Goal: Task Accomplishment & Management: Manage account settings

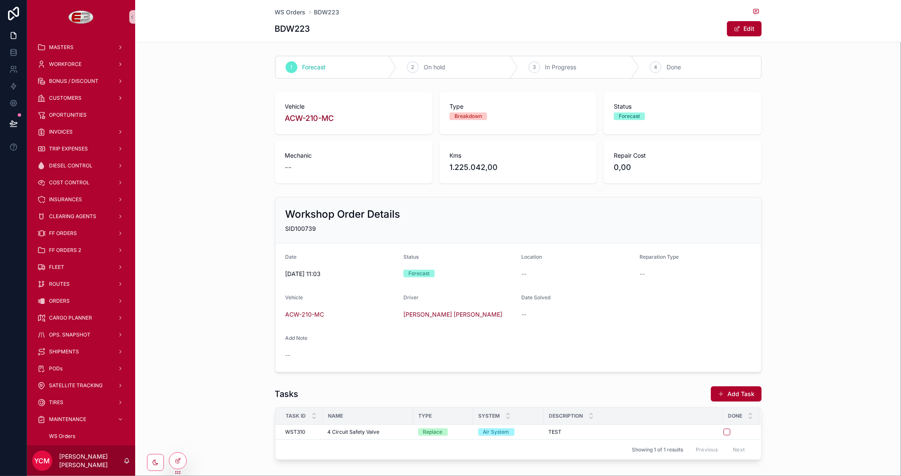
scroll to position [41, 0]
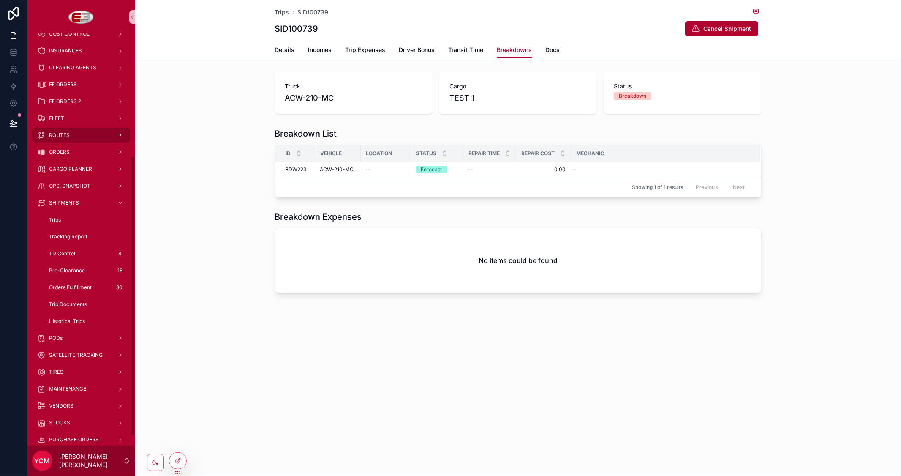
scroll to position [195, 0]
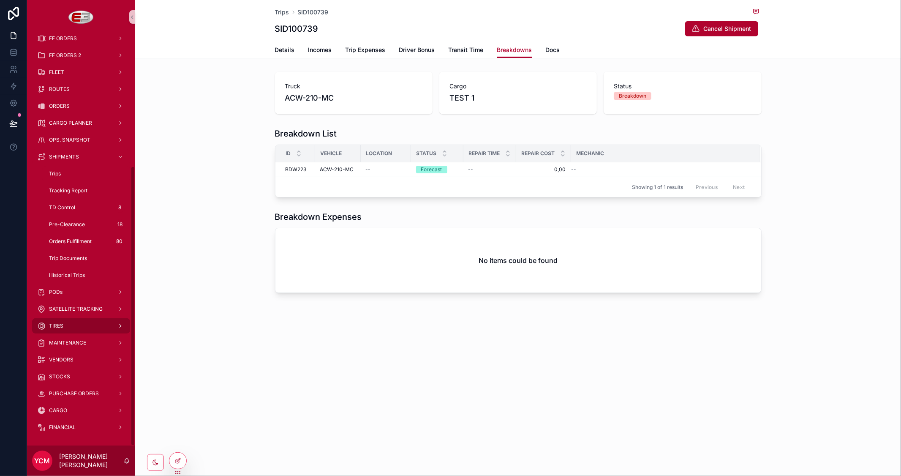
click at [54, 321] on div "TIRES" at bounding box center [81, 326] width 88 height 14
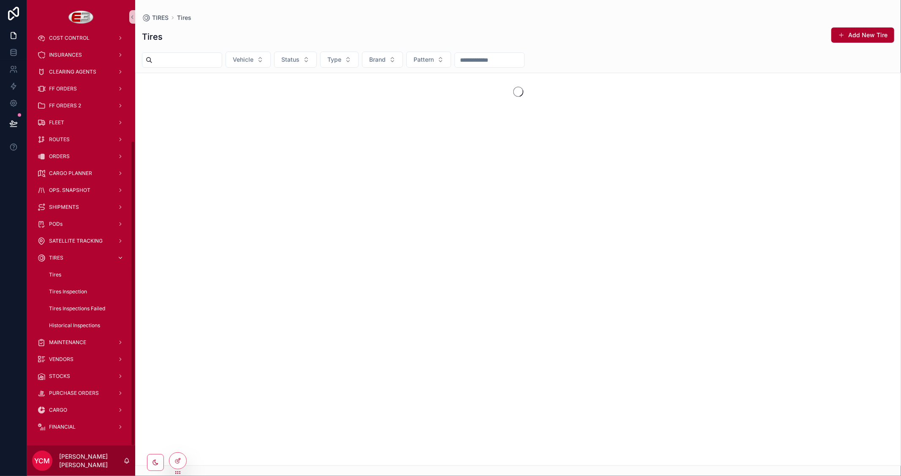
scroll to position [144, 0]
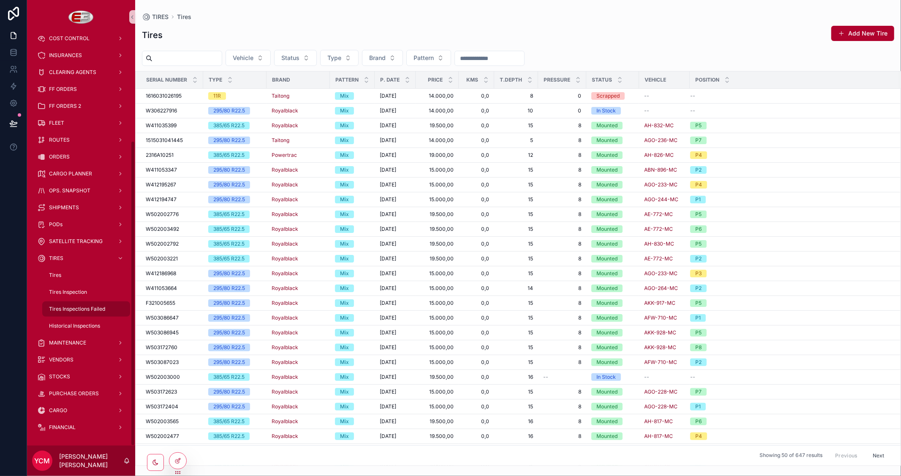
click at [86, 307] on span "Tires Inspections Failed" at bounding box center [77, 308] width 56 height 7
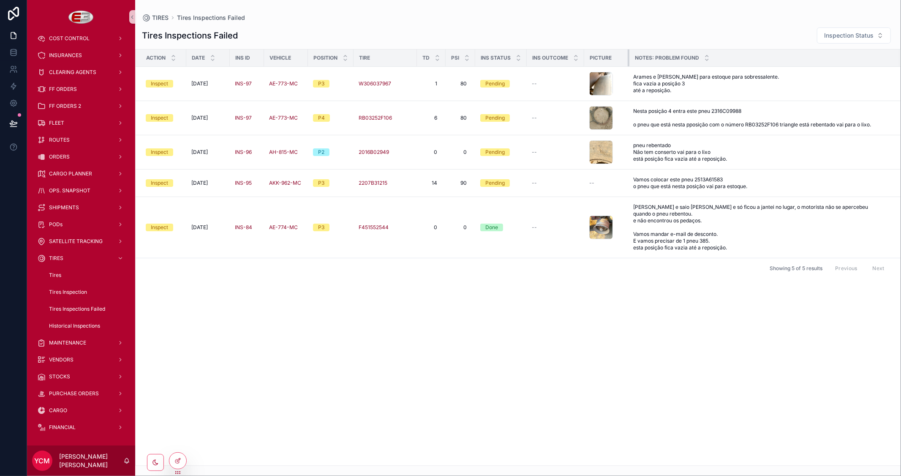
drag, startPoint x: 682, startPoint y: 57, endPoint x: 627, endPoint y: 57, distance: 54.9
click at [628, 57] on div "scrollable content" at bounding box center [629, 57] width 3 height 17
click at [596, 82] on div "scrollable content" at bounding box center [601, 84] width 24 height 24
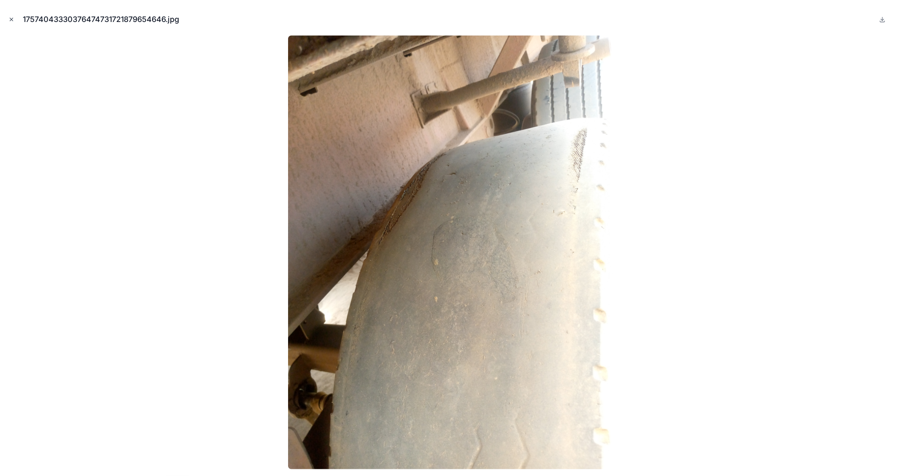
click at [9, 18] on icon "Close modal" at bounding box center [11, 19] width 6 height 6
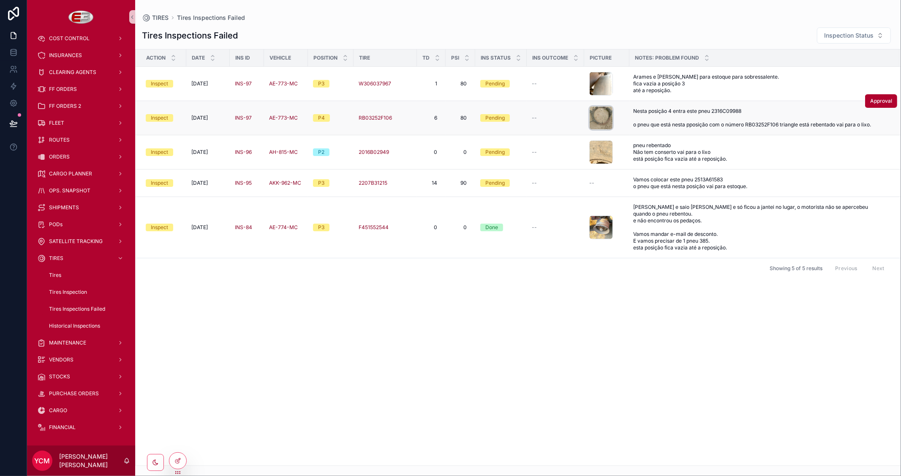
click at [600, 123] on div "scrollable content" at bounding box center [601, 118] width 24 height 24
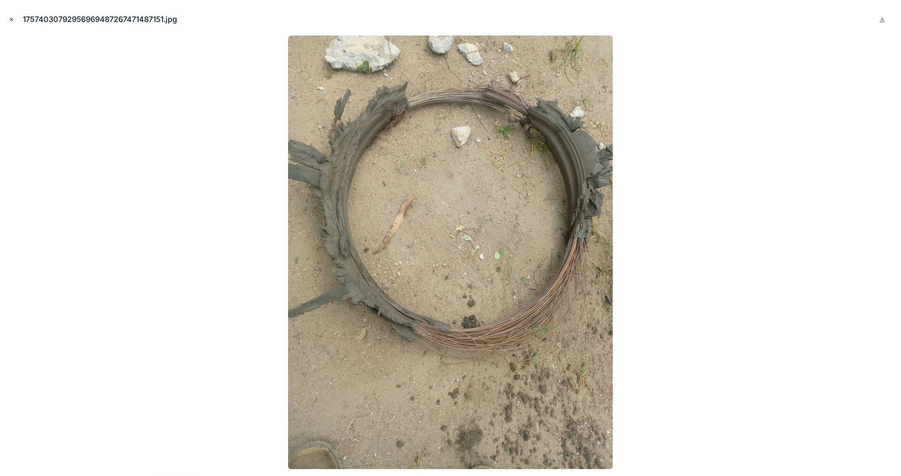
click at [11, 19] on icon "Close modal" at bounding box center [11, 19] width 3 height 3
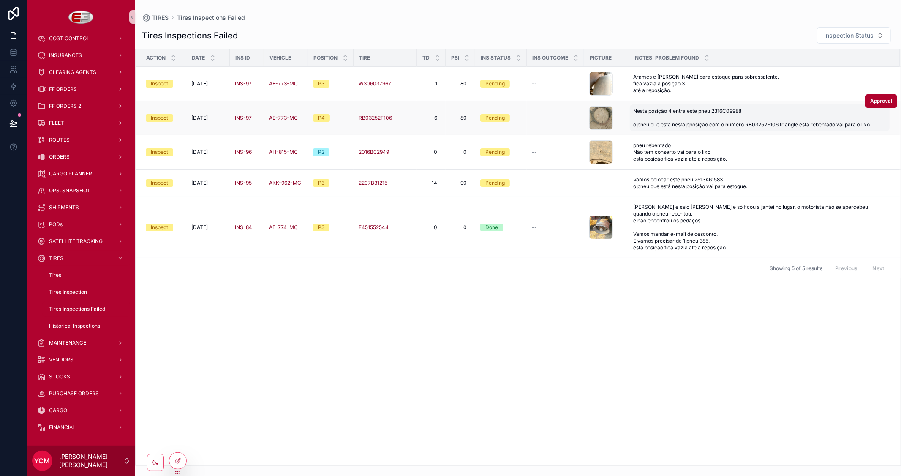
click at [675, 120] on span "Nesta posição 4 entra este pneu 2316C09988 o pneu que está nesta pposição com o…" at bounding box center [759, 118] width 253 height 20
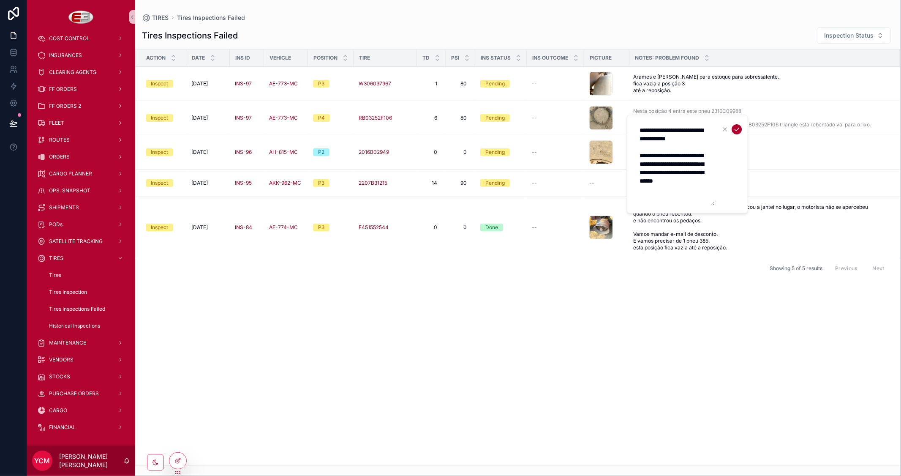
click at [682, 139] on textarea "**********" at bounding box center [674, 163] width 80 height 83
click at [618, 337] on div "Action Date Ins Id Vehicle Position Tire TD PSI Ins Status Ins Outcome Picture …" at bounding box center [518, 257] width 765 height 416
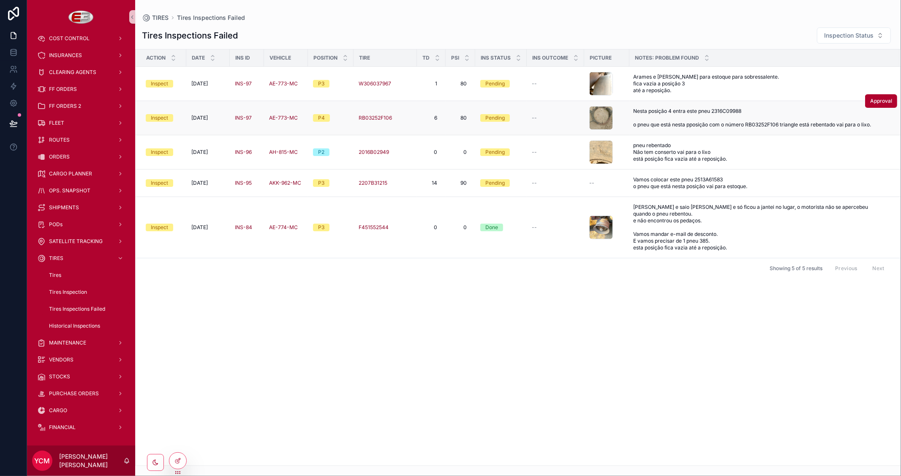
click at [208, 121] on span "09/09/2025" at bounding box center [199, 117] width 16 height 7
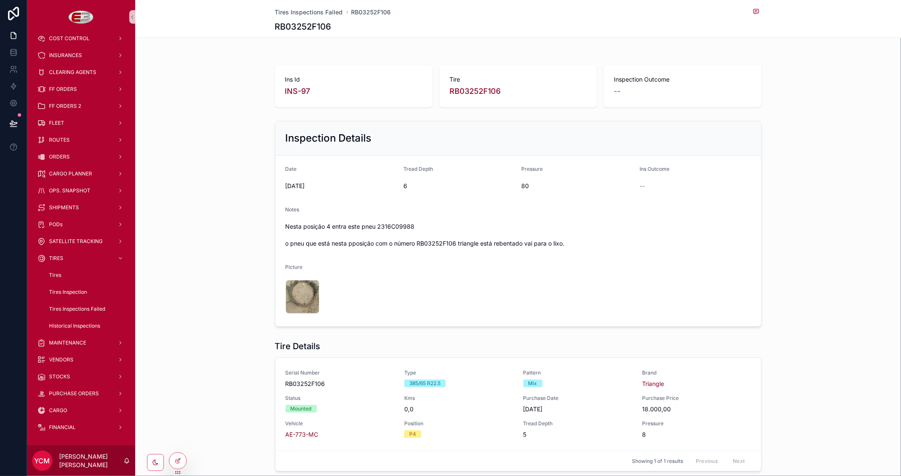
click at [403, 229] on span "Nesta posição 4 entra este pneu 2316C09988 o pneu que está nesta pposição com o…" at bounding box center [518, 234] width 465 height 25
copy span "2316C09988"
click at [289, 14] on span "Tires Inspections Failed" at bounding box center [309, 12] width 68 height 8
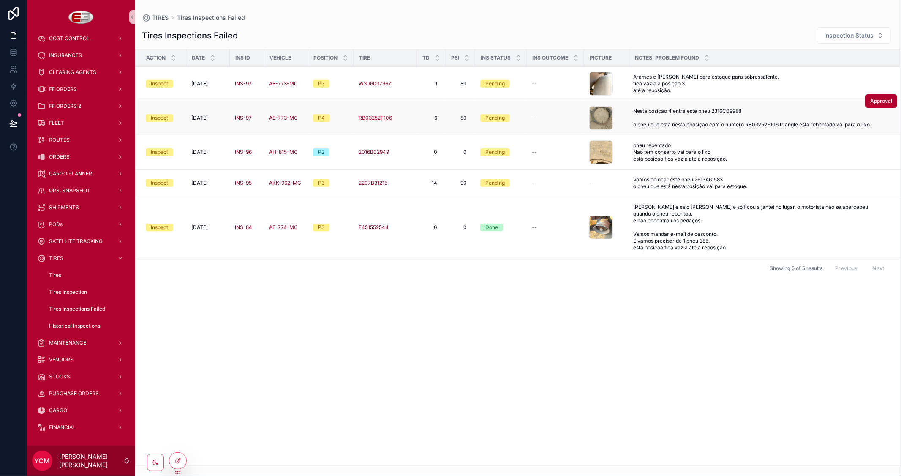
click at [370, 121] on span "RB03252F106" at bounding box center [375, 117] width 33 height 7
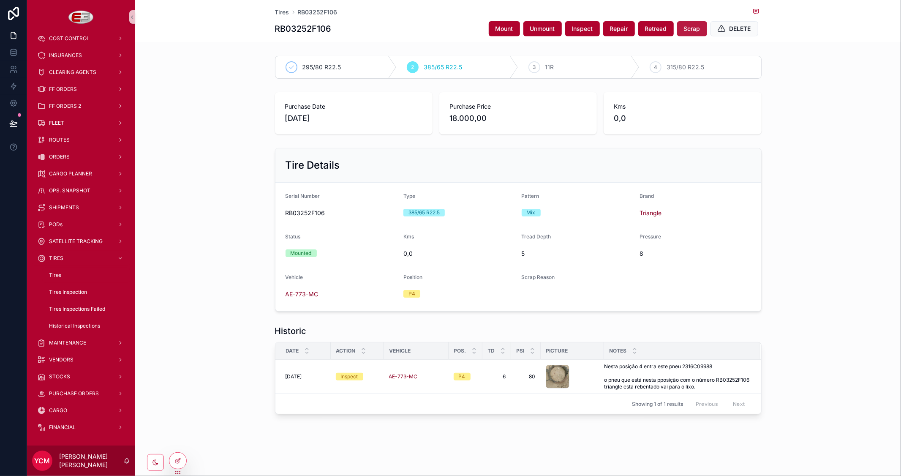
click at [689, 28] on span "Scrap" at bounding box center [692, 28] width 16 height 8
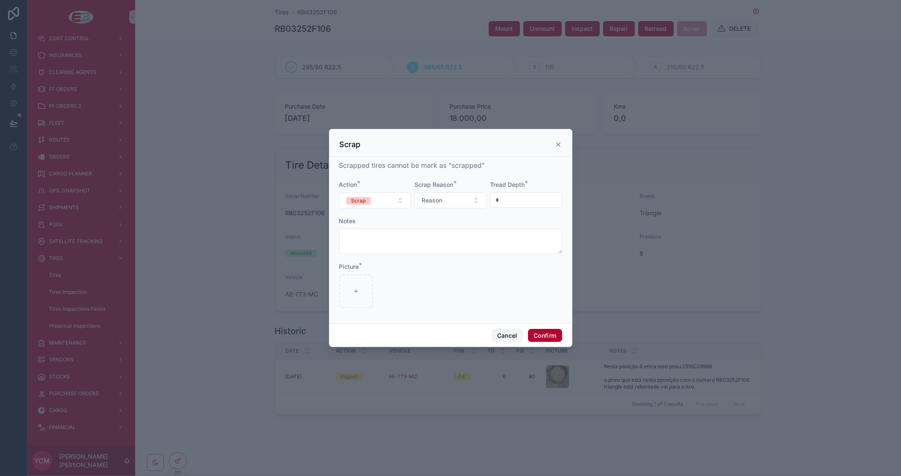
click at [501, 335] on button "Cancel" at bounding box center [507, 336] width 31 height 14
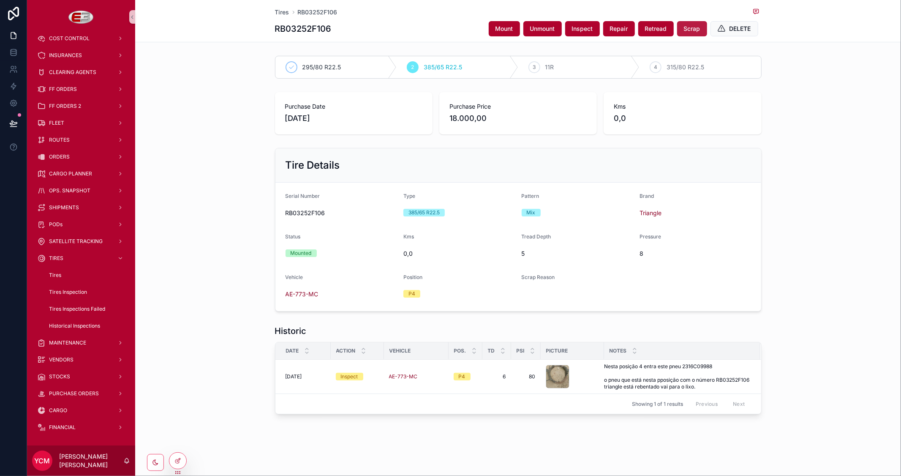
click at [689, 34] on button "Scrap" at bounding box center [692, 28] width 30 height 15
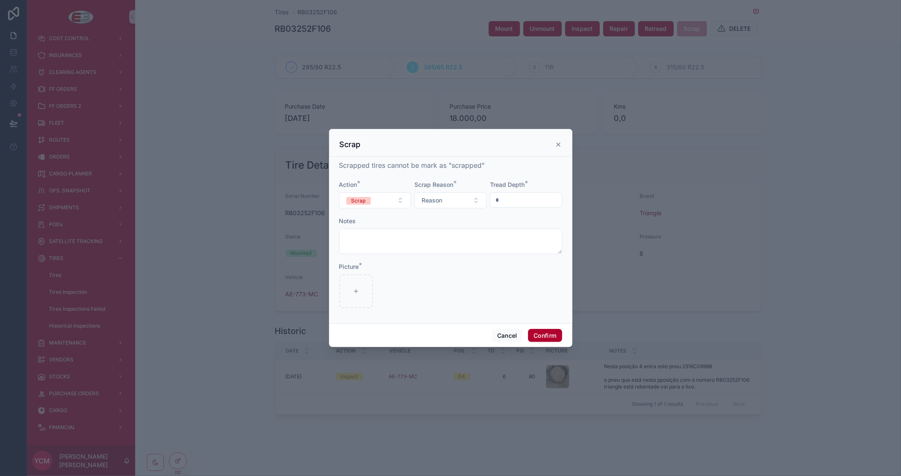
click at [555, 145] on icon at bounding box center [558, 144] width 7 height 7
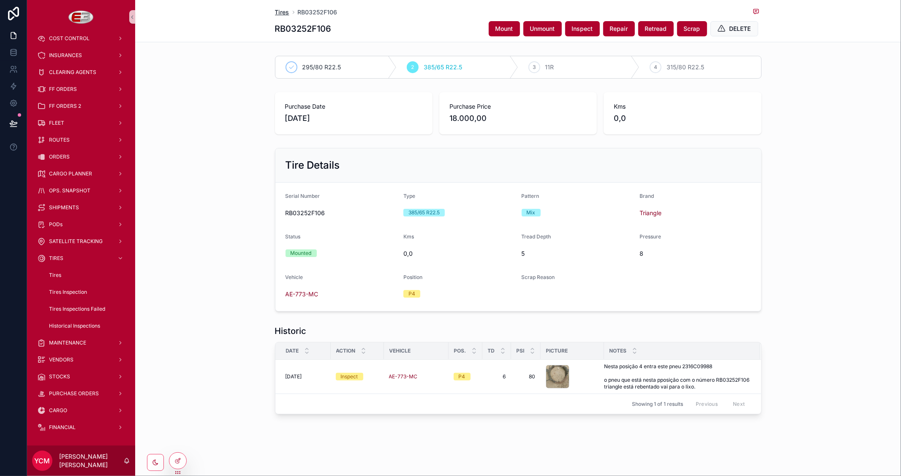
click at [278, 11] on span "Tires" at bounding box center [282, 12] width 14 height 8
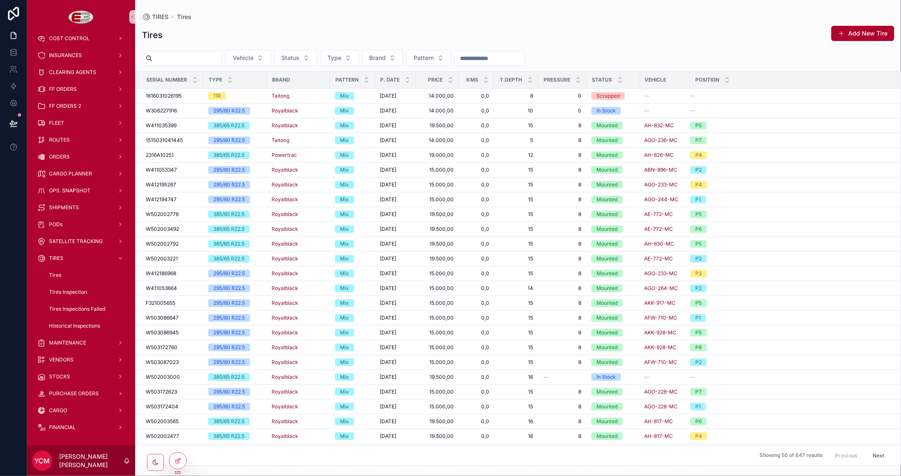
click at [212, 62] on input "scrollable content" at bounding box center [186, 58] width 69 height 12
paste input "**********"
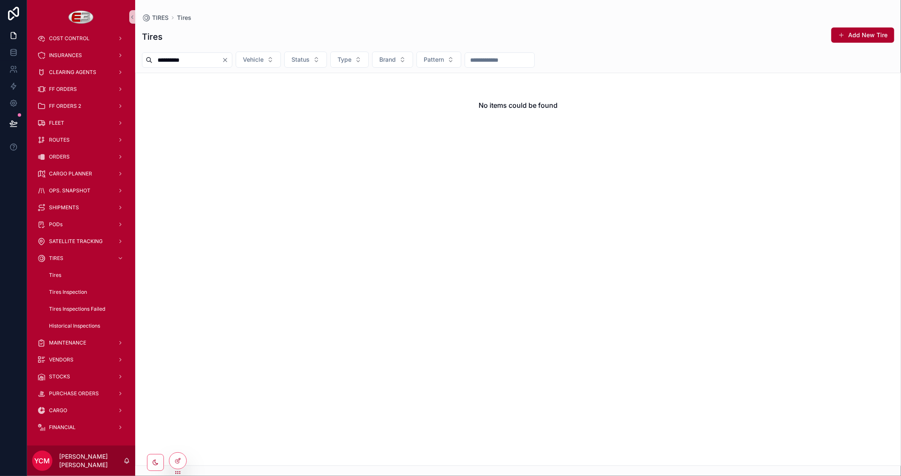
click at [155, 60] on input "**********" at bounding box center [186, 60] width 69 height 12
type input "**********"
click at [708, 32] on div "Tires Add New Tire" at bounding box center [518, 36] width 752 height 19
click at [87, 307] on span "Tires Inspections Failed" at bounding box center [77, 308] width 56 height 7
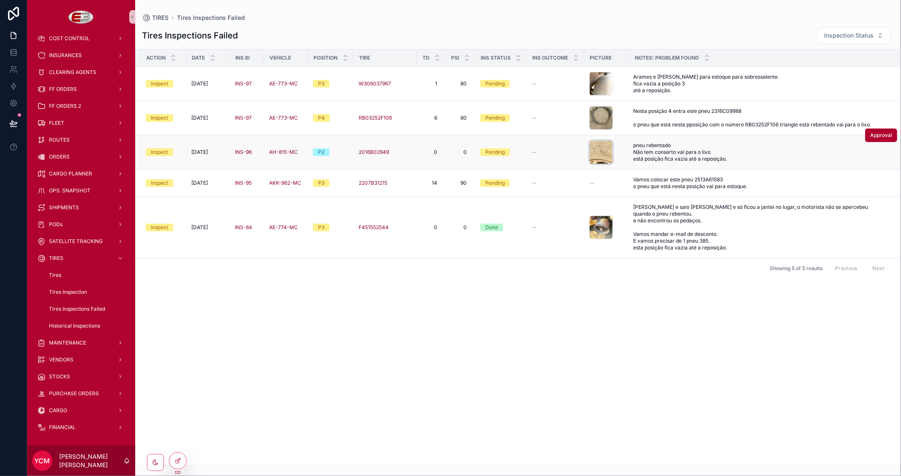
click at [603, 159] on div "scrollable content" at bounding box center [601, 152] width 24 height 24
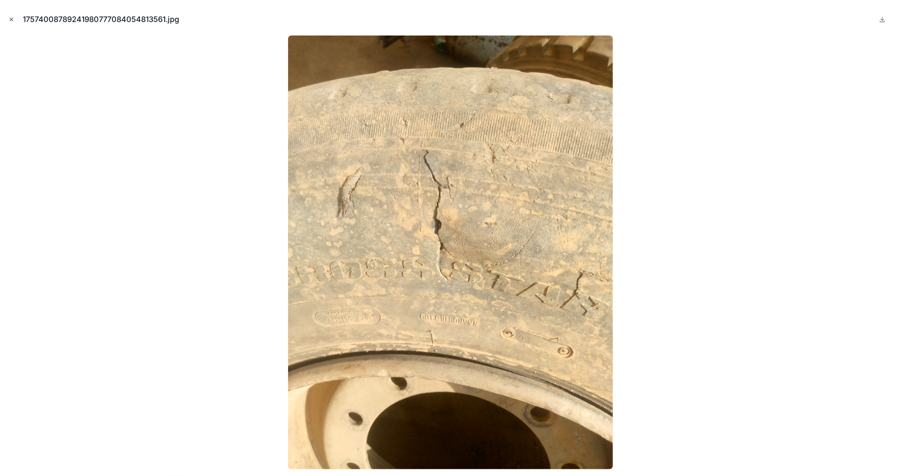
click at [9, 19] on icon "Close modal" at bounding box center [11, 19] width 6 height 6
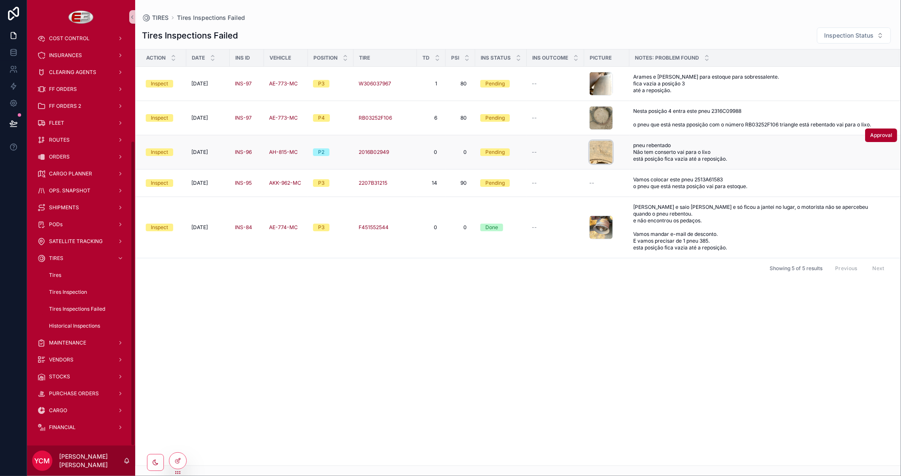
click at [597, 153] on div "scrollable content" at bounding box center [601, 152] width 24 height 24
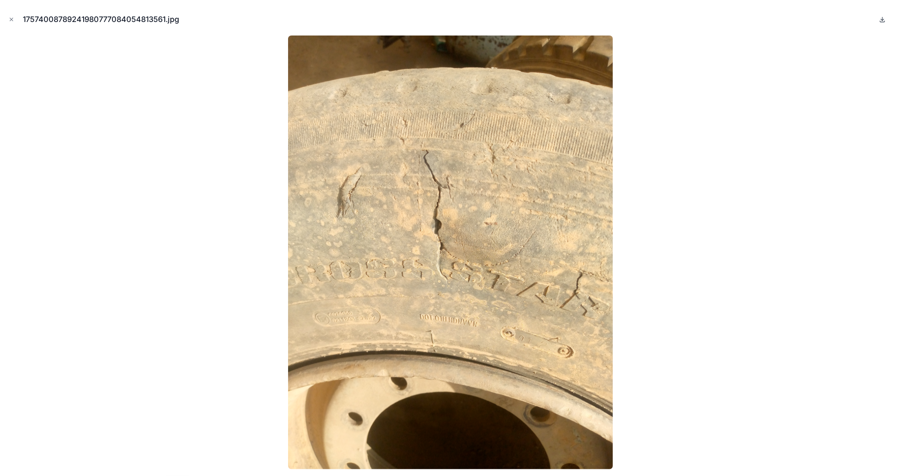
click at [882, 19] on icon at bounding box center [882, 18] width 0 height 3
click at [13, 17] on icon "Close modal" at bounding box center [11, 19] width 6 height 6
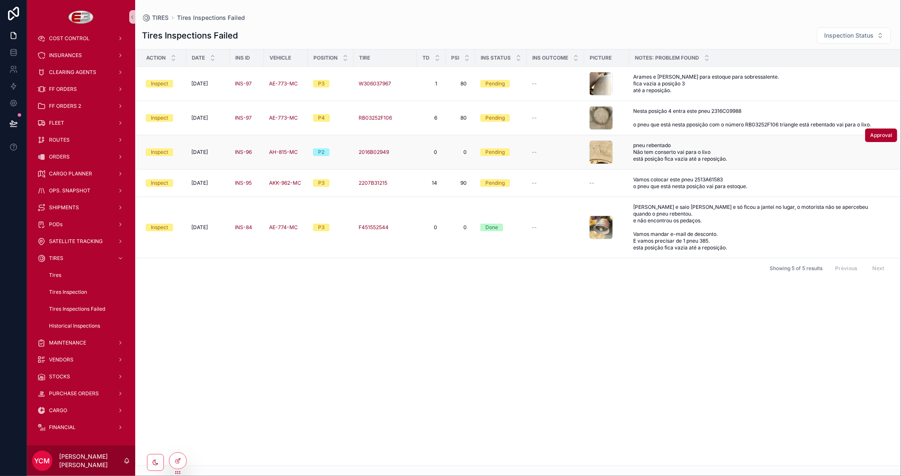
click at [558, 155] on div "--" at bounding box center [555, 152] width 47 height 7
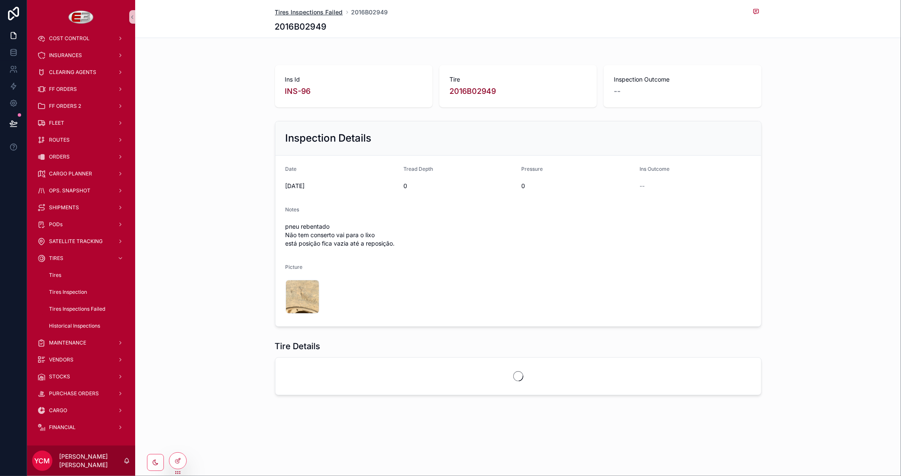
click at [318, 13] on span "Tires Inspections Failed" at bounding box center [309, 12] width 68 height 8
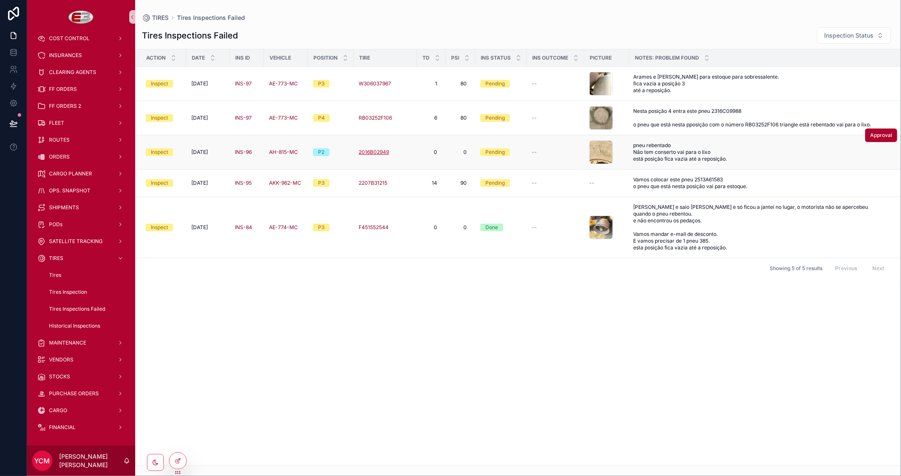
click at [375, 155] on span "2016B02949" at bounding box center [374, 152] width 30 height 7
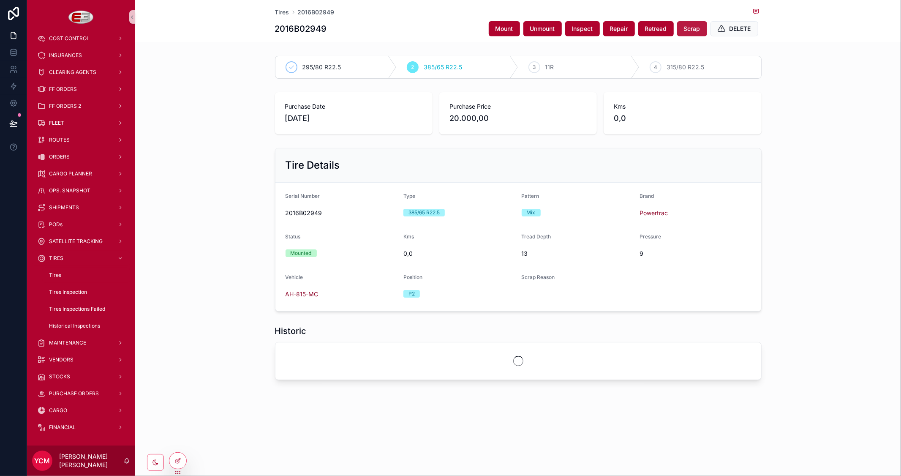
click at [686, 27] on span "Scrap" at bounding box center [692, 28] width 16 height 8
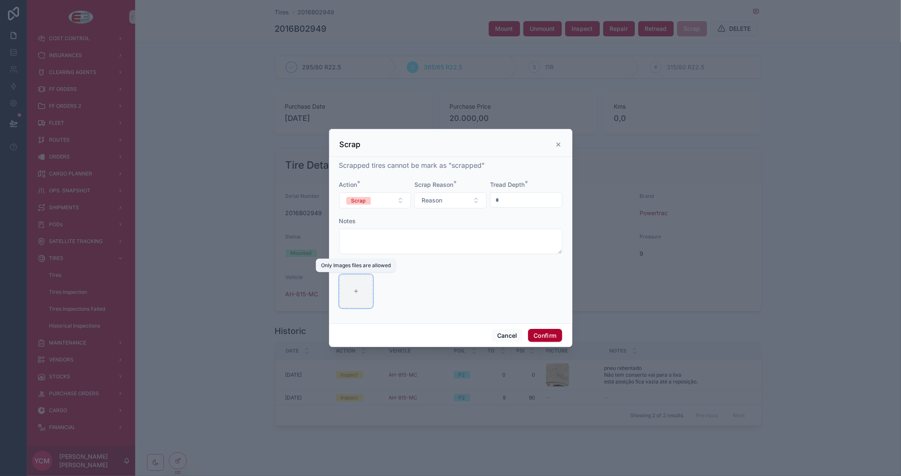
click at [356, 288] on icon at bounding box center [356, 291] width 6 height 6
type input "**********"
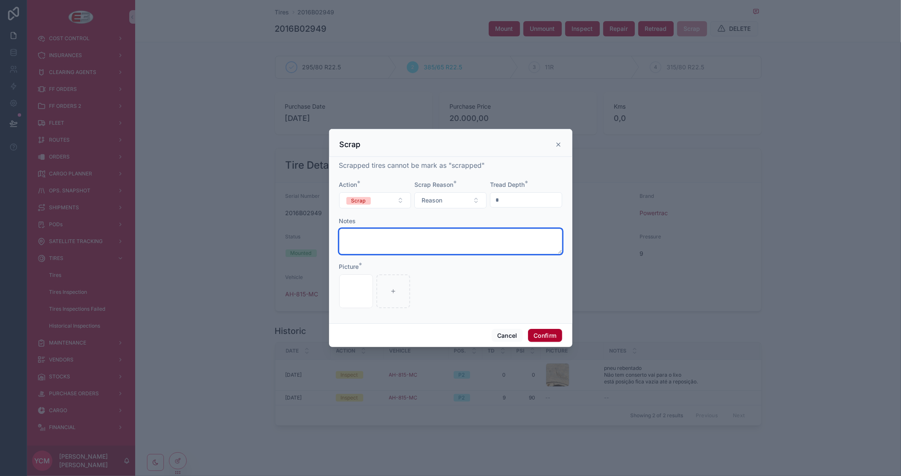
click at [386, 242] on textarea at bounding box center [450, 241] width 223 height 25
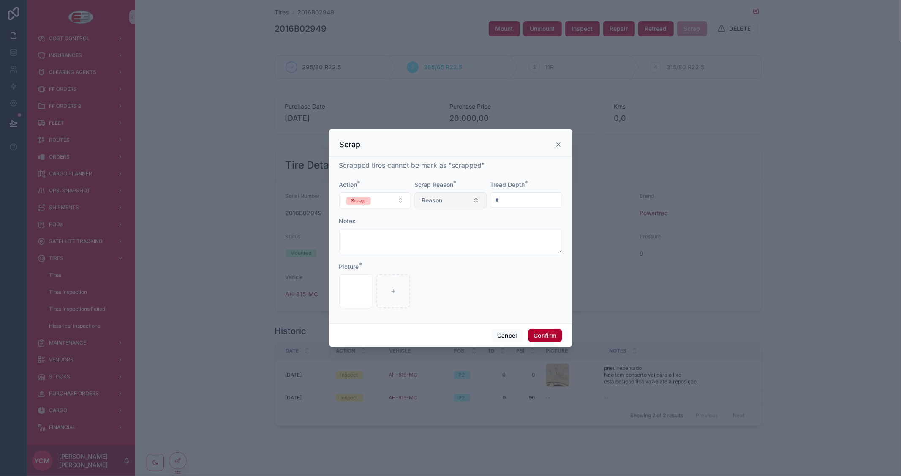
click at [471, 201] on button "Reason" at bounding box center [450, 200] width 72 height 16
click at [517, 338] on button "Cancel" at bounding box center [507, 336] width 31 height 14
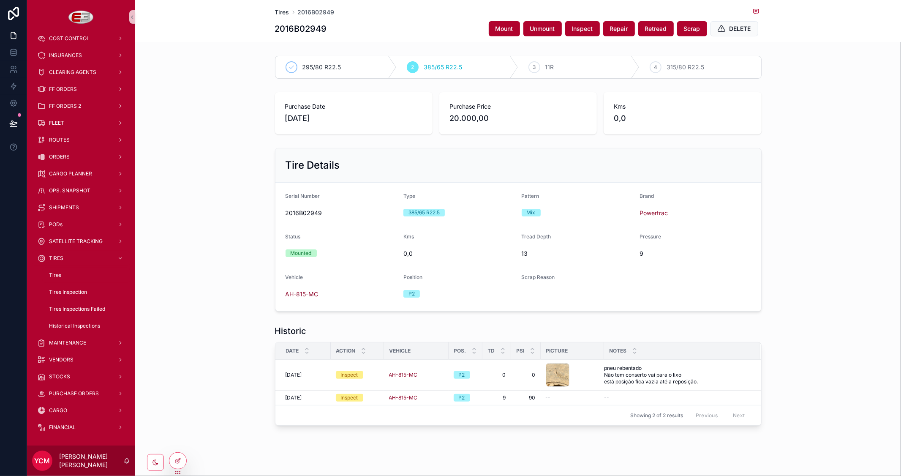
click at [275, 11] on span "Tires" at bounding box center [282, 12] width 14 height 8
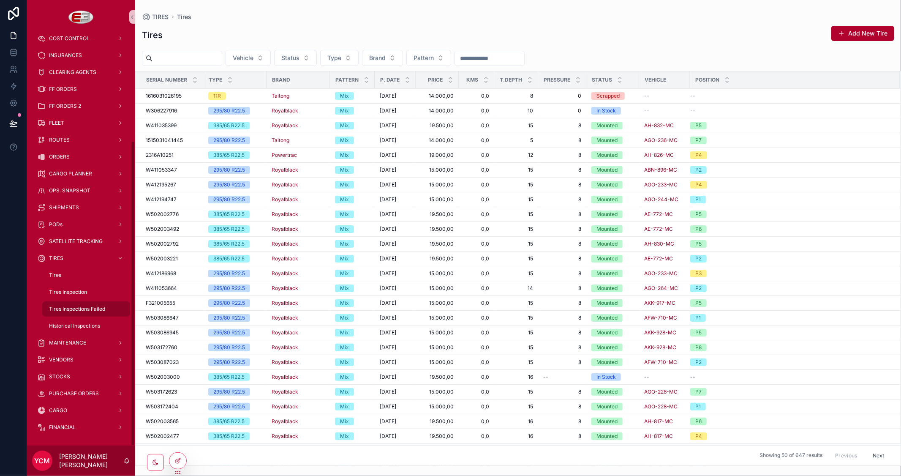
click at [68, 310] on span "Tires Inspections Failed" at bounding box center [77, 308] width 56 height 7
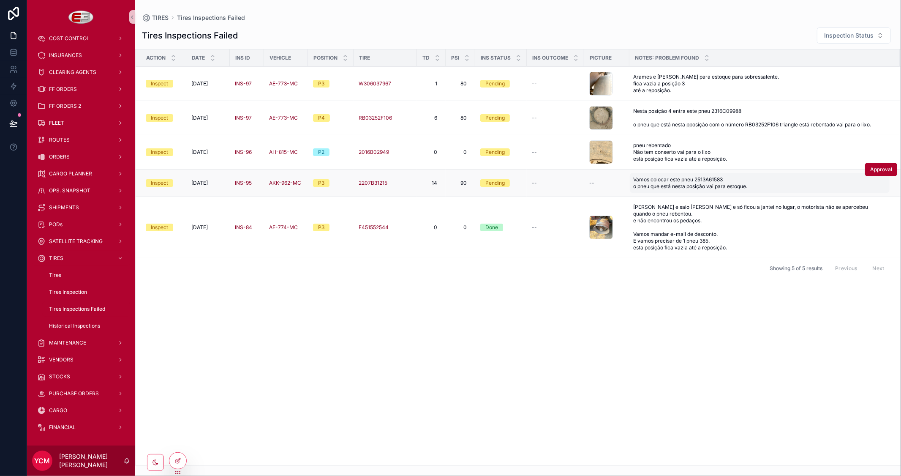
click at [717, 185] on span "Vamos colocar este pneu 2513A61583 o pneu que está nesta posição vai para estoq…" at bounding box center [735, 183] width 205 height 14
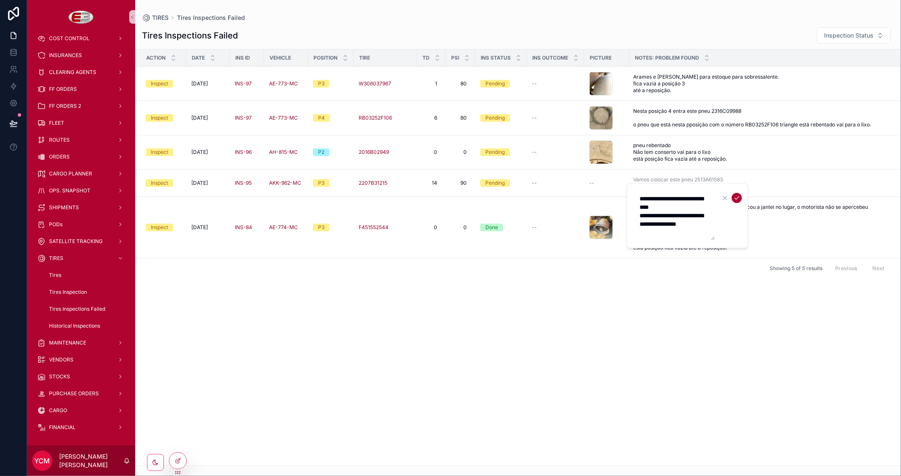
click at [675, 210] on textarea "**********" at bounding box center [674, 215] width 80 height 49
click at [696, 340] on div "Action Date Ins Id Vehicle Position Tire TD PSI Ins Status Ins Outcome Picture …" at bounding box center [518, 257] width 765 height 416
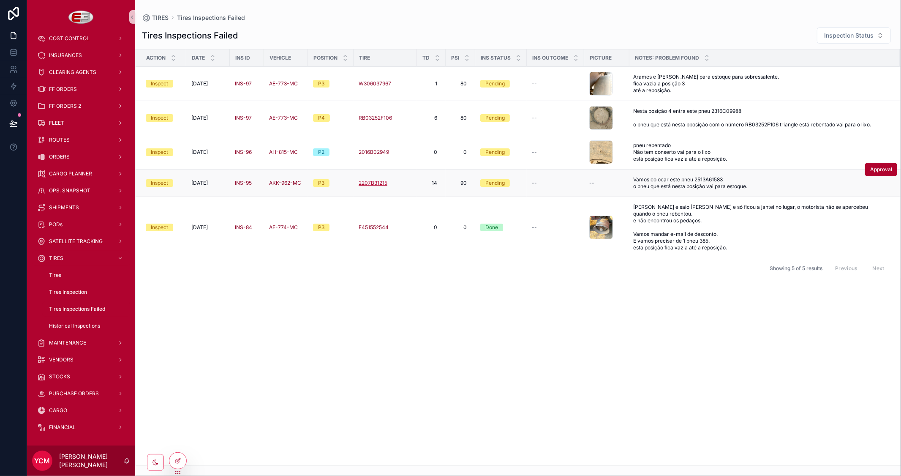
click at [376, 186] on span "2207B31215" at bounding box center [373, 183] width 29 height 7
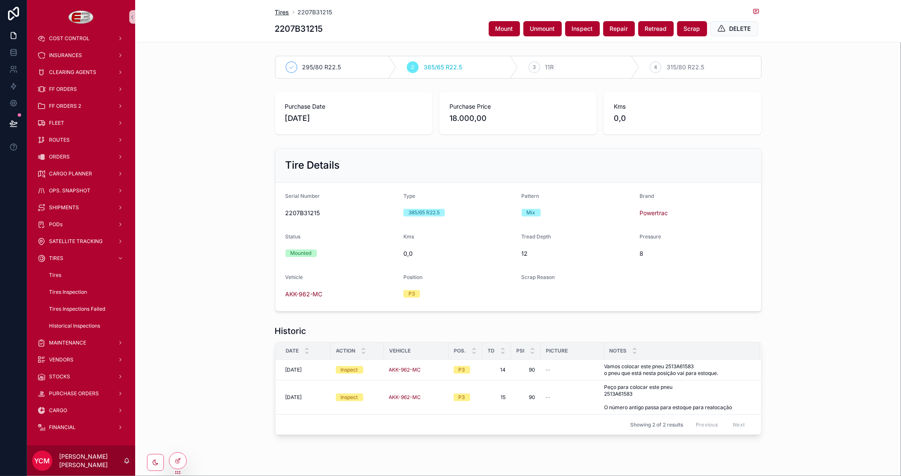
click at [281, 11] on span "Tires" at bounding box center [282, 12] width 14 height 8
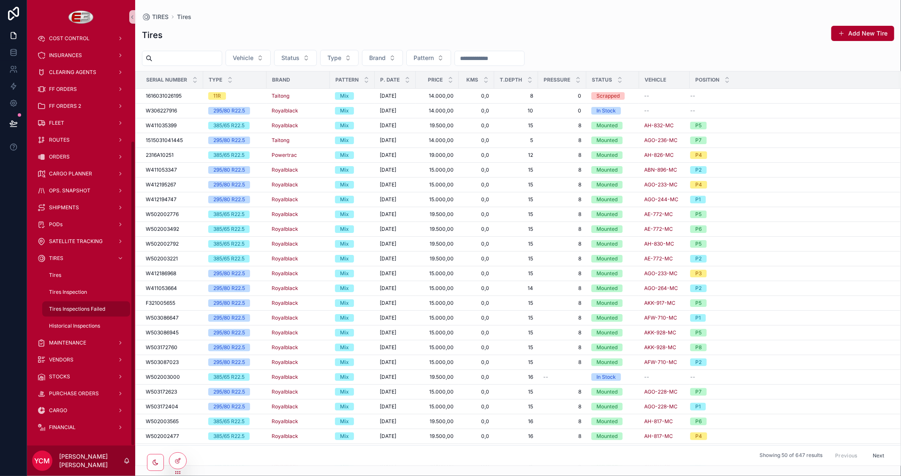
click at [89, 310] on span "Tires Inspections Failed" at bounding box center [77, 308] width 56 height 7
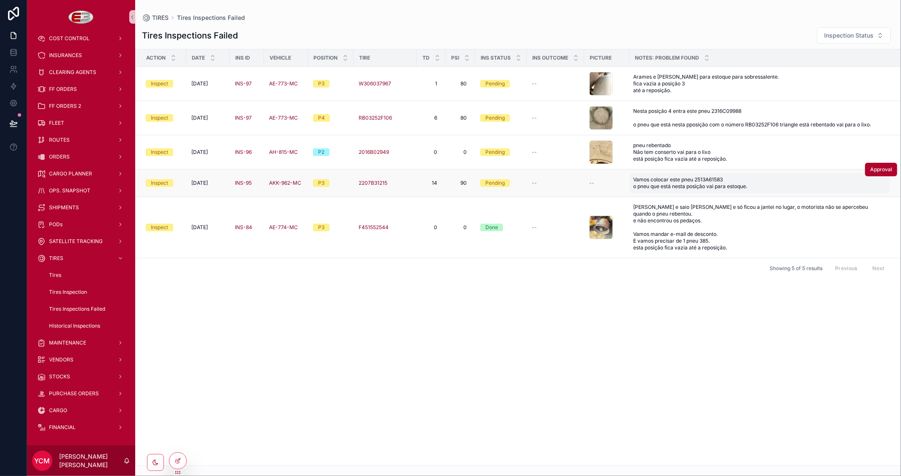
click at [701, 183] on span "Vamos colocar este pneu 2513A61583 o pneu que está nesta posição vai para estoq…" at bounding box center [735, 183] width 205 height 14
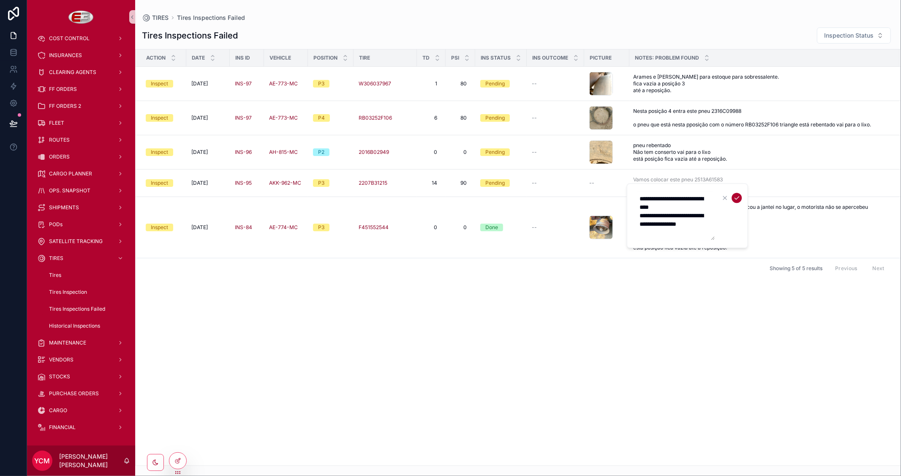
click at [675, 207] on textarea "**********" at bounding box center [674, 215] width 80 height 49
click at [552, 347] on div "Action Date Ins Id Vehicle Position Tire TD PSI Ins Status Ins Outcome Picture …" at bounding box center [518, 257] width 765 height 416
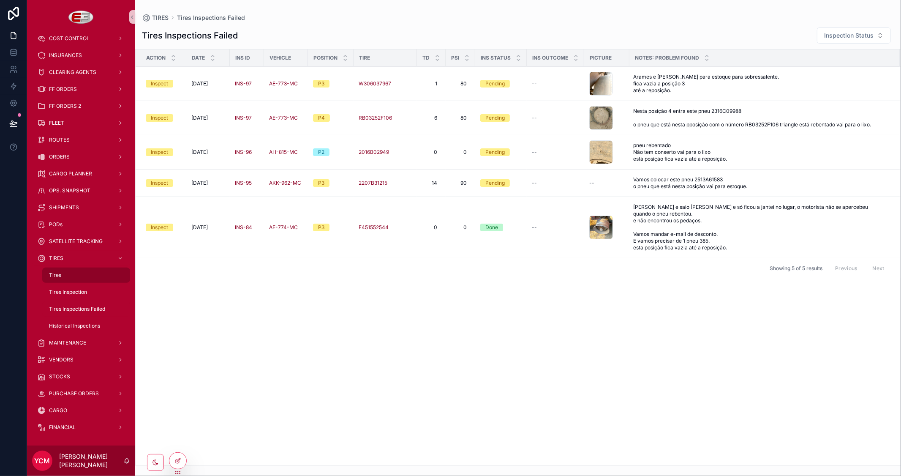
click at [70, 277] on div "Tires" at bounding box center [86, 275] width 78 height 14
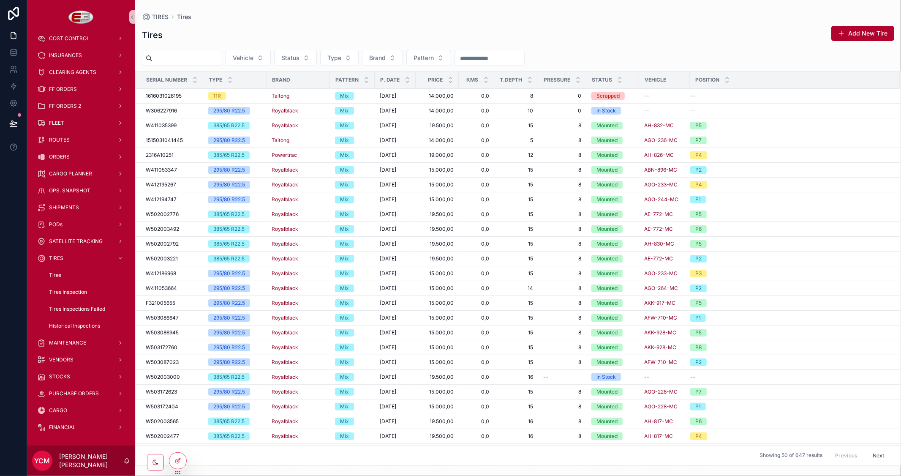
click at [181, 59] on input "scrollable content" at bounding box center [186, 58] width 69 height 12
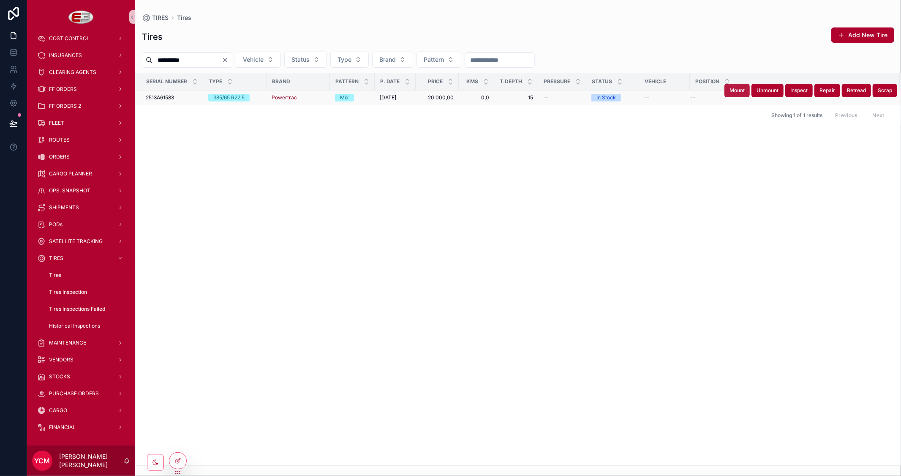
type input "**********"
click at [742, 91] on span "Mount" at bounding box center [736, 90] width 15 height 7
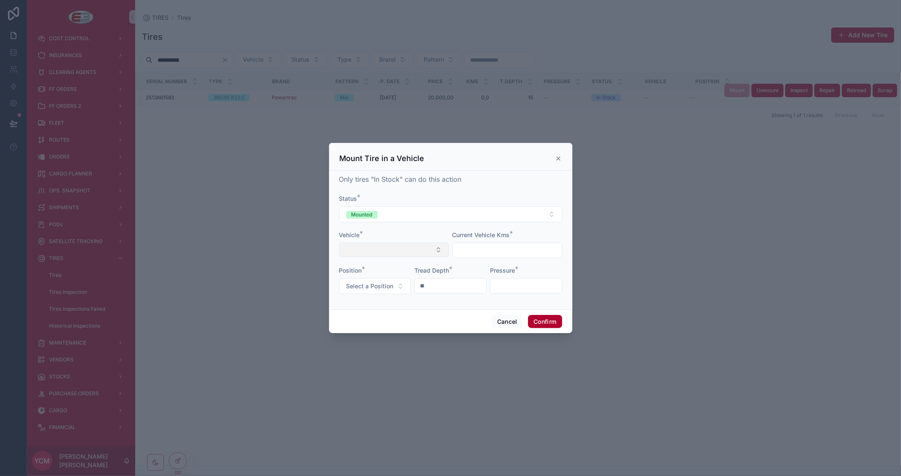
click at [394, 247] on button "Select Button" at bounding box center [394, 249] width 110 height 14
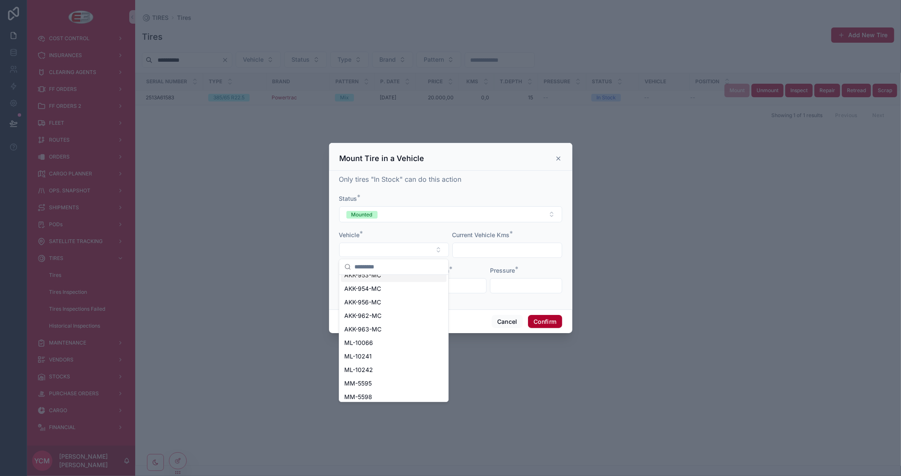
scroll to position [1173, 0]
click at [381, 311] on span "AKK-962-MC" at bounding box center [362, 313] width 37 height 8
type input "*******"
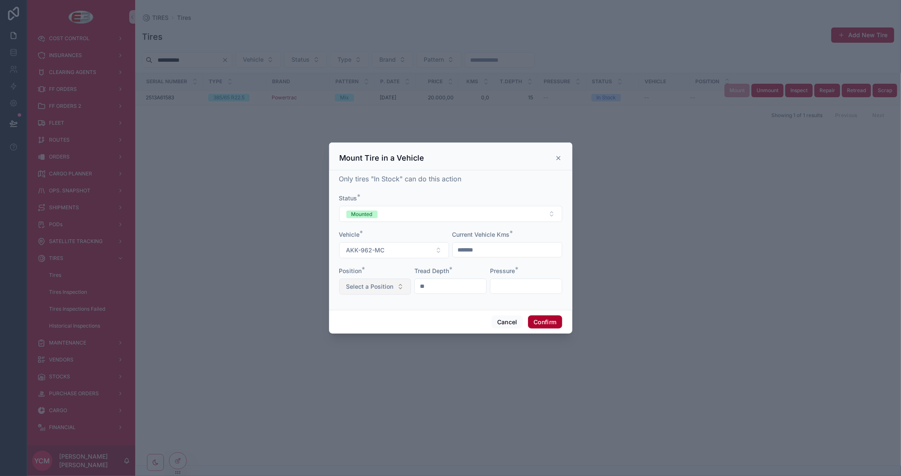
click at [395, 285] on button "Select a Position" at bounding box center [375, 286] width 72 height 16
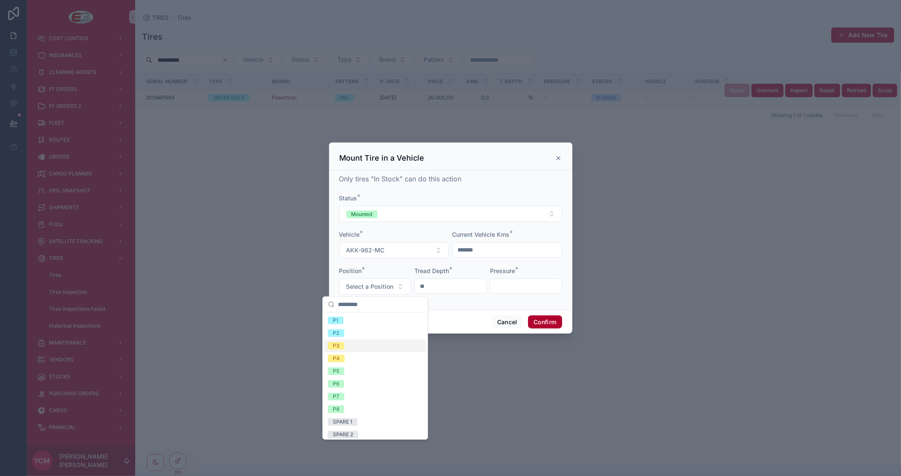
click at [352, 342] on div "P3" at bounding box center [374, 345] width 101 height 13
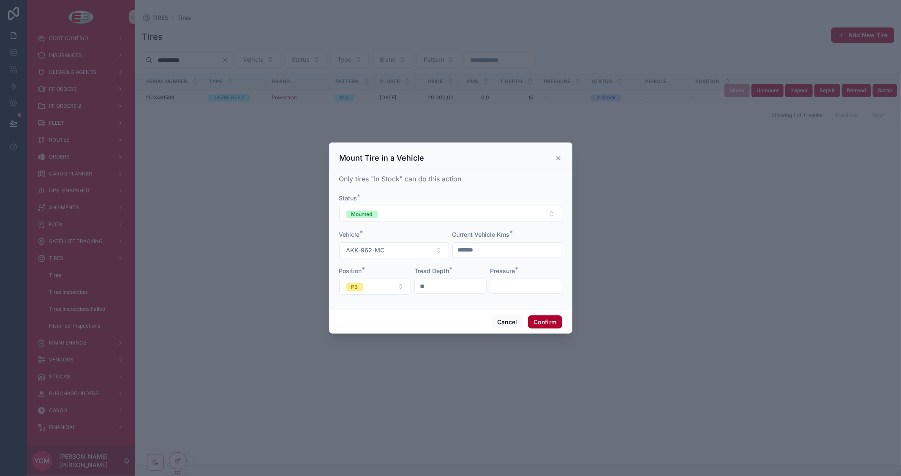
click at [517, 283] on input "text" at bounding box center [525, 286] width 71 height 12
click at [791, 235] on div at bounding box center [450, 238] width 901 height 476
click at [555, 155] on icon at bounding box center [558, 158] width 7 height 7
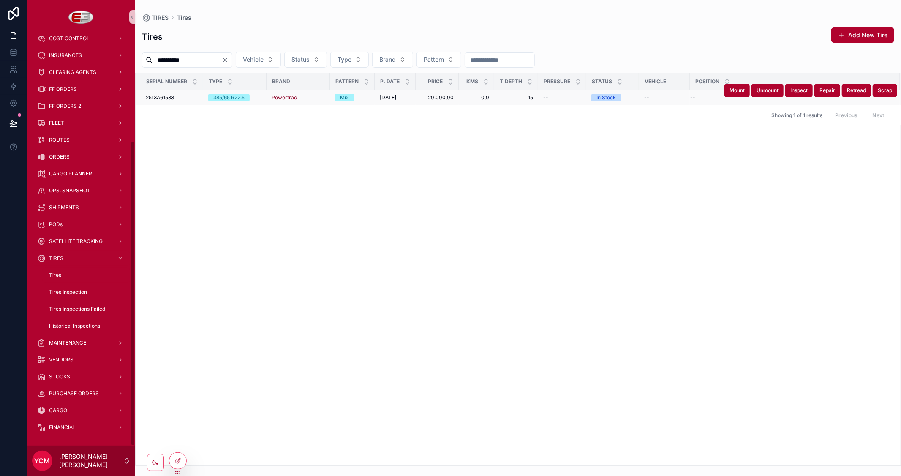
click at [70, 273] on div "Tires" at bounding box center [86, 275] width 78 height 14
click at [71, 288] on div "Tires Inspection" at bounding box center [86, 292] width 78 height 14
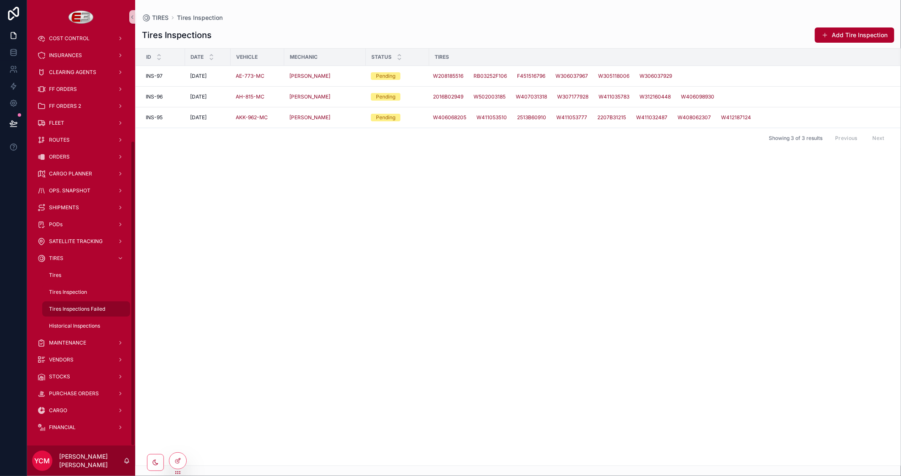
click at [73, 307] on span "Tires Inspections Failed" at bounding box center [77, 308] width 56 height 7
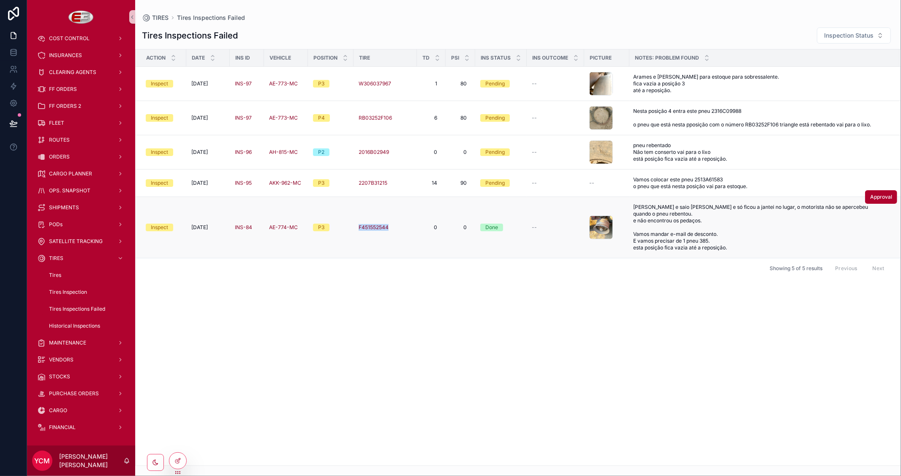
drag, startPoint x: 363, startPoint y: 231, endPoint x: 407, endPoint y: 232, distance: 43.9
click at [407, 232] on td "F451552544" at bounding box center [385, 227] width 63 height 61
copy span "F451552544"
click at [374, 231] on span "F451552544" at bounding box center [374, 227] width 30 height 7
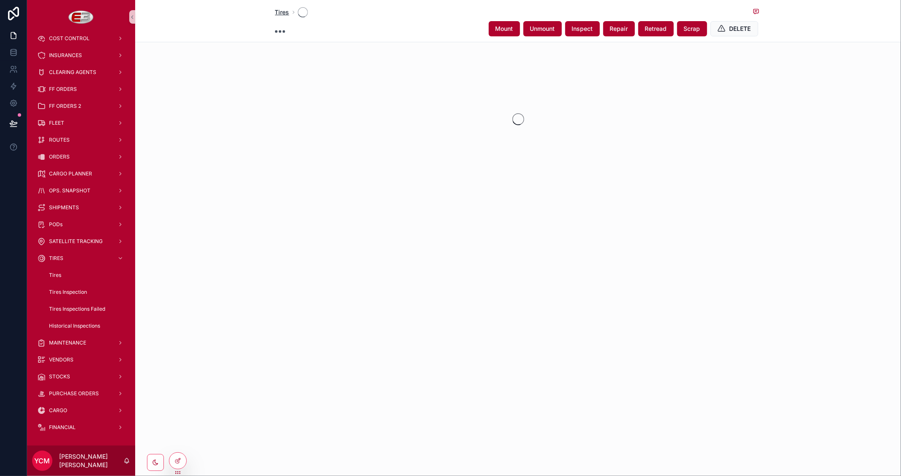
click at [283, 13] on span "Tires" at bounding box center [282, 12] width 14 height 8
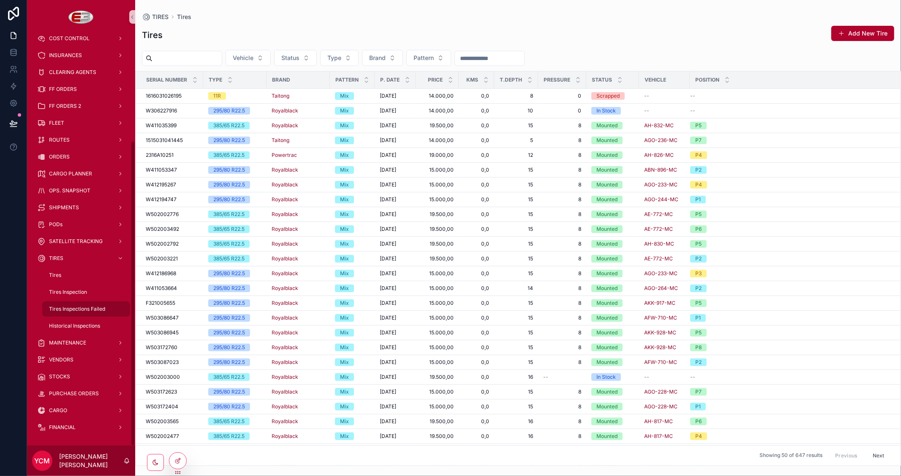
click at [86, 311] on span "Tires Inspections Failed" at bounding box center [77, 308] width 56 height 7
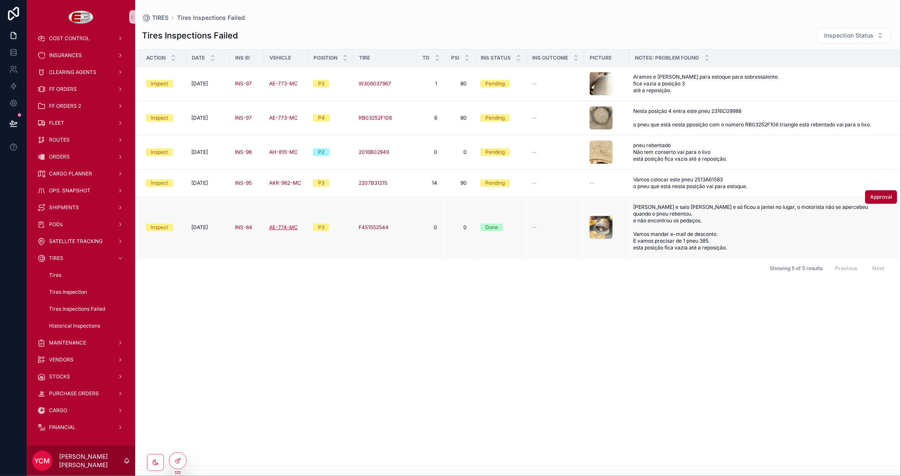
click at [280, 231] on span "AE-774-MC" at bounding box center [283, 227] width 29 height 7
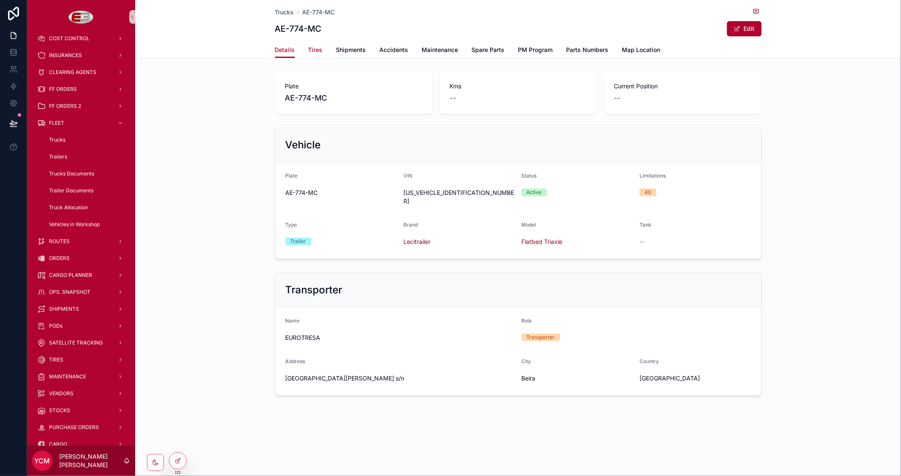
click at [314, 52] on span "Tires" at bounding box center [315, 50] width 14 height 8
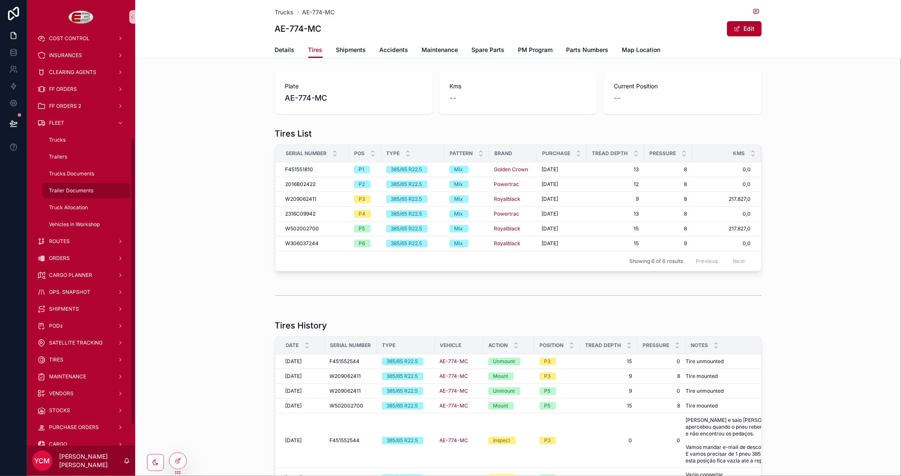
scroll to position [178, 0]
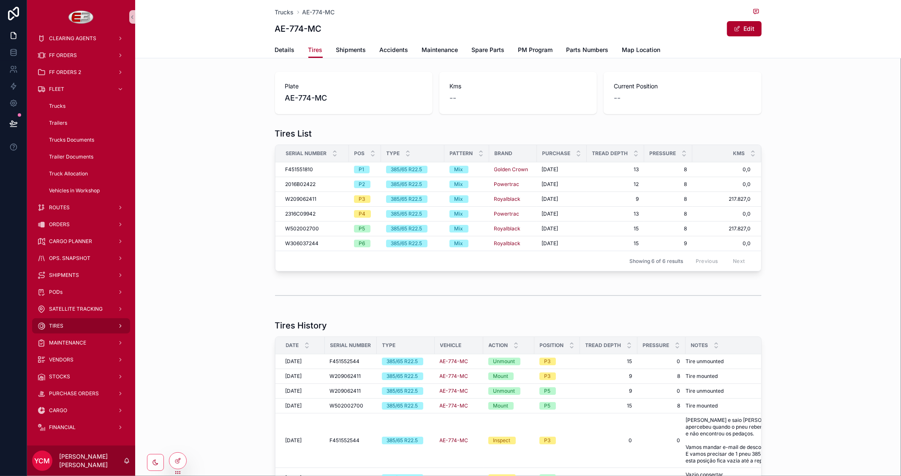
click at [69, 324] on div "TIRES" at bounding box center [81, 326] width 88 height 14
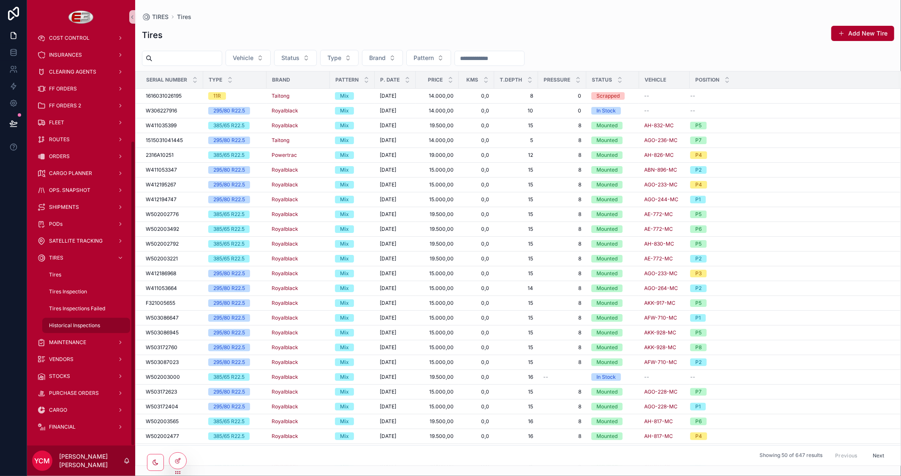
scroll to position [144, 0]
click at [78, 310] on span "Tires Inspections Failed" at bounding box center [77, 308] width 56 height 7
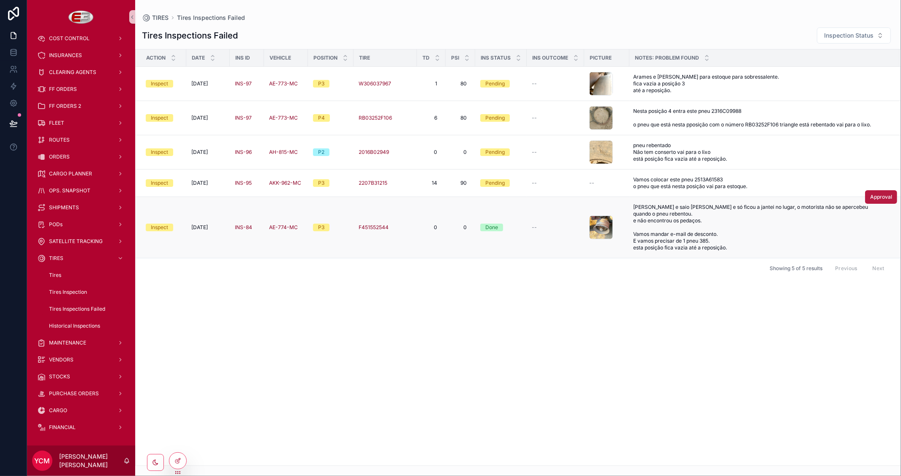
click at [880, 204] on button "Approval" at bounding box center [881, 197] width 32 height 14
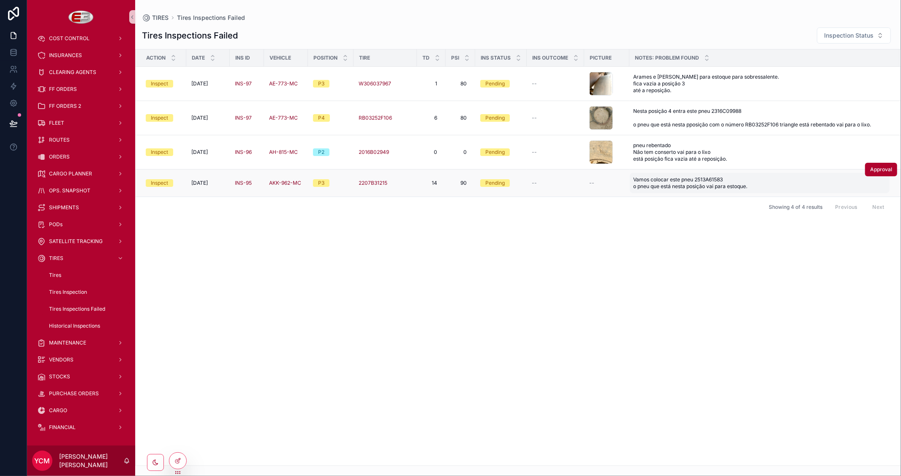
click at [712, 184] on span "Vamos colocar este pneu 2513A61583 o pneu que está nesta posição vai para estoq…" at bounding box center [735, 183] width 205 height 14
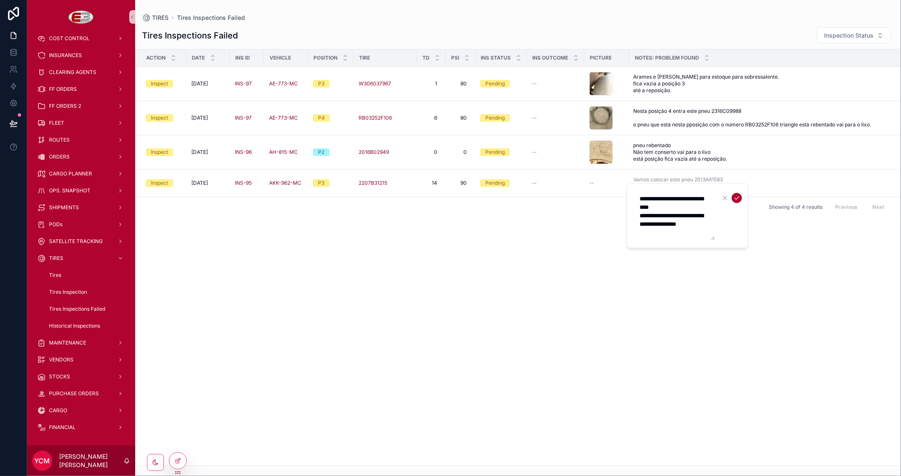
click at [678, 205] on textarea "**********" at bounding box center [674, 215] width 80 height 49
click at [605, 269] on div "Action Date Ins Id Vehicle Position Tire TD PSI Ins Status Ins Outcome Picture …" at bounding box center [518, 257] width 765 height 416
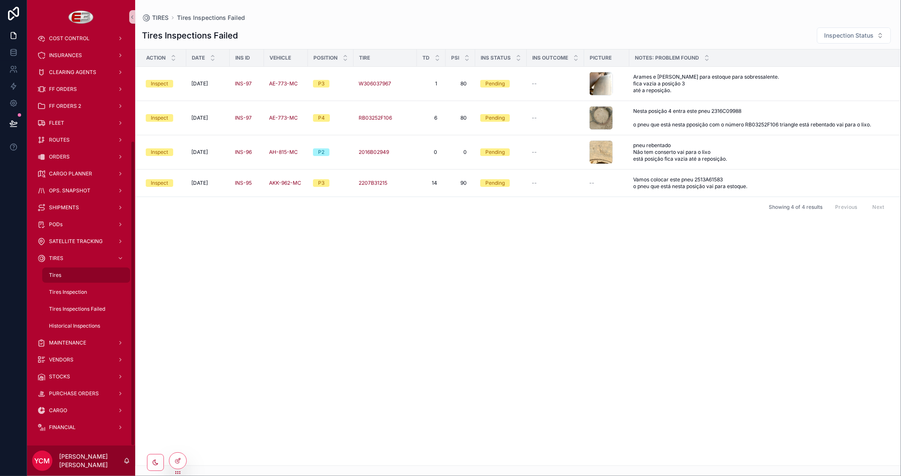
click at [61, 271] on div "Tires" at bounding box center [86, 275] width 78 height 14
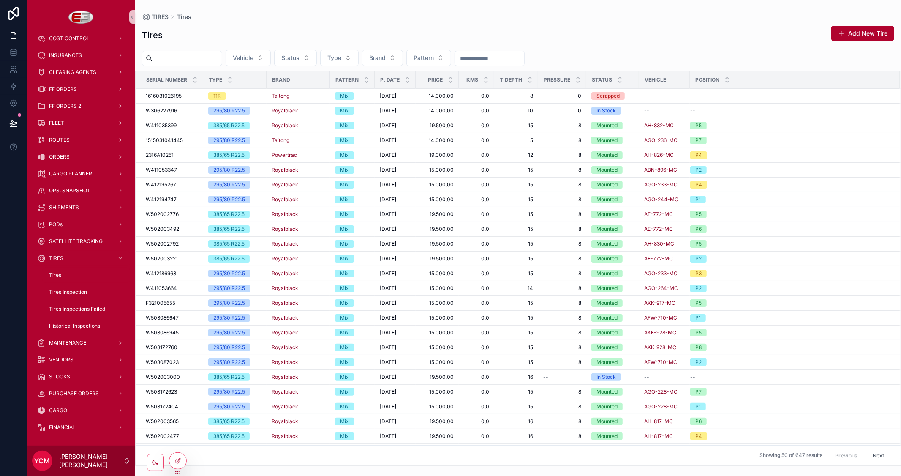
click at [195, 56] on input "scrollable content" at bounding box center [186, 58] width 69 height 12
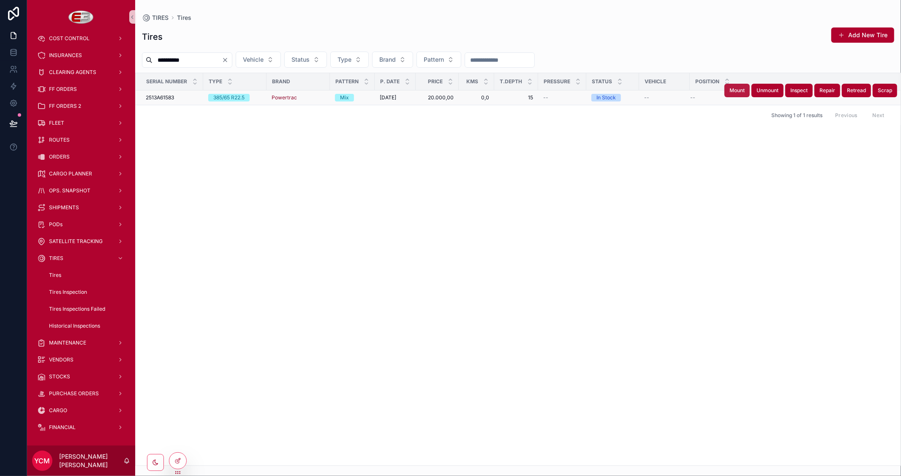
type input "**********"
click at [734, 89] on span "Mount" at bounding box center [736, 90] width 15 height 7
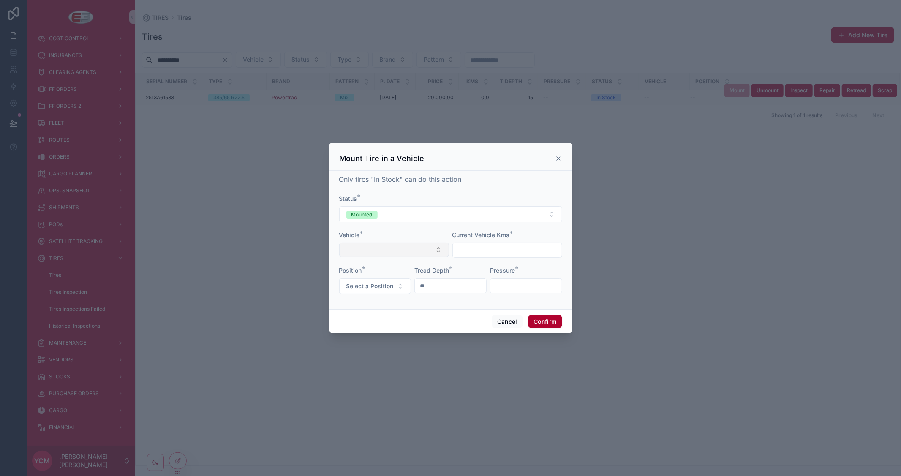
click at [416, 252] on button "Select Button" at bounding box center [394, 249] width 110 height 14
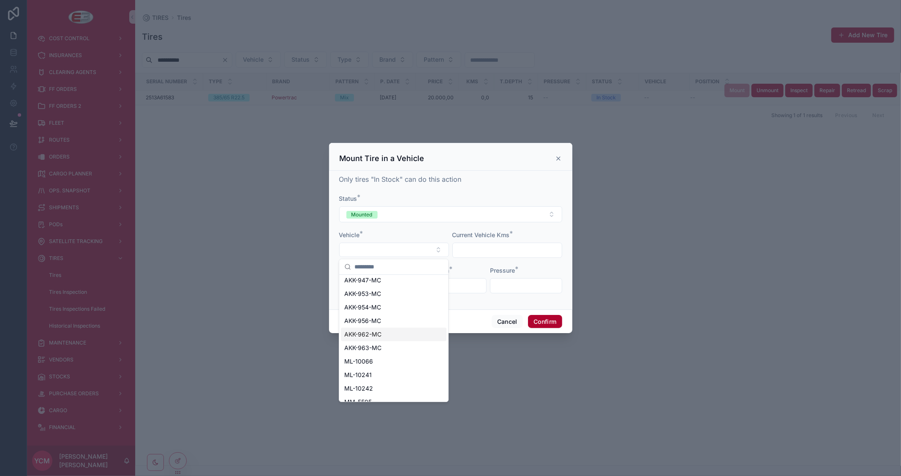
scroll to position [1173, 0]
click at [377, 311] on span "AKK-962-MC" at bounding box center [362, 313] width 37 height 8
type input "*******"
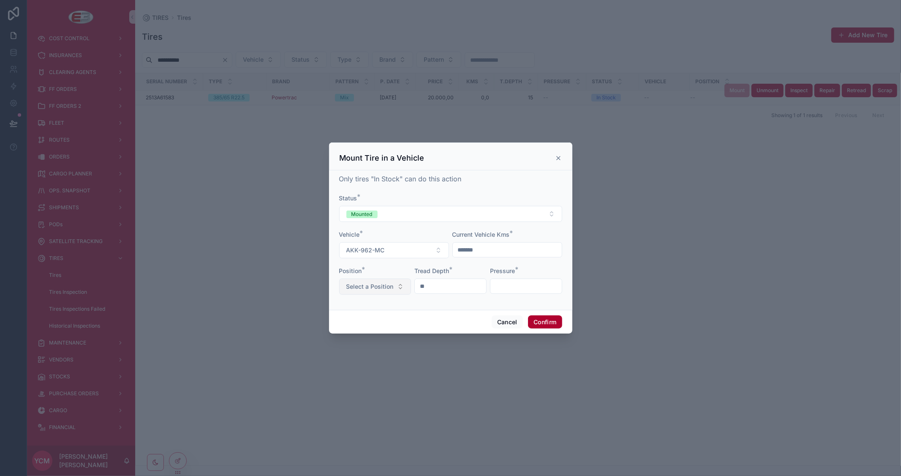
click at [386, 289] on span "Select a Position" at bounding box center [369, 286] width 47 height 8
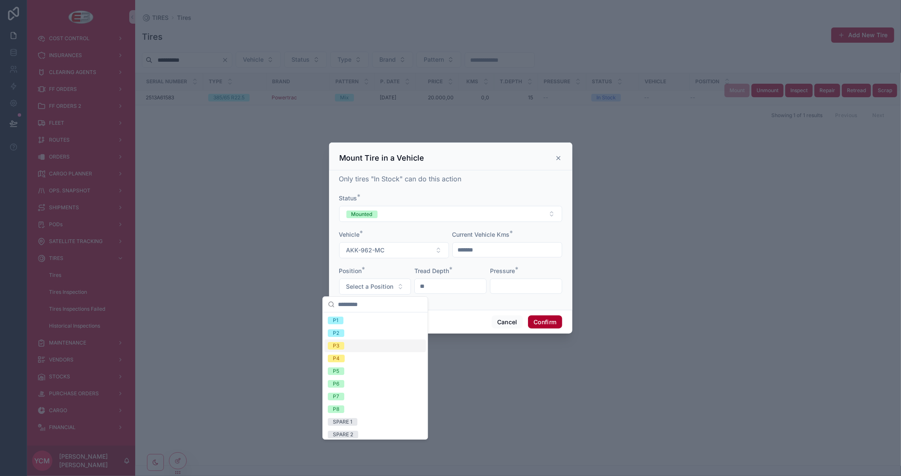
click at [347, 345] on div "P3" at bounding box center [374, 345] width 101 height 13
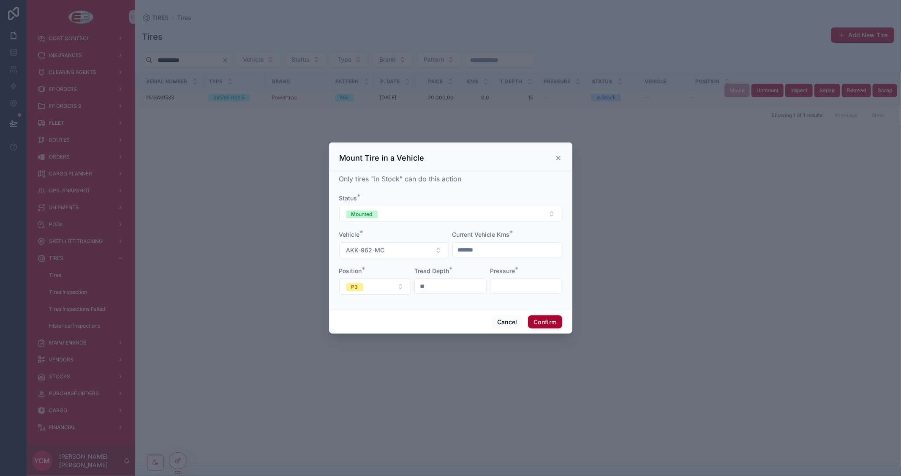
click at [455, 286] on input "**" at bounding box center [450, 286] width 71 height 12
click at [516, 285] on input "text" at bounding box center [525, 286] width 71 height 12
type input "**"
click at [539, 323] on button "Confirm" at bounding box center [545, 322] width 34 height 14
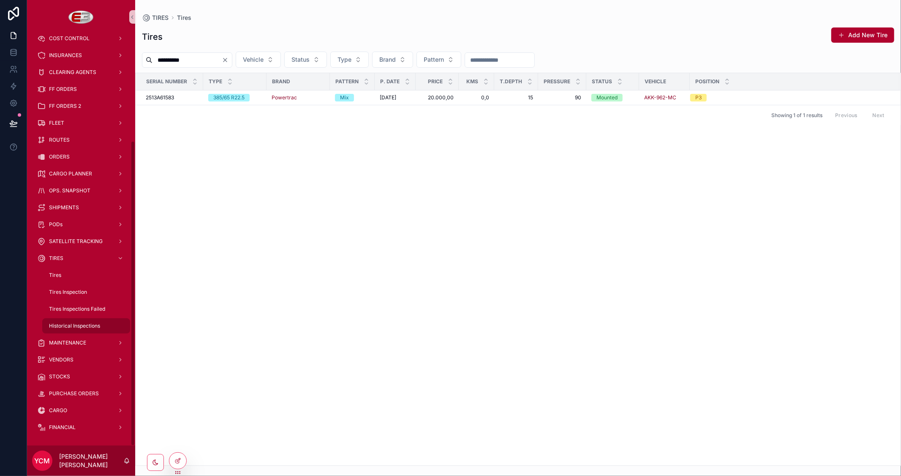
click at [77, 324] on span "Historical Inspections" at bounding box center [74, 325] width 51 height 7
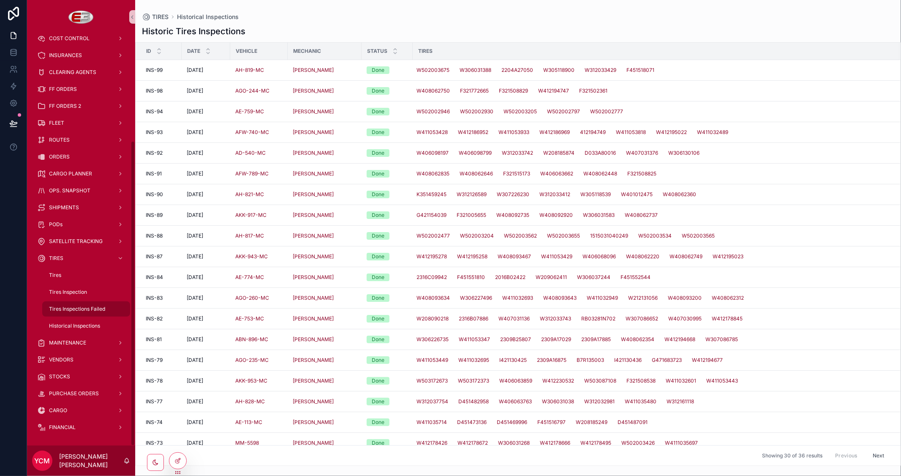
click at [89, 306] on span "Tires Inspections Failed" at bounding box center [77, 308] width 56 height 7
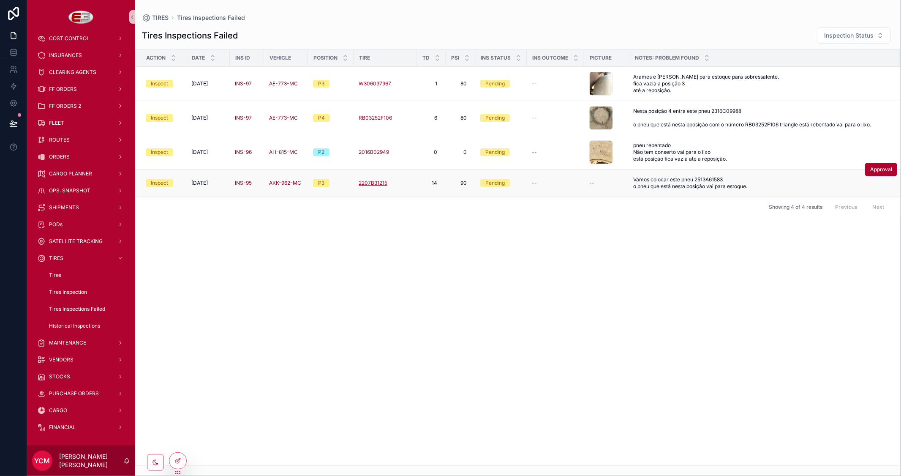
click at [371, 186] on span "2207B31215" at bounding box center [373, 183] width 29 height 7
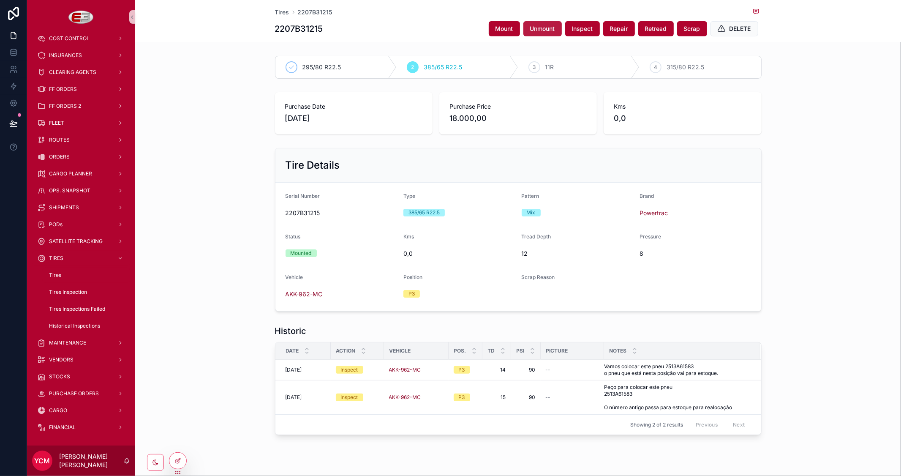
click at [530, 27] on span "Unmount" at bounding box center [542, 28] width 25 height 8
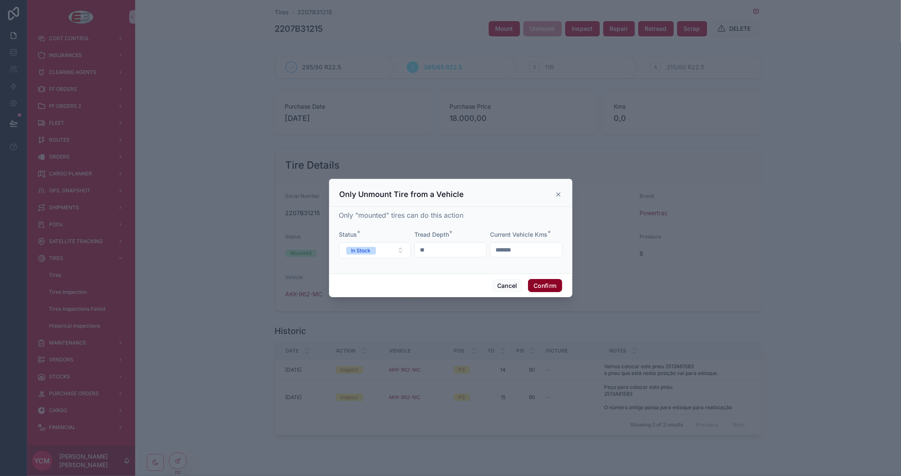
click at [547, 286] on button "Confirm" at bounding box center [545, 286] width 34 height 14
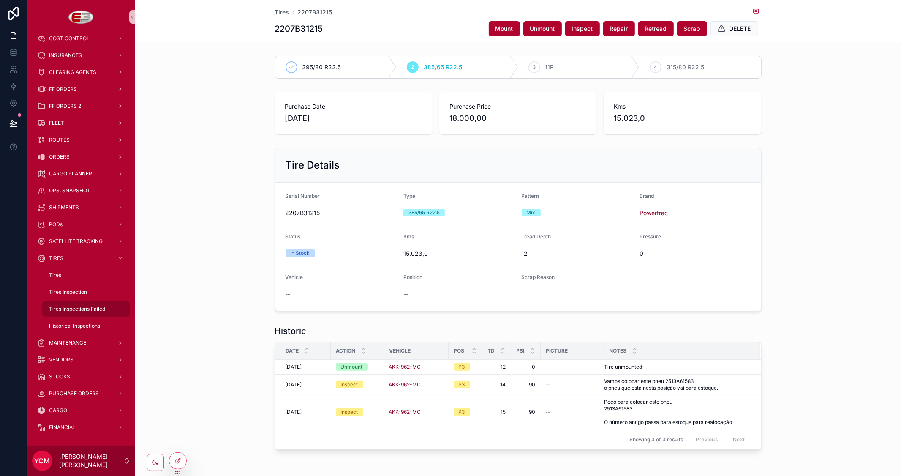
click at [82, 305] on span "Tires Inspections Failed" at bounding box center [77, 308] width 56 height 7
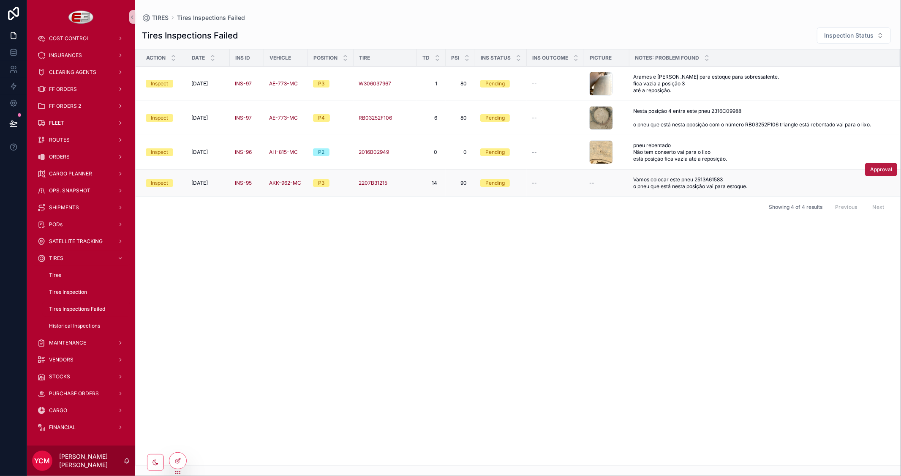
click at [883, 173] on span "Approval" at bounding box center [881, 169] width 22 height 7
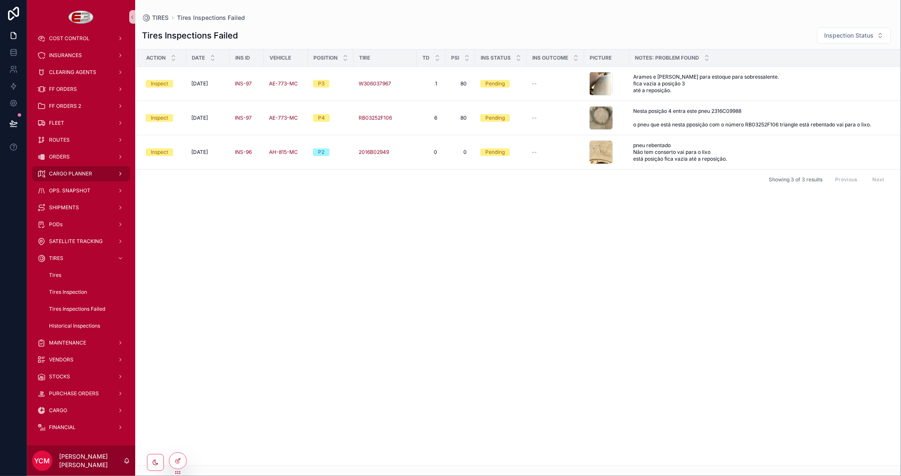
drag, startPoint x: 69, startPoint y: 156, endPoint x: 56, endPoint y: 171, distance: 19.8
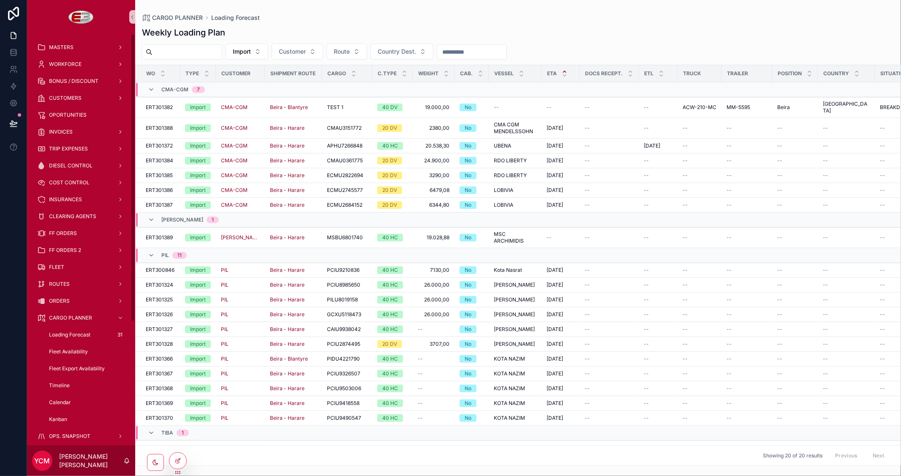
drag, startPoint x: 70, startPoint y: 333, endPoint x: 76, endPoint y: 329, distance: 7.6
click at [70, 333] on span "Loading Forecast" at bounding box center [69, 334] width 41 height 7
click at [178, 458] on icon at bounding box center [177, 460] width 7 height 7
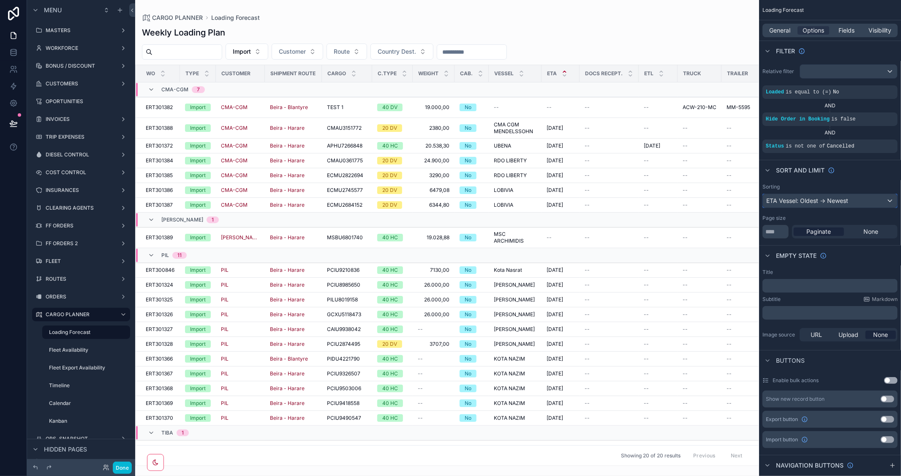
click at [862, 200] on div "ETA Vessel: Oldest -> Newest" at bounding box center [830, 201] width 134 height 14
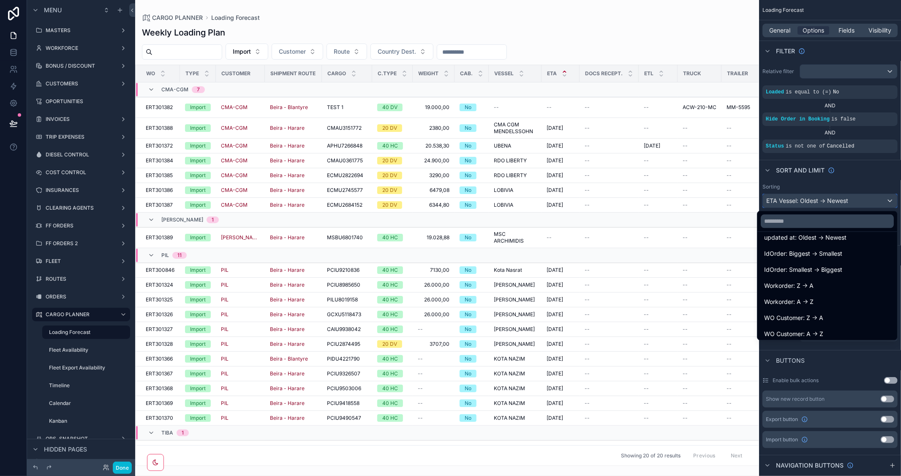
scroll to position [94, 0]
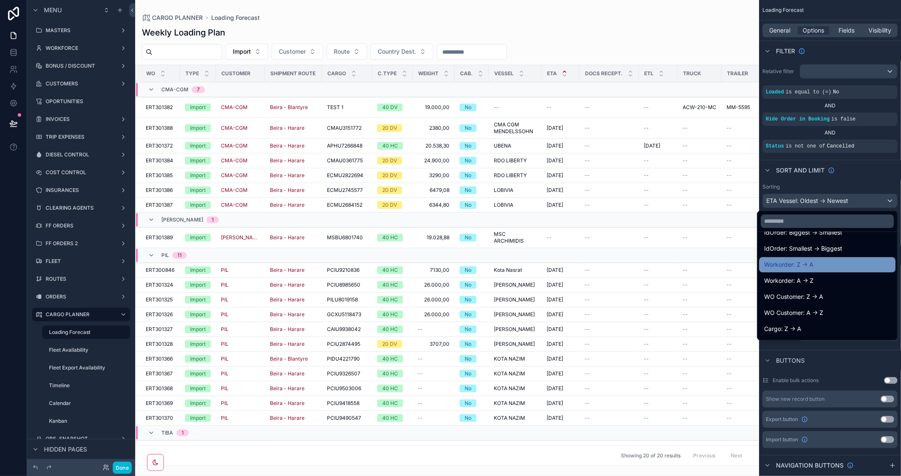
click at [820, 266] on div "Workorder: Z -> A" at bounding box center [827, 264] width 126 height 10
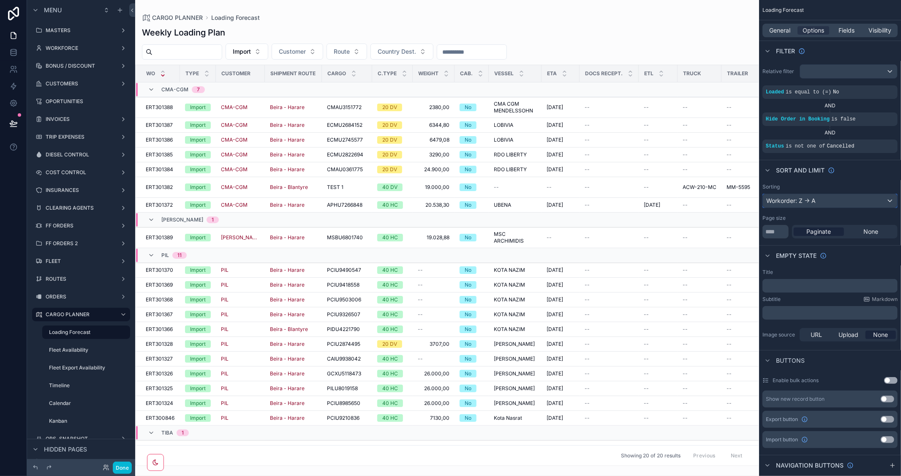
click at [832, 201] on div "Workorder: Z -> A" at bounding box center [830, 201] width 134 height 14
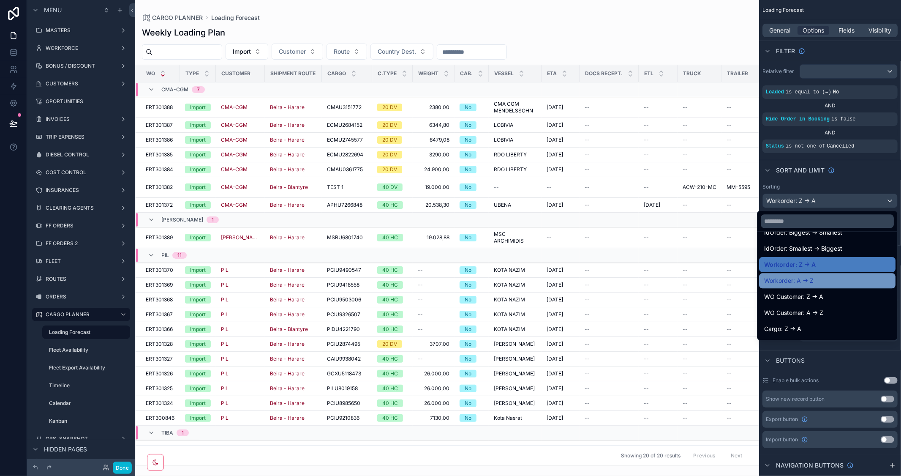
click at [810, 276] on div "Workorder: A -> Z" at bounding box center [827, 280] width 126 height 10
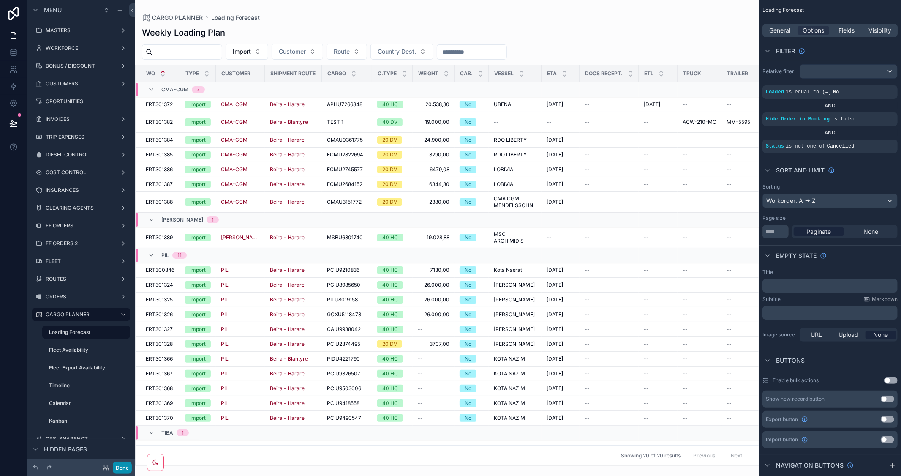
click at [125, 465] on button "Done" at bounding box center [122, 467] width 19 height 12
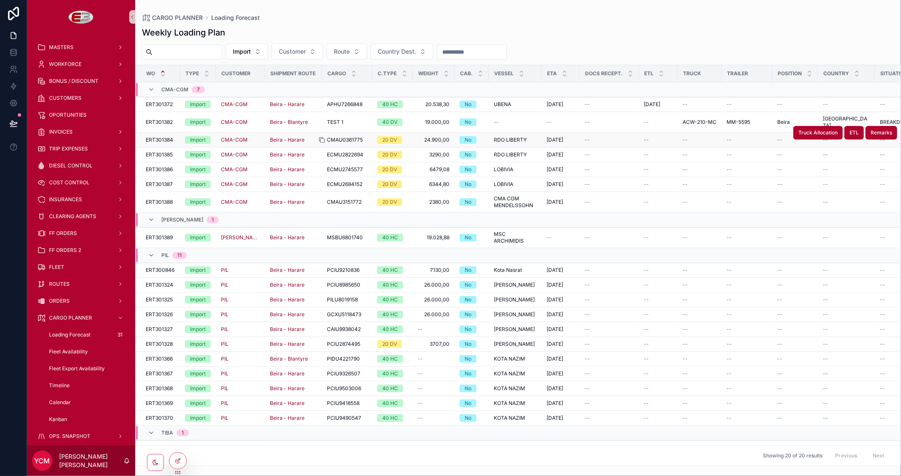
click at [320, 136] on icon "scrollable content" at bounding box center [321, 139] width 7 height 7
click at [318, 151] on icon "scrollable content" at bounding box center [321, 154] width 7 height 7
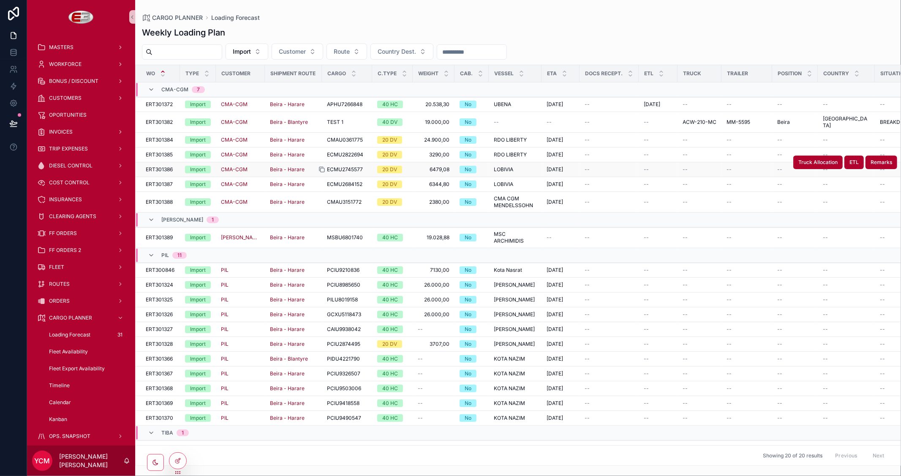
click at [321, 168] on icon "scrollable content" at bounding box center [323, 170] width 4 height 4
click at [322, 181] on div "scrollable content" at bounding box center [325, 184] width 14 height 7
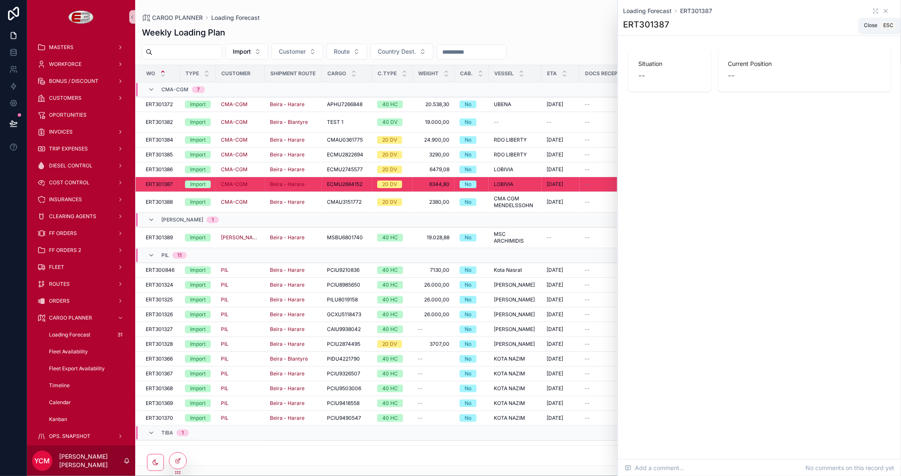
click at [884, 14] on icon "scrollable content" at bounding box center [885, 11] width 7 height 7
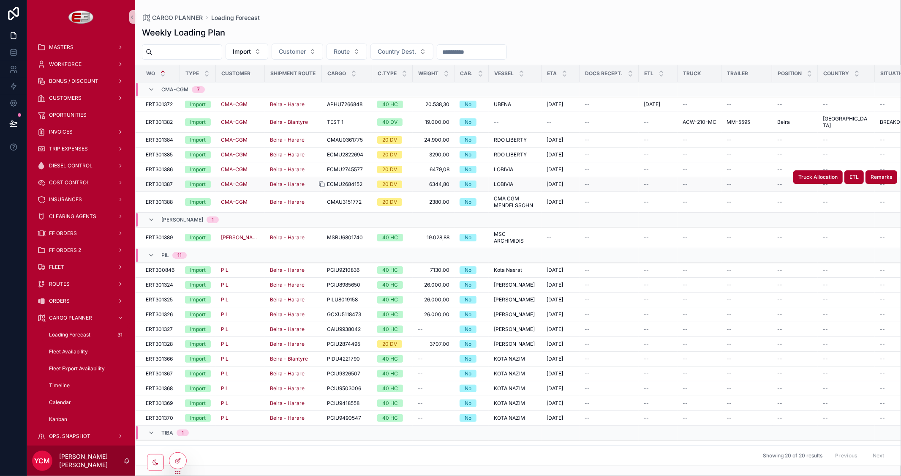
click at [319, 181] on icon "scrollable content" at bounding box center [321, 184] width 7 height 7
click at [319, 199] on icon "scrollable content" at bounding box center [321, 202] width 7 height 7
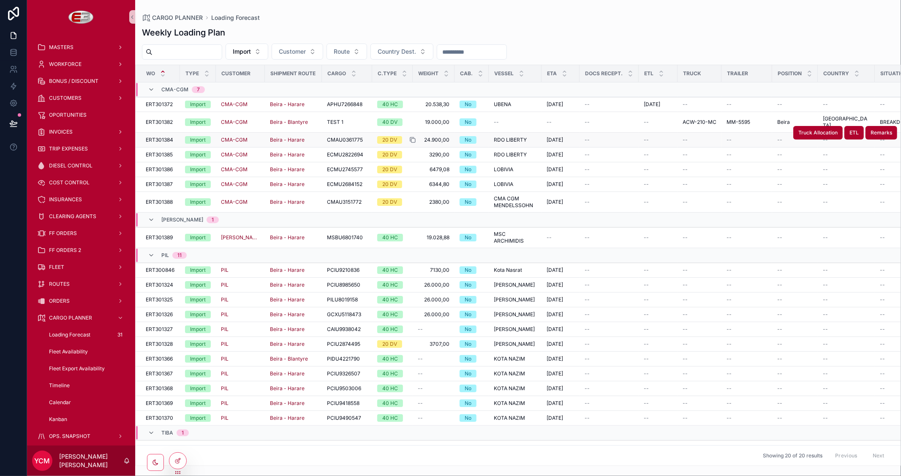
click at [411, 136] on icon "scrollable content" at bounding box center [412, 139] width 7 height 7
click at [322, 151] on div "scrollable content" at bounding box center [325, 154] width 14 height 7
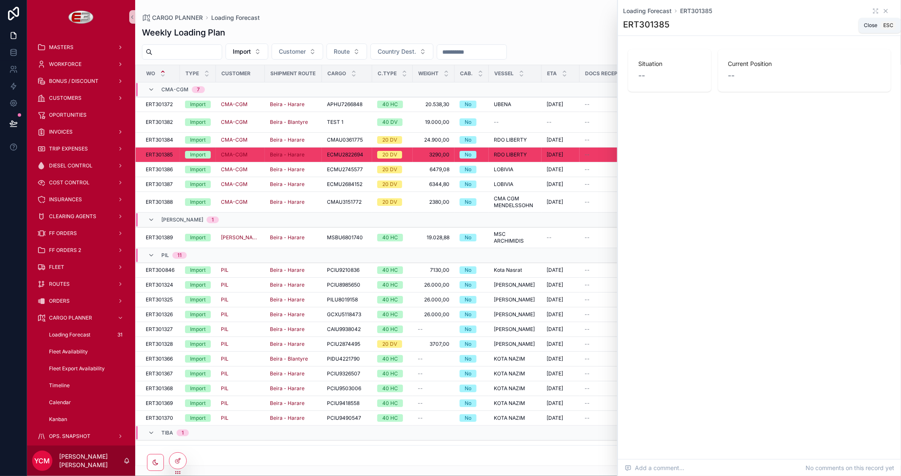
click at [885, 12] on icon "scrollable content" at bounding box center [885, 11] width 7 height 7
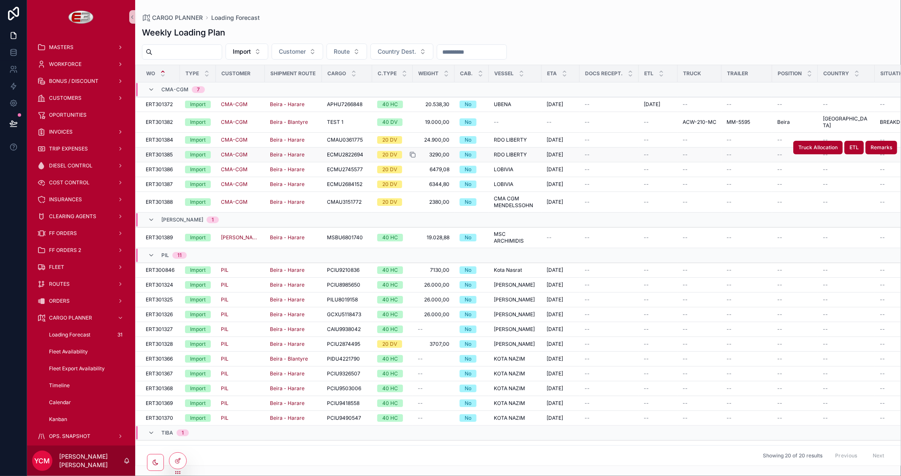
click at [409, 151] on icon "scrollable content" at bounding box center [412, 154] width 7 height 7
click at [409, 166] on icon "scrollable content" at bounding box center [412, 169] width 7 height 7
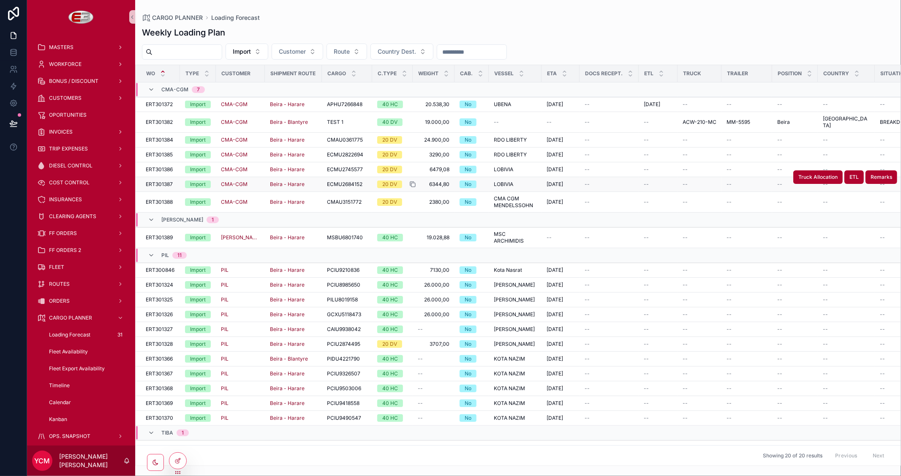
click at [409, 181] on icon "scrollable content" at bounding box center [412, 184] width 7 height 7
click at [409, 199] on icon "scrollable content" at bounding box center [412, 202] width 7 height 7
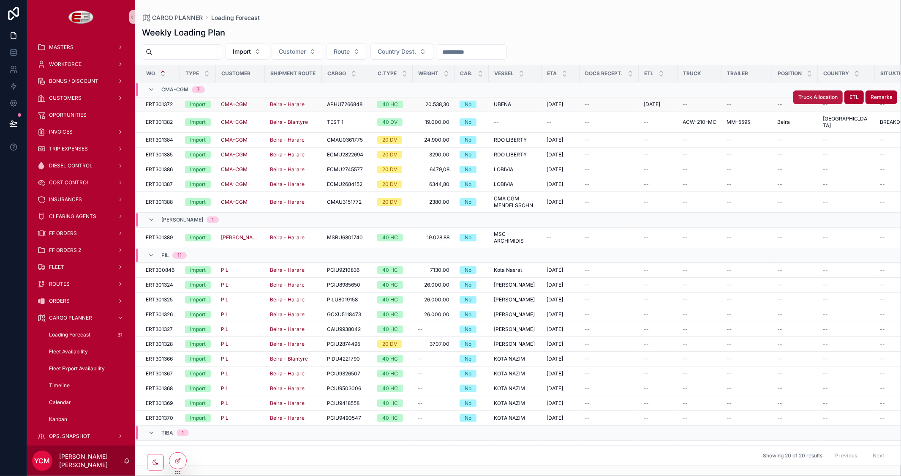
click at [824, 98] on span "Truck Allocation" at bounding box center [817, 97] width 39 height 7
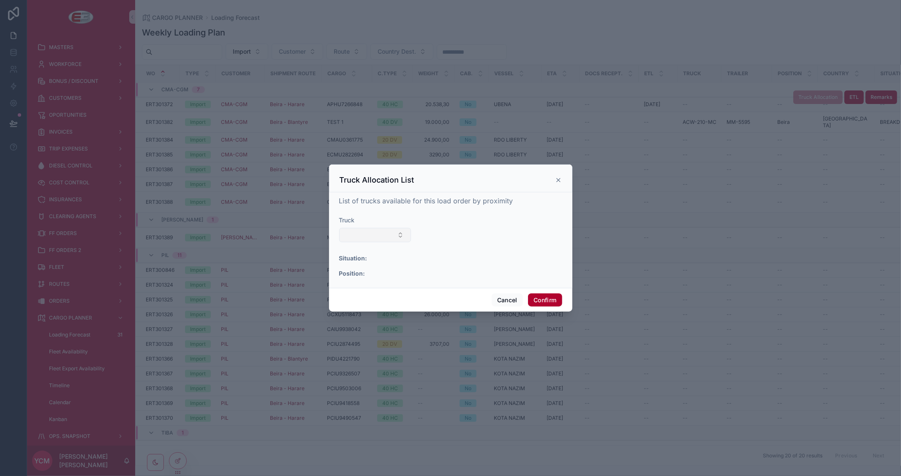
click at [391, 235] on button "Select Button" at bounding box center [375, 235] width 72 height 14
click at [509, 302] on button "Cancel" at bounding box center [507, 300] width 31 height 14
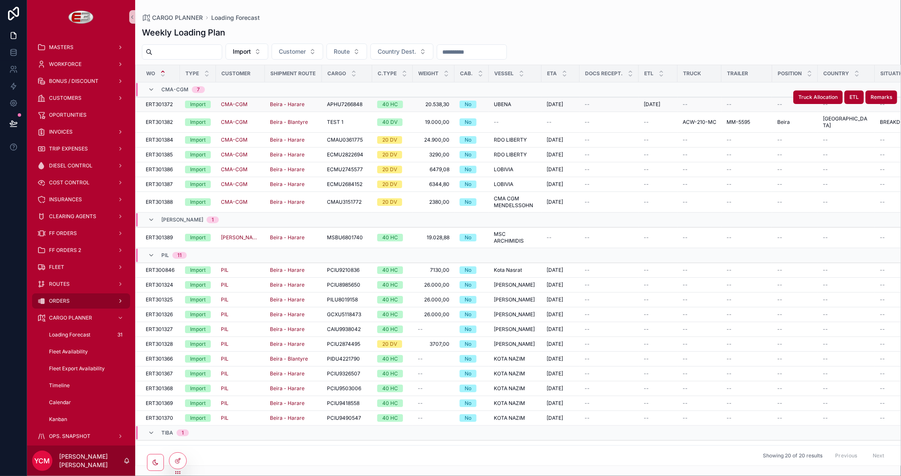
click at [68, 299] on span "ORDERS" at bounding box center [59, 300] width 21 height 7
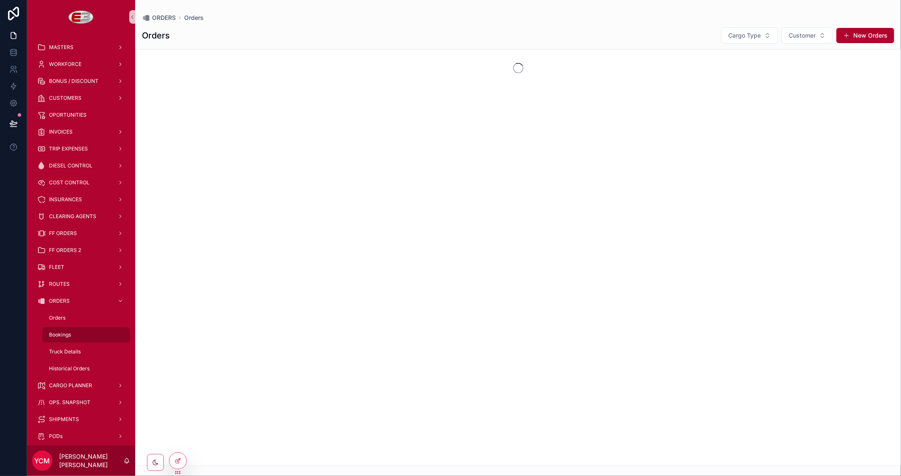
click at [62, 332] on span "Bookings" at bounding box center [60, 334] width 22 height 7
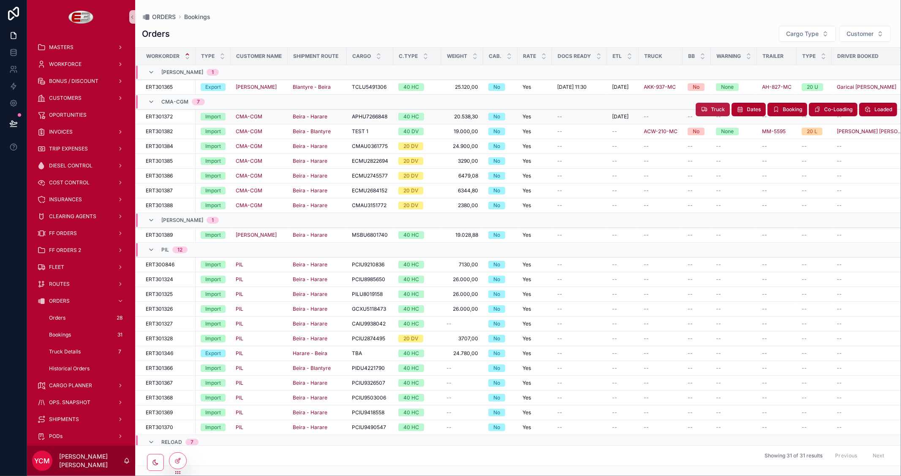
click at [711, 111] on span "Truck" at bounding box center [718, 109] width 14 height 7
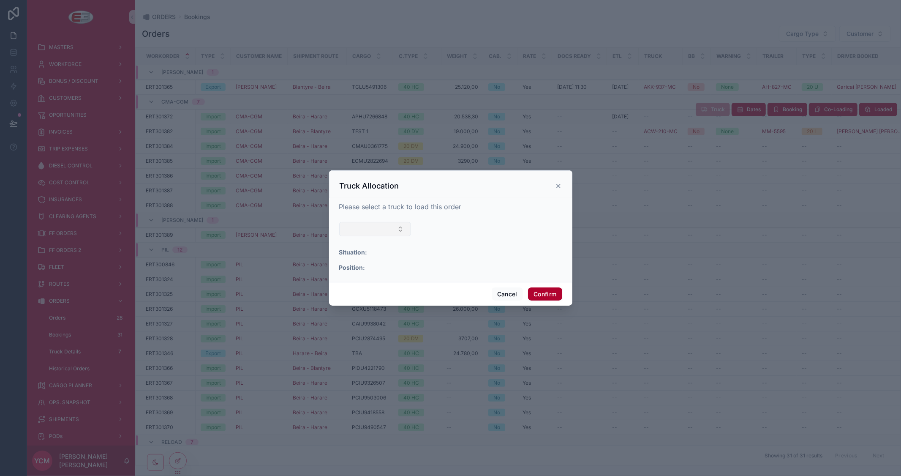
click at [377, 228] on button "Select Button" at bounding box center [375, 229] width 72 height 14
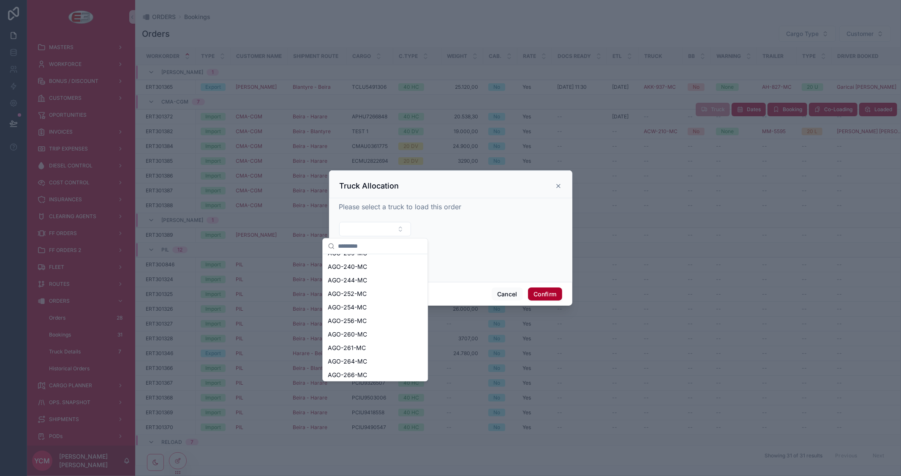
scroll to position [188, 0]
click at [357, 374] on span "AGO-266-MC" at bounding box center [347, 372] width 39 height 8
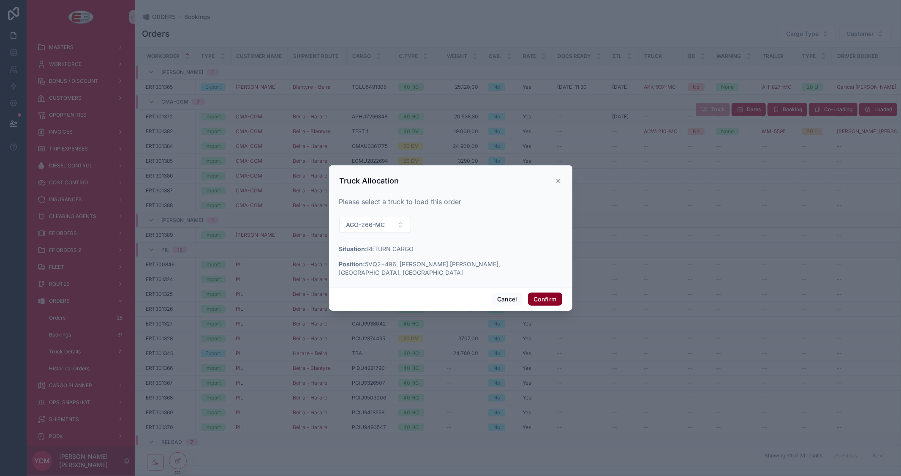
click at [539, 293] on button "Confirm" at bounding box center [545, 299] width 34 height 14
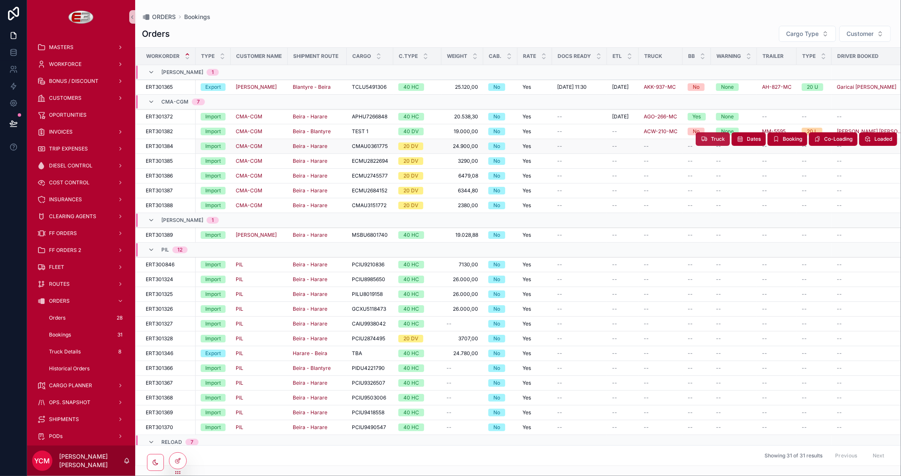
click at [701, 141] on button "Truck" at bounding box center [713, 139] width 34 height 14
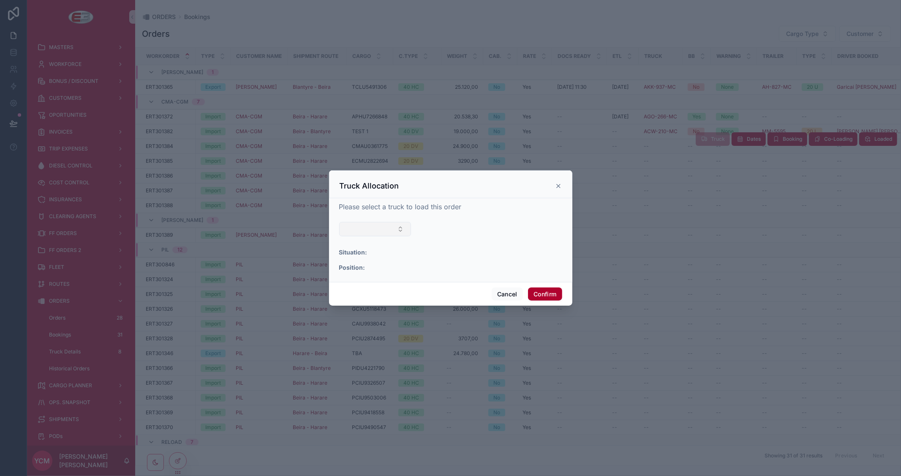
click at [382, 230] on button "Select Button" at bounding box center [375, 229] width 72 height 14
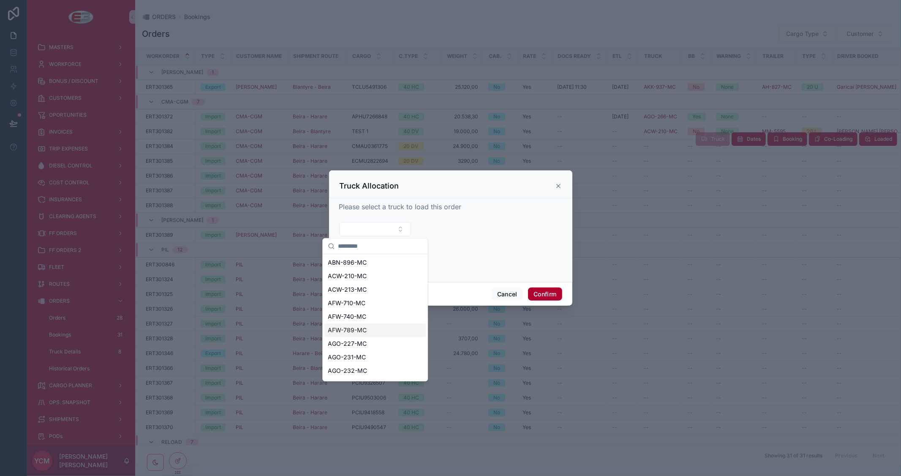
scroll to position [94, 0]
click at [349, 278] on span "AGO-232-MC" at bounding box center [347, 276] width 39 height 8
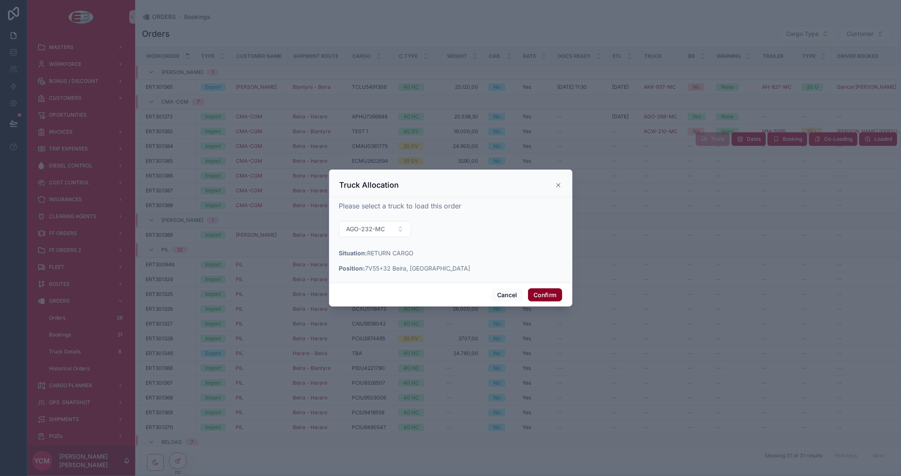
click at [538, 292] on button "Confirm" at bounding box center [545, 295] width 34 height 14
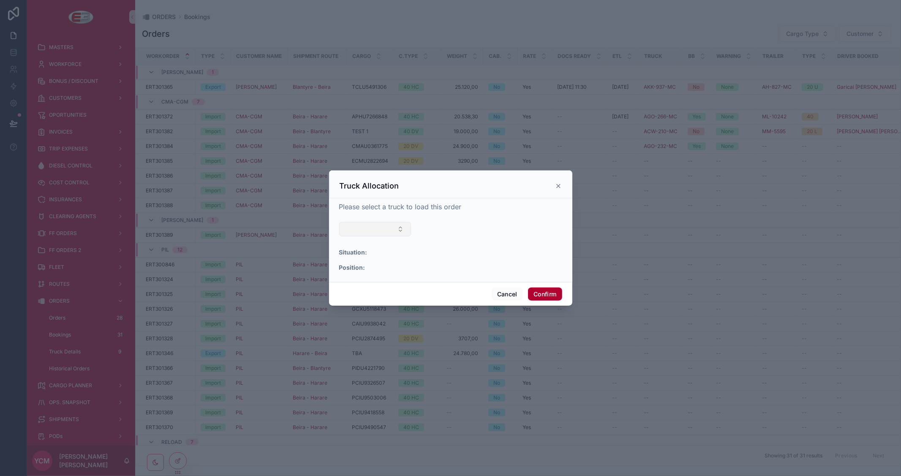
click at [391, 226] on button "Select Button" at bounding box center [375, 229] width 72 height 14
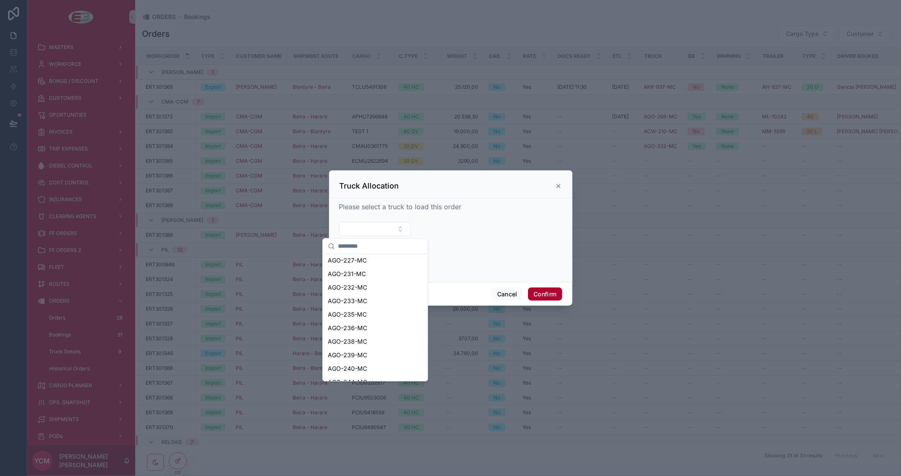
scroll to position [94, 0]
click at [357, 341] on span "AGO-239-MC" at bounding box center [347, 344] width 39 height 8
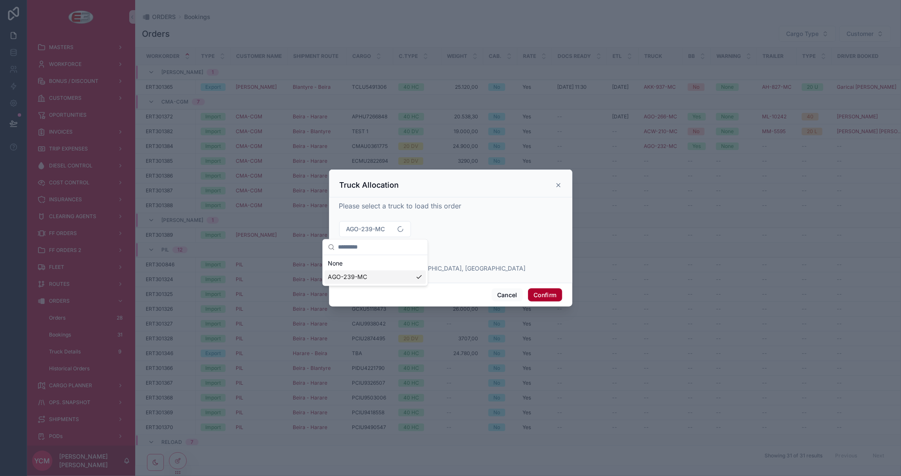
scroll to position [0, 0]
click at [547, 290] on button "Confirm" at bounding box center [545, 295] width 34 height 14
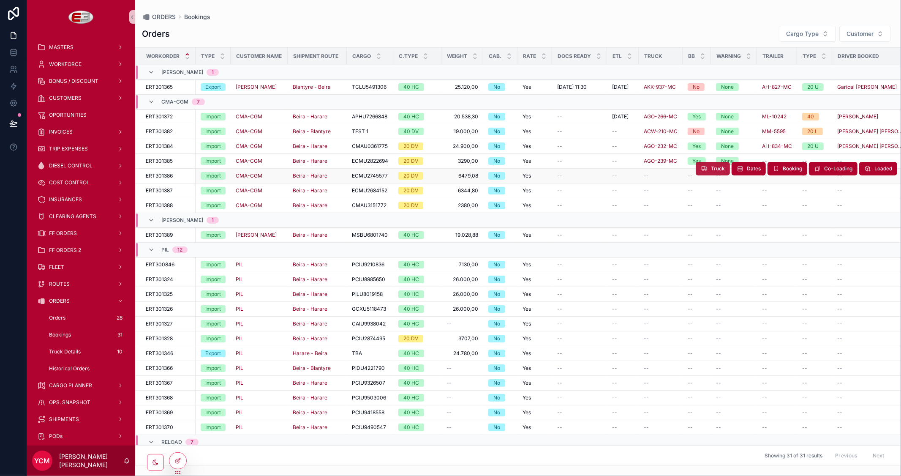
click at [701, 170] on icon "scrollable content" at bounding box center [704, 168] width 7 height 7
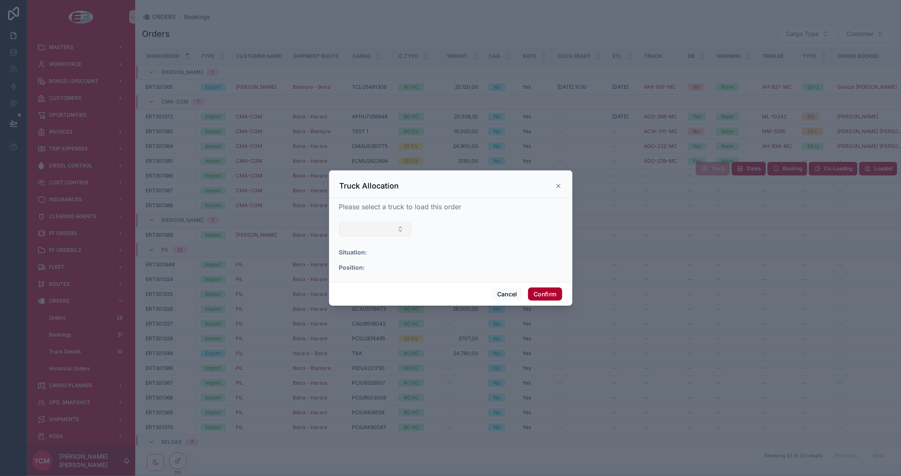
click at [389, 227] on button "Select Button" at bounding box center [375, 229] width 72 height 14
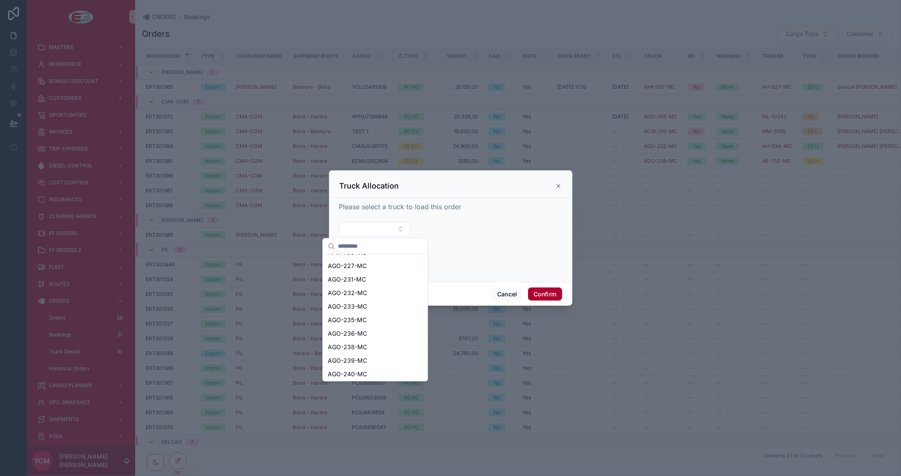
scroll to position [94, 0]
click at [358, 331] on span "AGO-238-MC" at bounding box center [347, 331] width 39 height 8
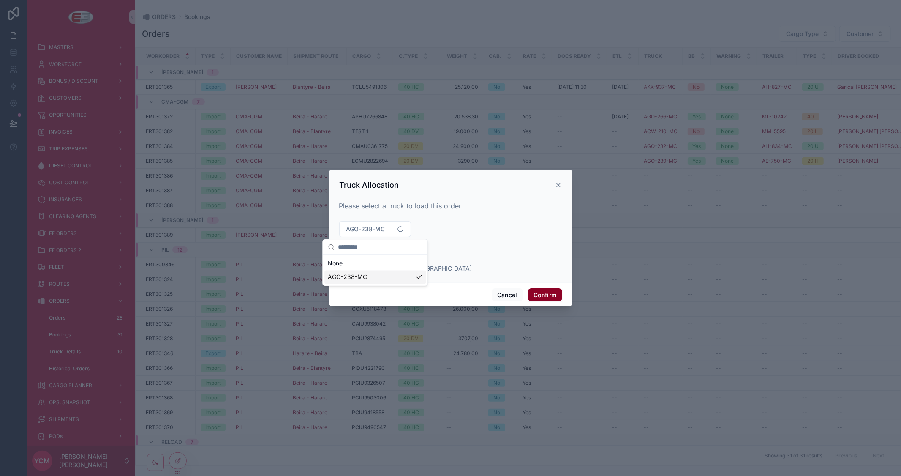
click at [539, 292] on button "Confirm" at bounding box center [545, 295] width 34 height 14
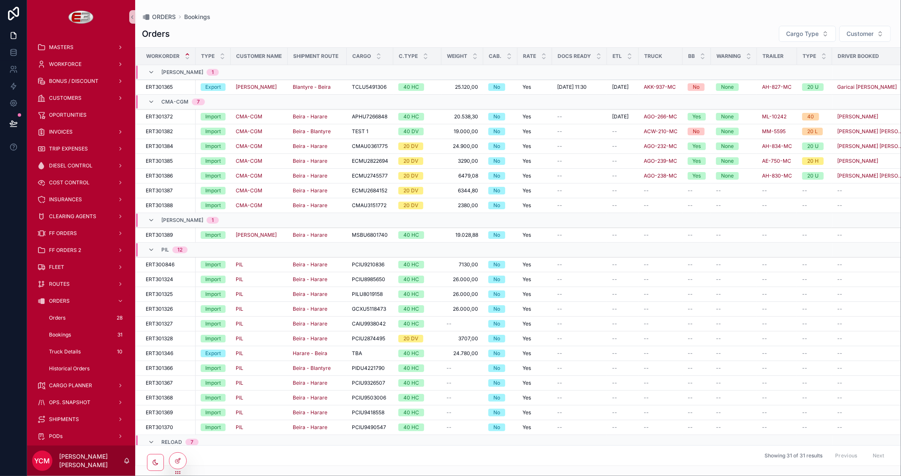
click at [0, 0] on icon "scrollable content" at bounding box center [0, 0] width 0 height 0
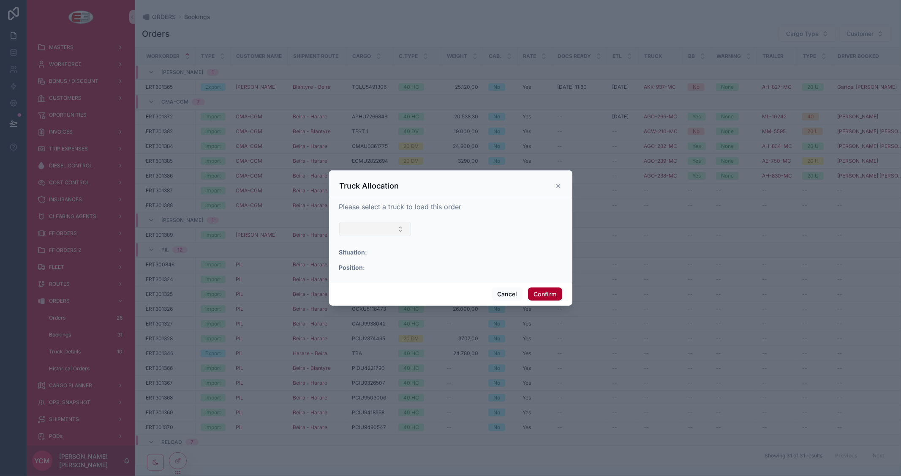
click at [392, 230] on button "Select Button" at bounding box center [375, 229] width 72 height 14
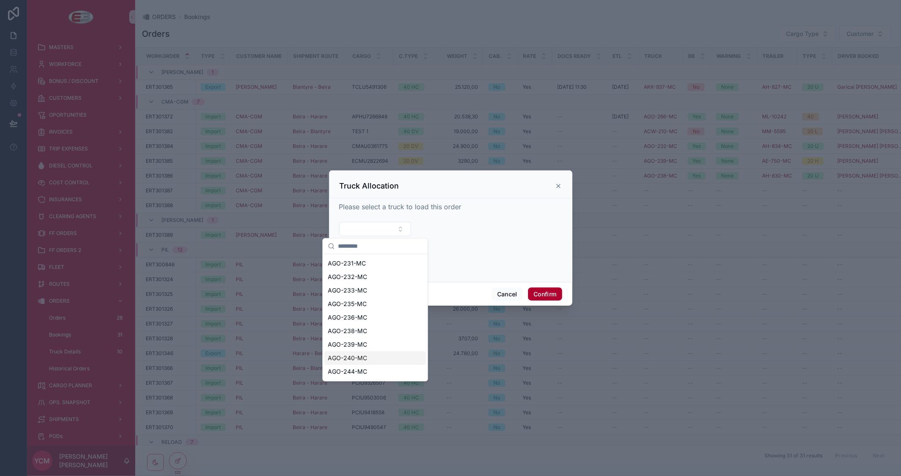
click at [360, 355] on span "AGO-240-MC" at bounding box center [347, 358] width 39 height 8
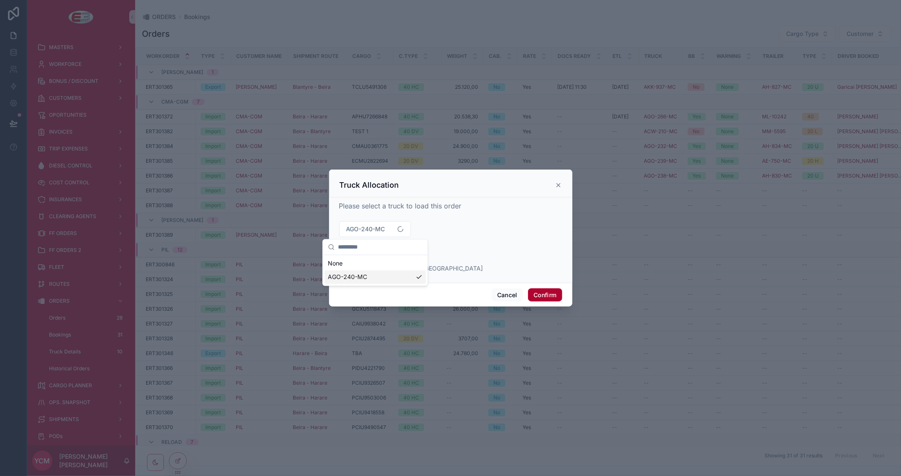
scroll to position [0, 0]
click at [549, 294] on button "Confirm" at bounding box center [545, 295] width 34 height 14
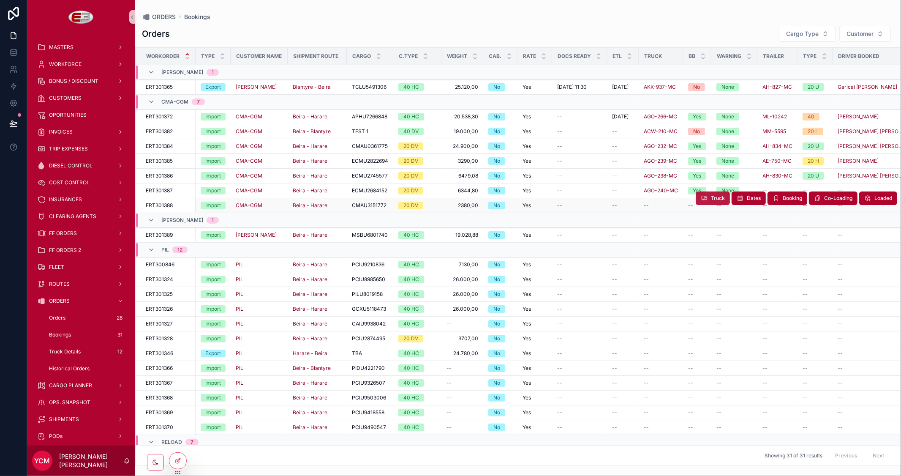
click at [702, 197] on button "Truck" at bounding box center [713, 198] width 34 height 14
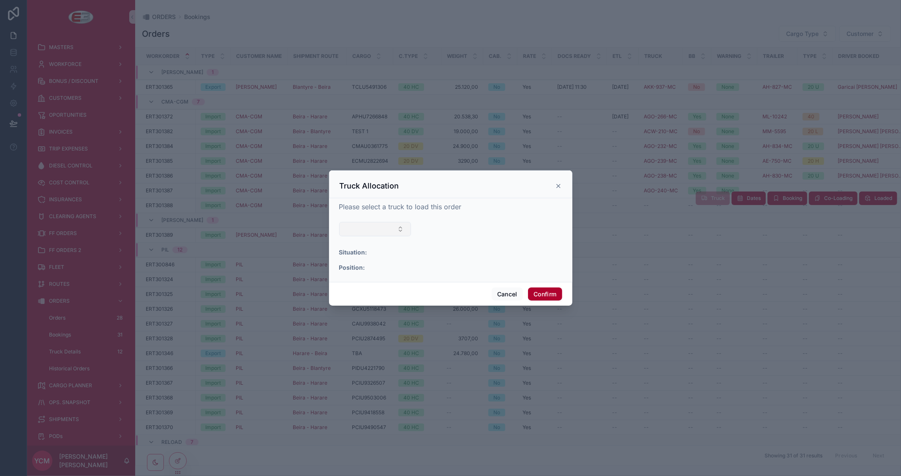
click at [400, 227] on button "Select Button" at bounding box center [375, 229] width 72 height 14
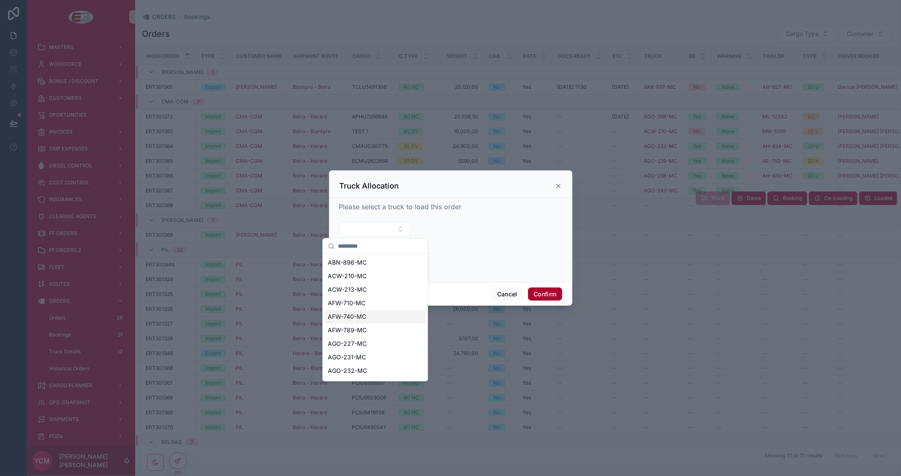
click at [359, 314] on span "AFW-740-MC" at bounding box center [347, 316] width 38 height 8
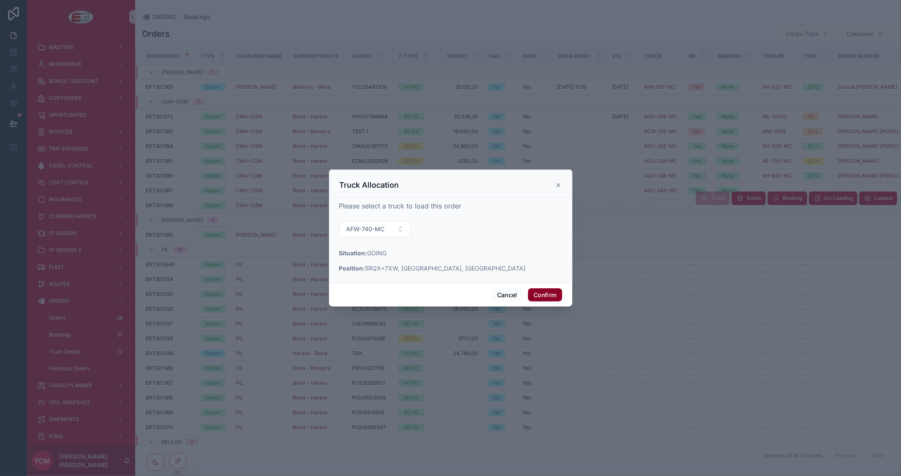
click at [542, 296] on button "Confirm" at bounding box center [545, 295] width 34 height 14
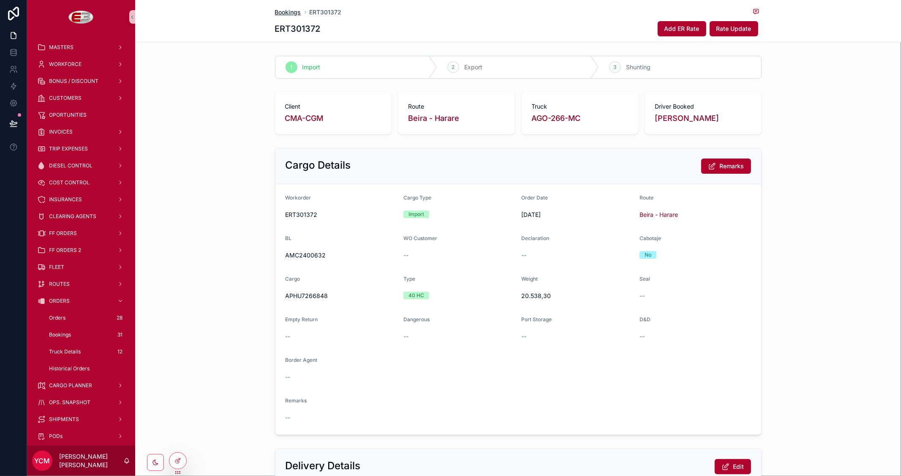
click at [288, 9] on span "Bookings" at bounding box center [288, 12] width 26 height 8
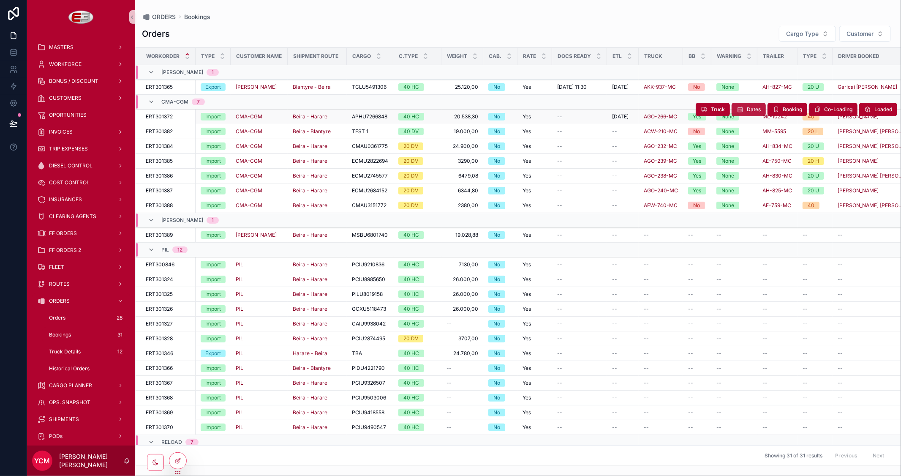
click at [749, 109] on span "Dates" at bounding box center [754, 109] width 14 height 7
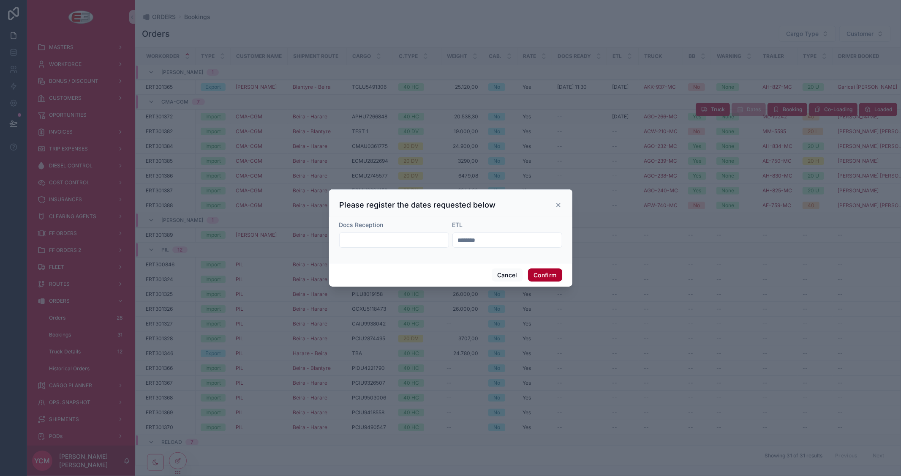
click at [484, 237] on input "********" at bounding box center [507, 240] width 109 height 12
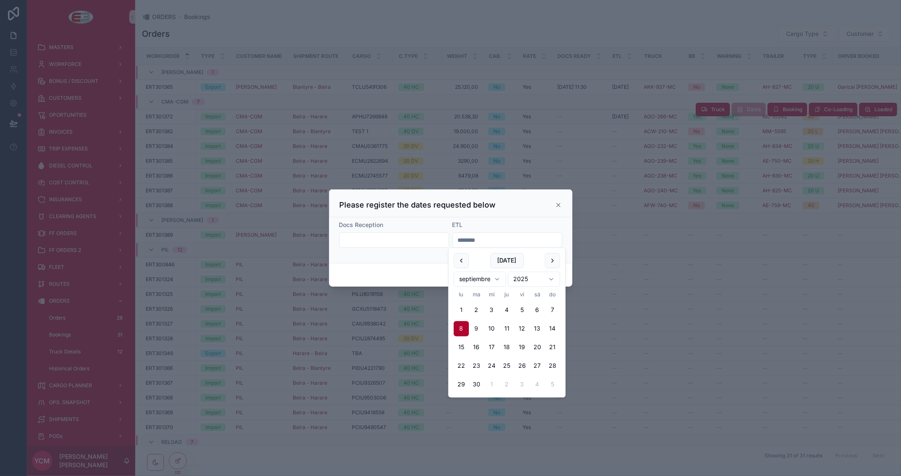
click at [477, 328] on button "9" at bounding box center [476, 328] width 15 height 15
type input "********"
drag, startPoint x: 518, startPoint y: 242, endPoint x: 446, endPoint y: 247, distance: 72.4
click at [446, 247] on form "Docs Reception ETL ********" at bounding box center [450, 237] width 223 height 35
click at [521, 208] on div "Please register the dates requested below" at bounding box center [451, 205] width 222 height 10
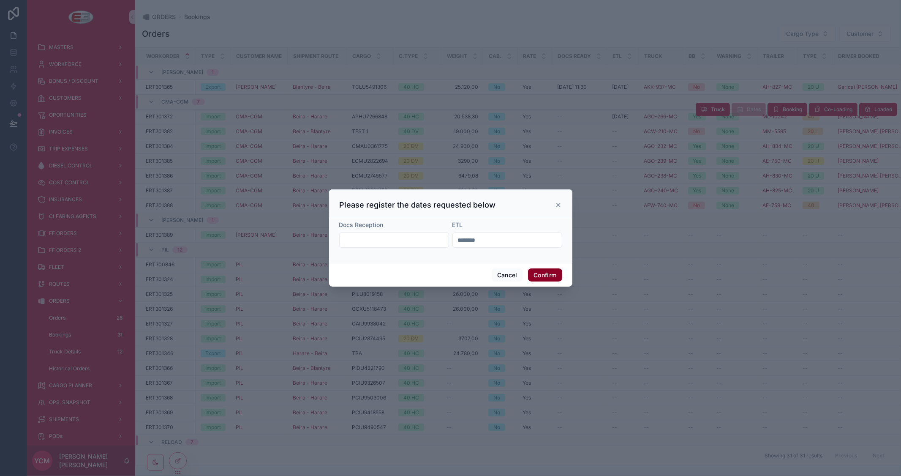
click at [552, 275] on button "Confirm" at bounding box center [545, 275] width 34 height 14
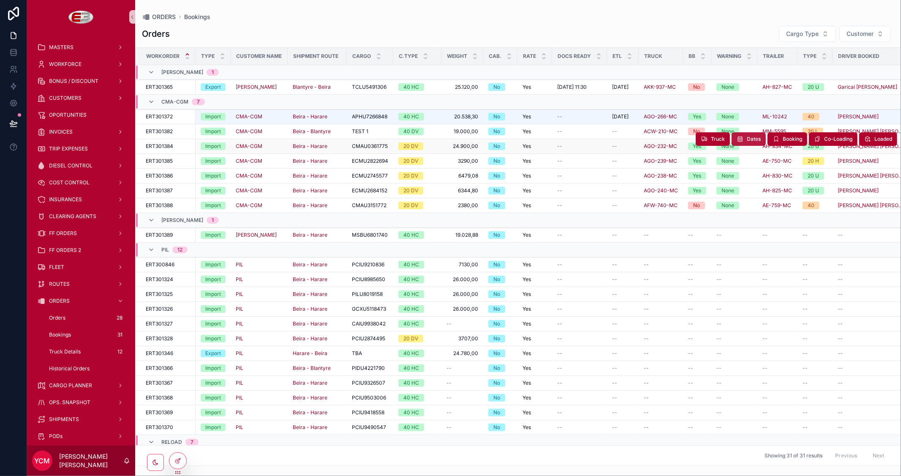
click at [747, 140] on span "Dates" at bounding box center [754, 139] width 14 height 7
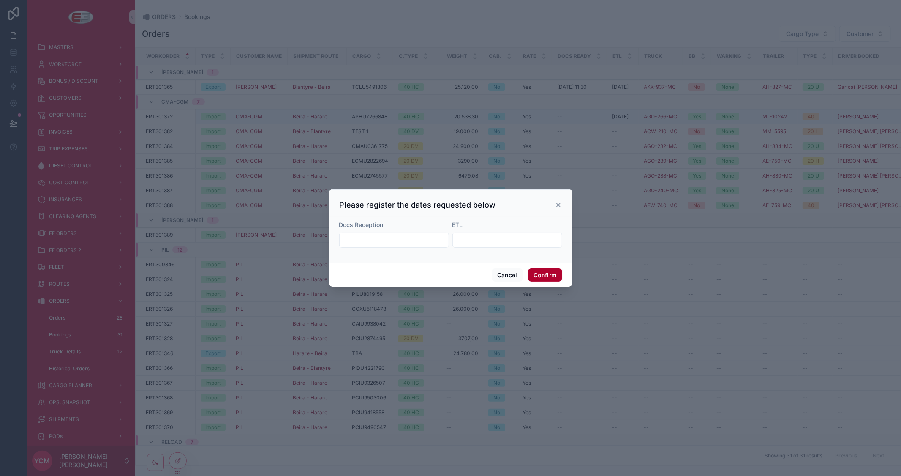
click at [471, 241] on input "text" at bounding box center [507, 240] width 109 height 12
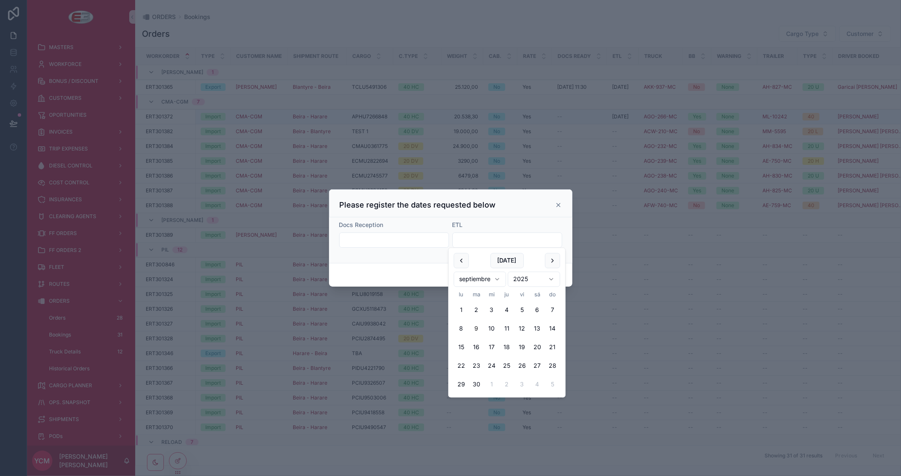
click at [473, 238] on input "text" at bounding box center [507, 240] width 109 height 12
paste input "********"
type input "********"
click at [523, 223] on div "ETL" at bounding box center [507, 224] width 110 height 8
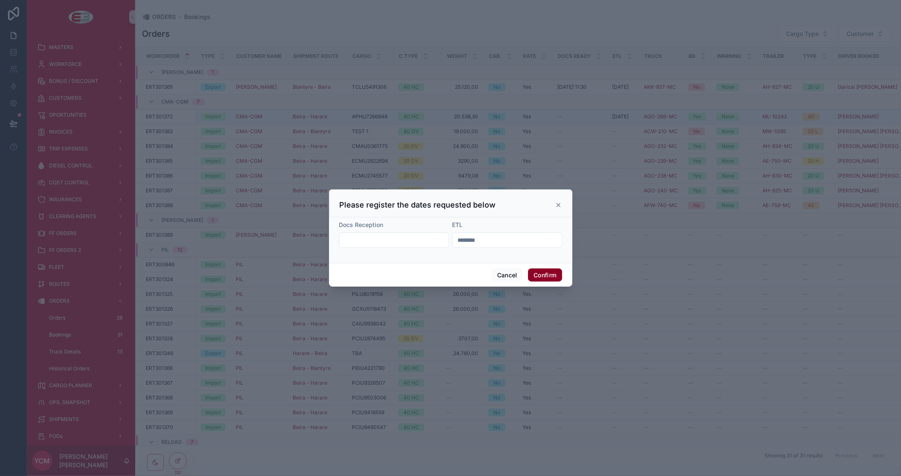
click at [544, 276] on button "Confirm" at bounding box center [545, 275] width 34 height 14
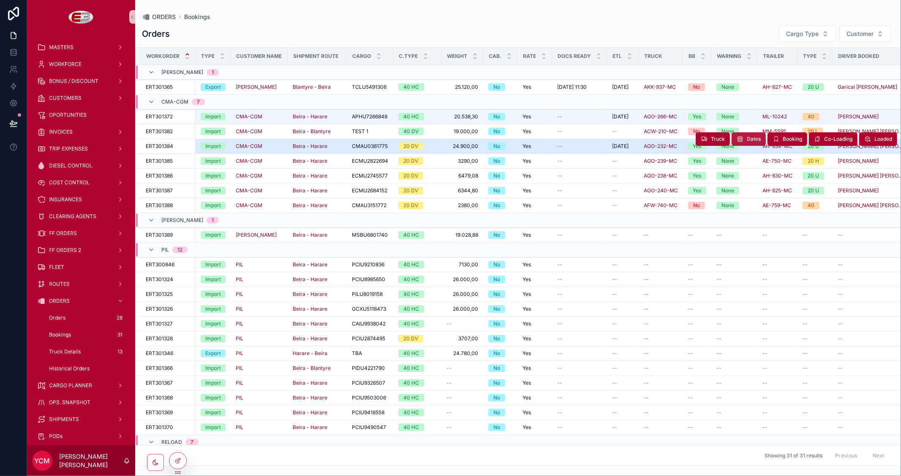
click at [747, 138] on span "Dates" at bounding box center [754, 139] width 14 height 7
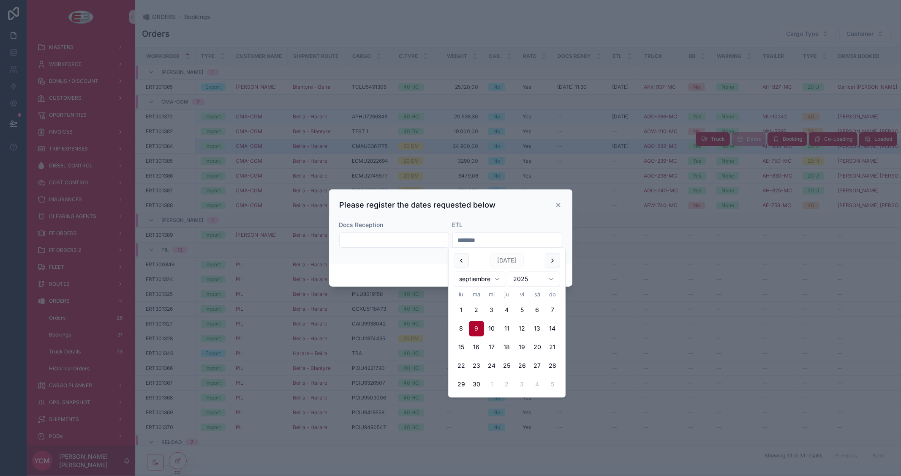
drag, startPoint x: 463, startPoint y: 238, endPoint x: 446, endPoint y: 238, distance: 16.1
click at [446, 238] on form "Docs Reception ETL ********" at bounding box center [450, 237] width 223 height 35
type input "*********"
click at [491, 322] on button "10" at bounding box center [491, 328] width 15 height 15
drag, startPoint x: 501, startPoint y: 235, endPoint x: 454, endPoint y: 235, distance: 46.5
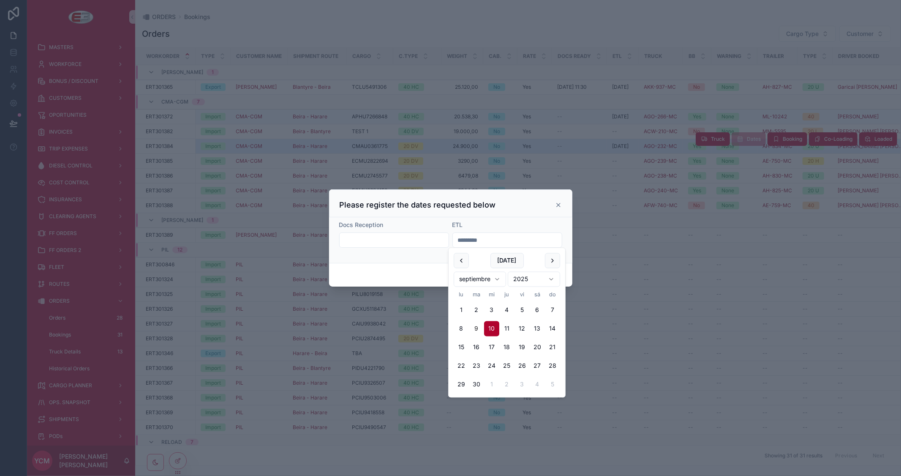
click at [454, 235] on input "*********" at bounding box center [507, 240] width 109 height 12
click at [514, 217] on div "Docs Reception ETL *********" at bounding box center [450, 240] width 243 height 46
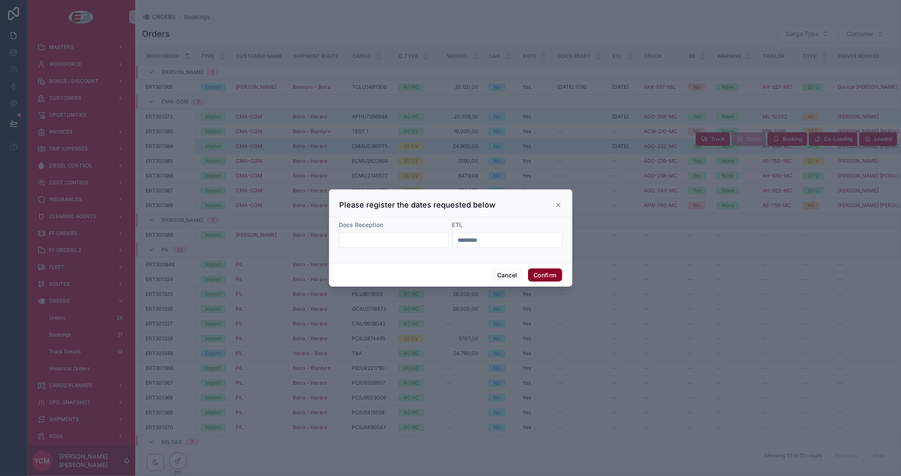
click at [545, 275] on button "Confirm" at bounding box center [545, 275] width 34 height 14
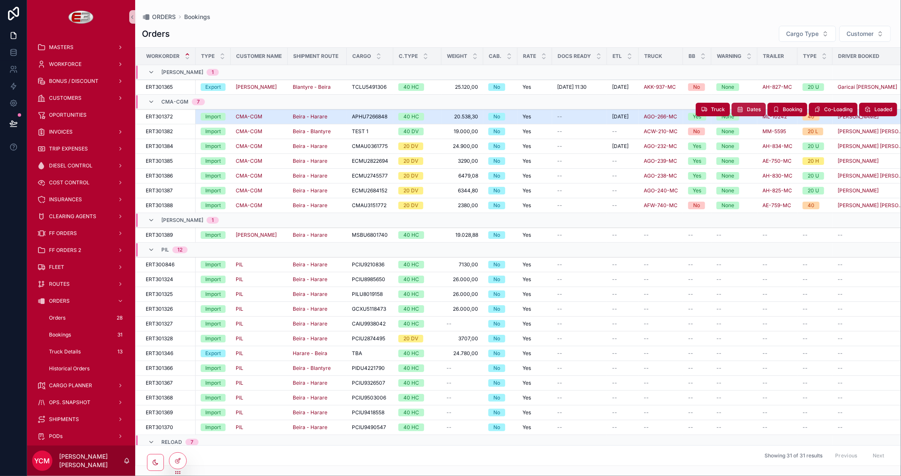
click at [747, 107] on span "Dates" at bounding box center [754, 109] width 14 height 7
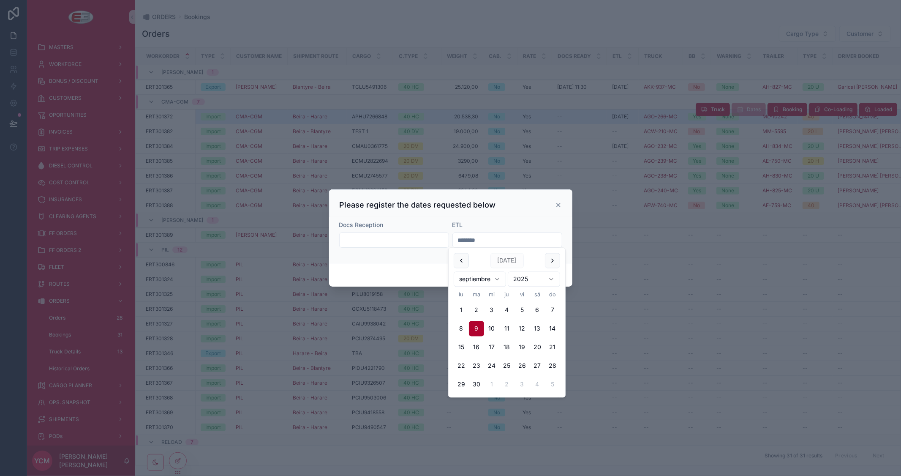
click at [439, 239] on form "Docs Reception ETL ********" at bounding box center [450, 237] width 223 height 35
paste input "*"
type input "*********"
click at [516, 221] on div "ETL" at bounding box center [507, 224] width 110 height 8
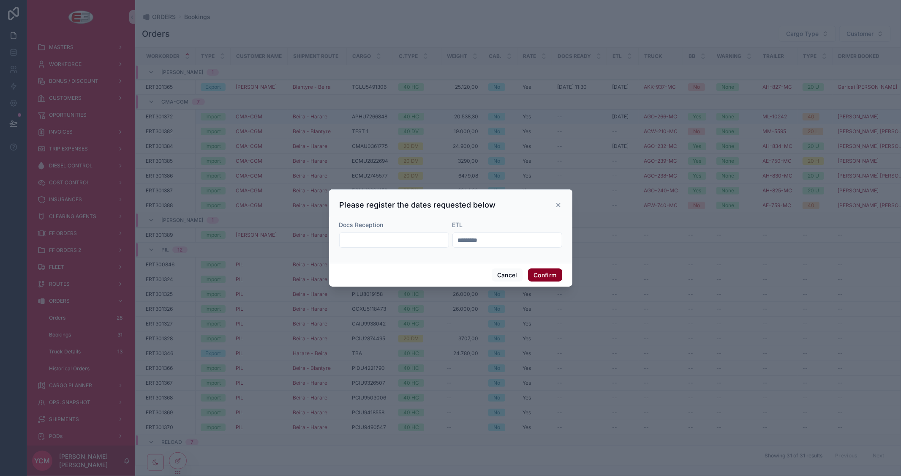
click at [544, 275] on button "Confirm" at bounding box center [545, 275] width 34 height 14
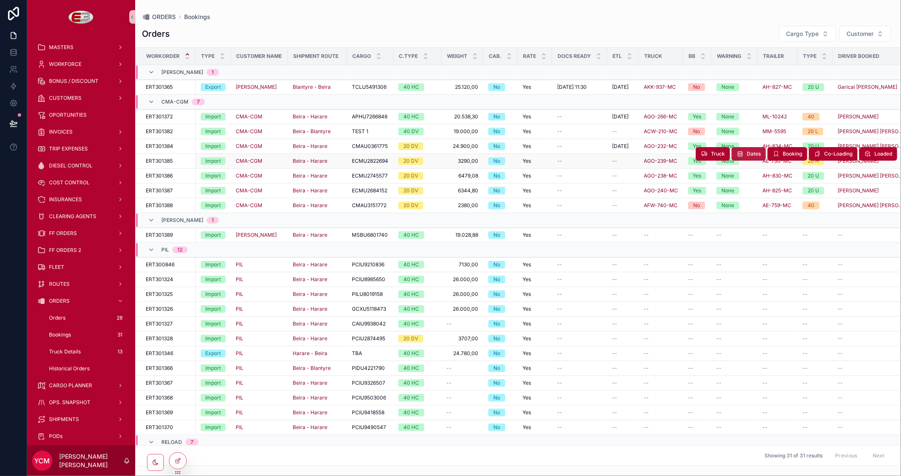
click at [747, 155] on span "Dates" at bounding box center [754, 153] width 14 height 7
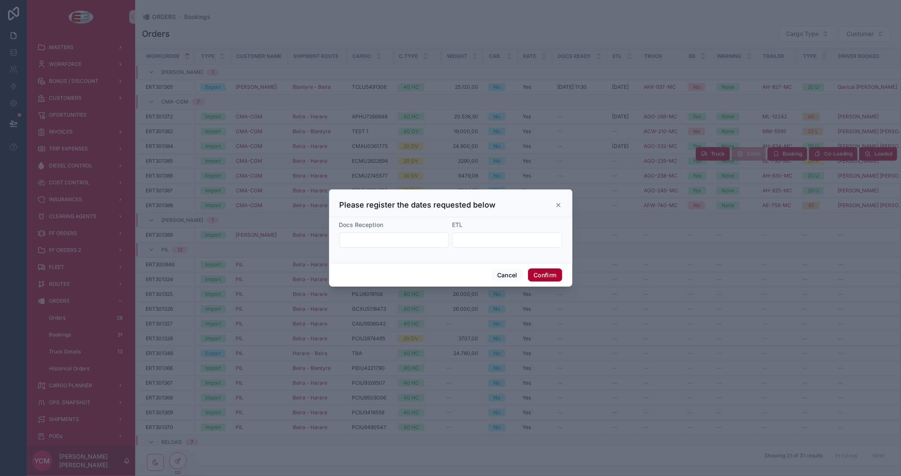
click at [489, 239] on input "text" at bounding box center [507, 240] width 109 height 12
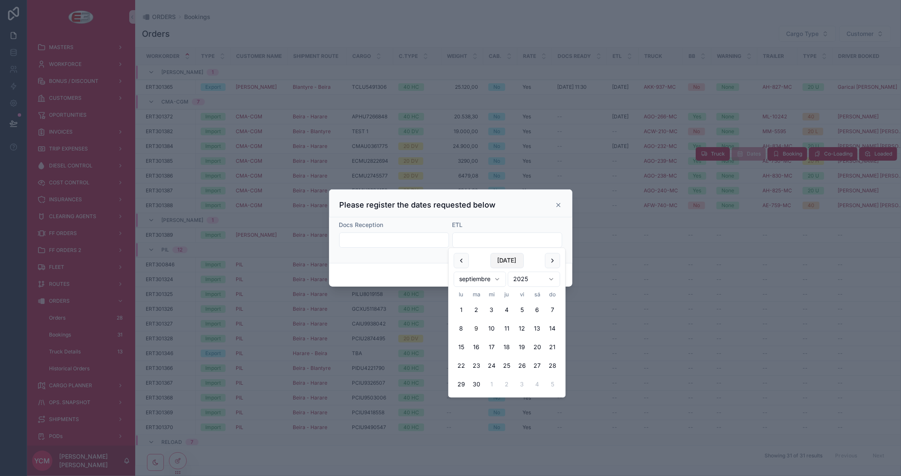
paste input "*********"
type input "*********"
click at [534, 222] on div "ETL" at bounding box center [507, 224] width 110 height 8
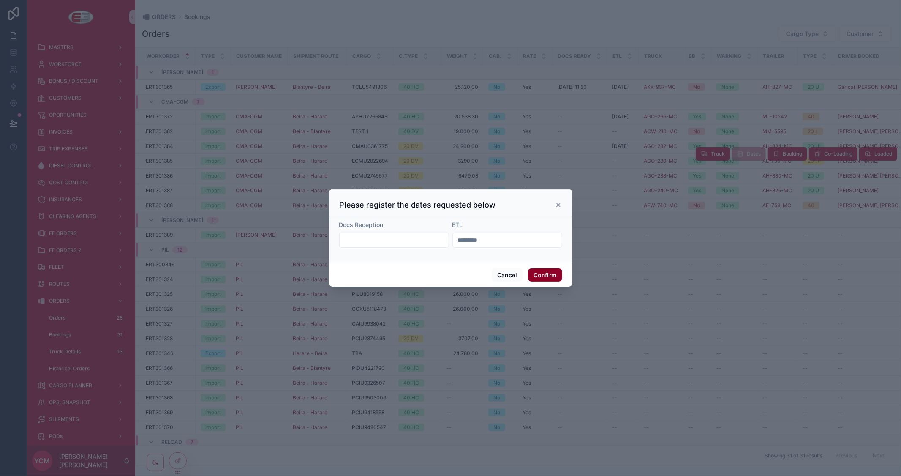
click at [541, 271] on button "Confirm" at bounding box center [545, 275] width 34 height 14
click at [483, 237] on input "text" at bounding box center [507, 240] width 109 height 12
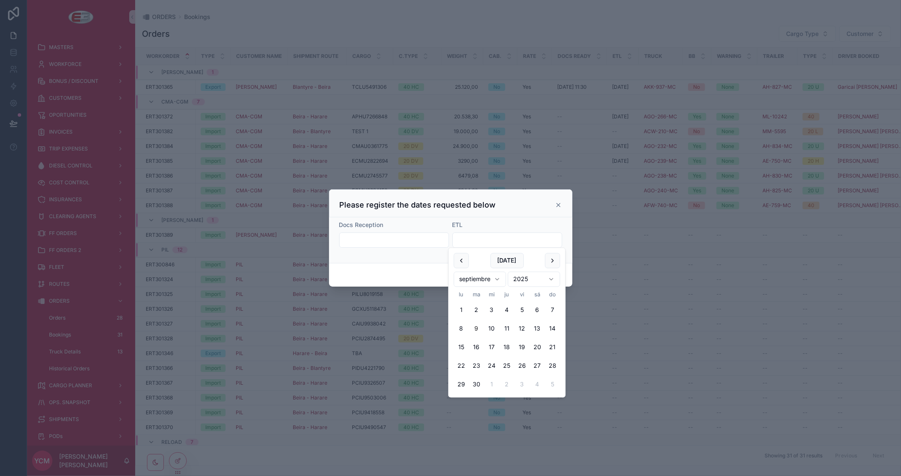
paste input "*********"
type input "*********"
click at [535, 225] on div "ETL" at bounding box center [507, 224] width 110 height 8
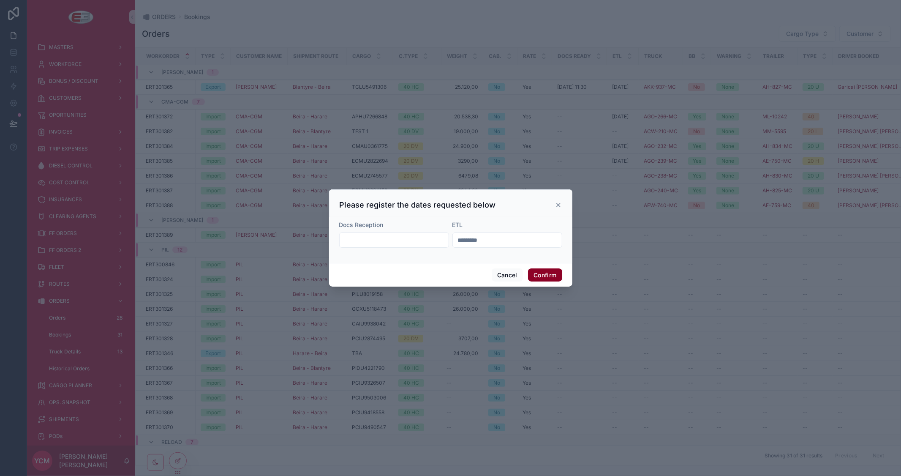
click at [545, 271] on button "Confirm" at bounding box center [545, 275] width 34 height 14
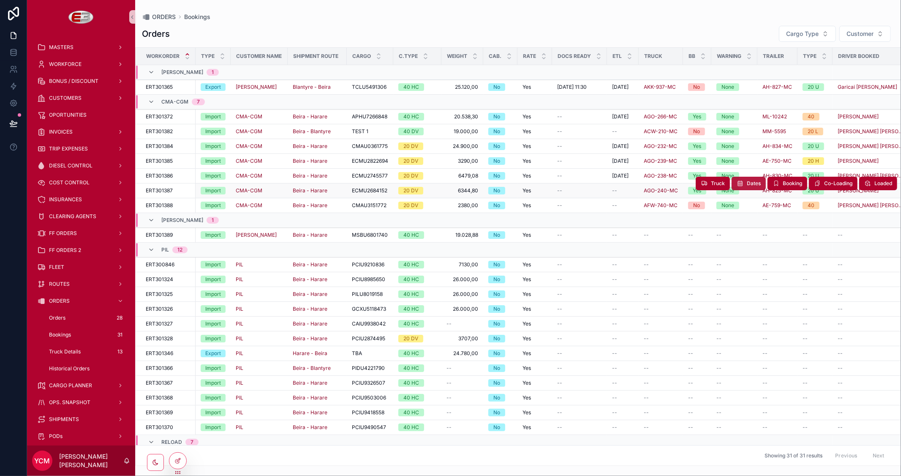
click at [747, 185] on span "Dates" at bounding box center [754, 183] width 14 height 7
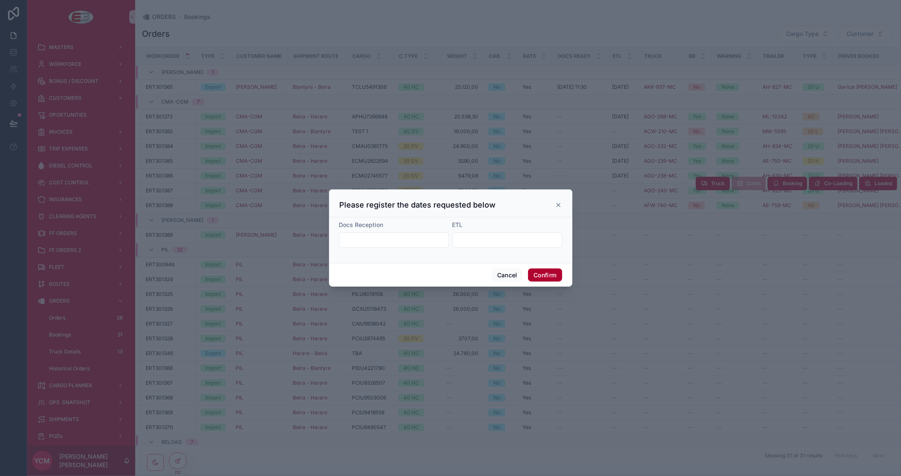
click at [495, 234] on input "text" at bounding box center [507, 240] width 109 height 12
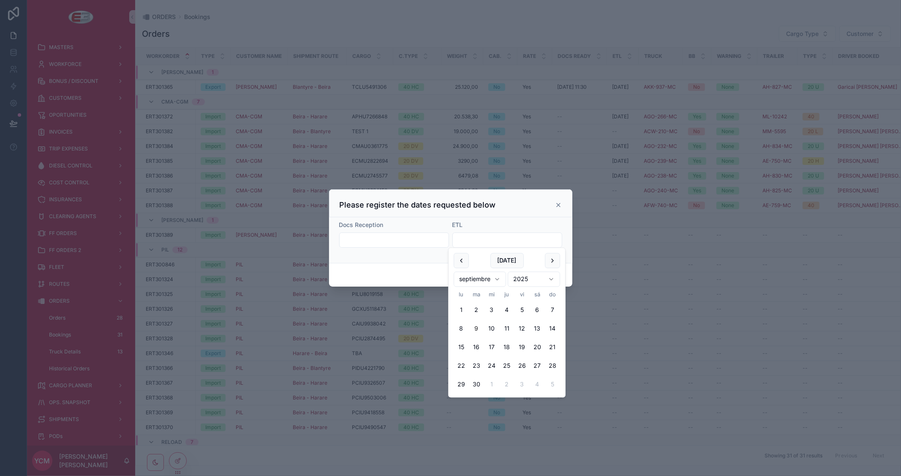
click at [495, 237] on input "text" at bounding box center [507, 240] width 109 height 12
paste input "*********"
type input "*********"
click at [522, 217] on div "Docs Reception ETL *********" at bounding box center [450, 240] width 243 height 46
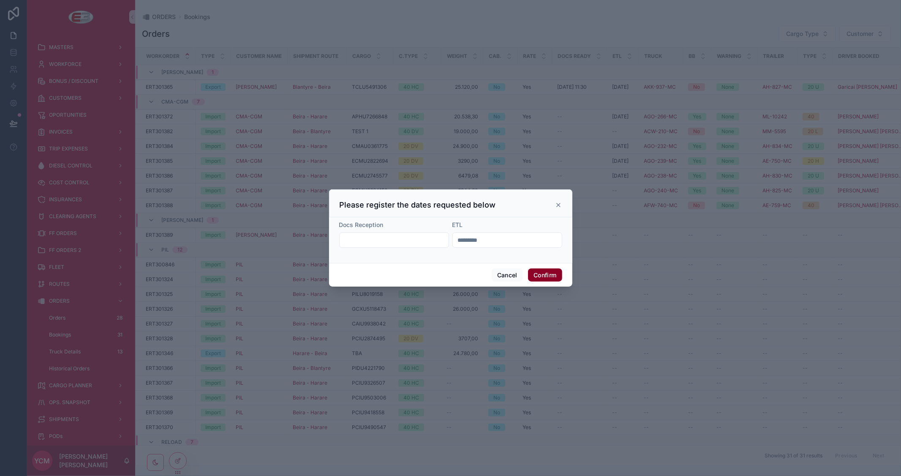
click at [544, 275] on button "Confirm" at bounding box center [545, 275] width 34 height 14
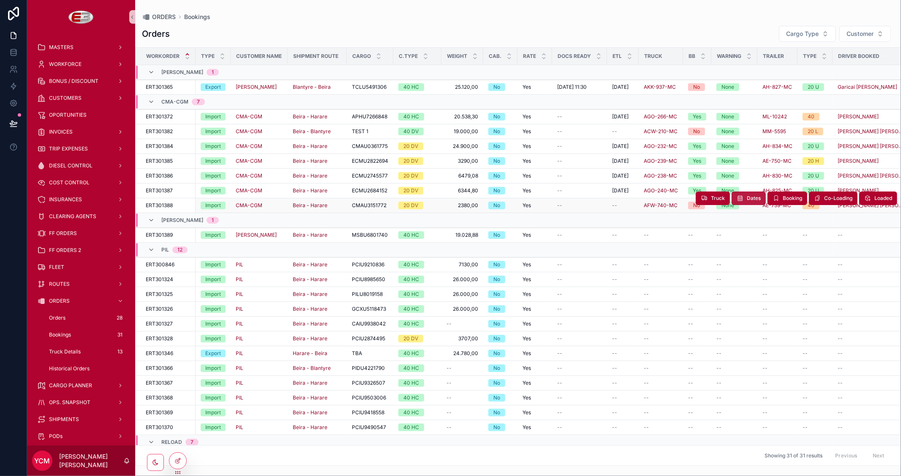
click at [747, 199] on span "Dates" at bounding box center [754, 198] width 14 height 7
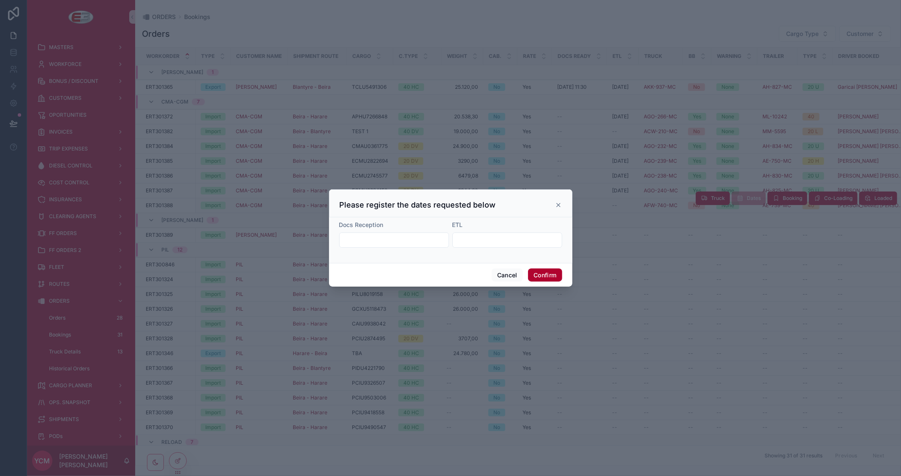
click at [509, 242] on input "text" at bounding box center [507, 240] width 109 height 12
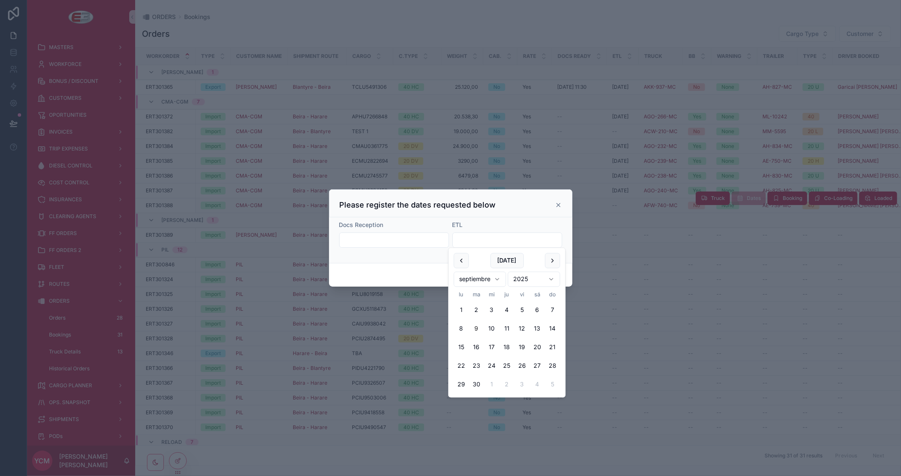
paste input "*********"
type input "*********"
click at [533, 224] on div "ETL" at bounding box center [507, 224] width 110 height 8
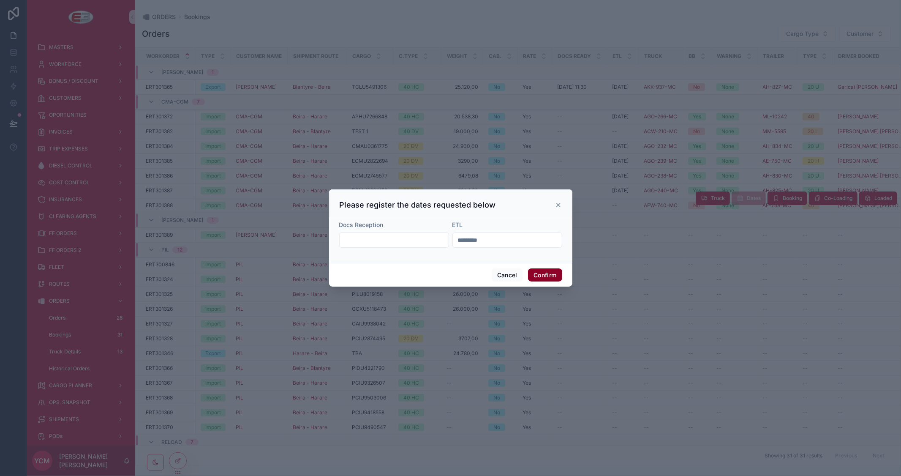
click at [549, 275] on button "Confirm" at bounding box center [545, 275] width 34 height 14
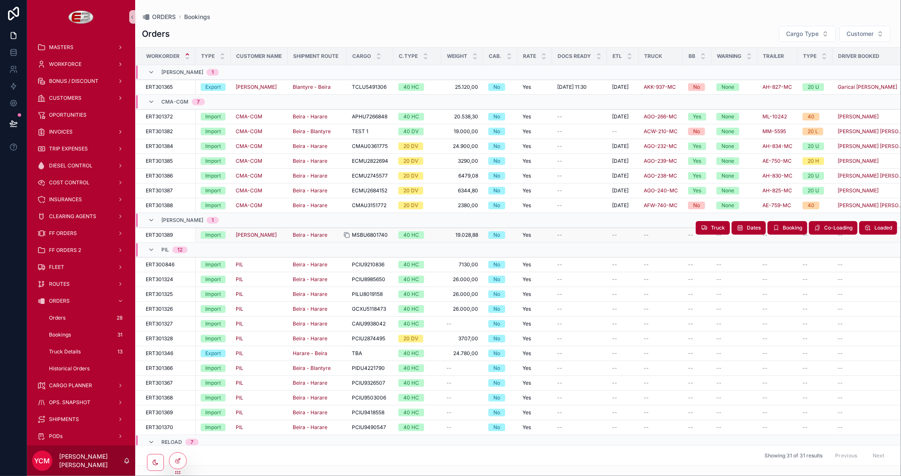
click at [348, 235] on icon "scrollable content" at bounding box center [346, 234] width 7 height 7
click at [711, 226] on span "Truck" at bounding box center [718, 227] width 14 height 7
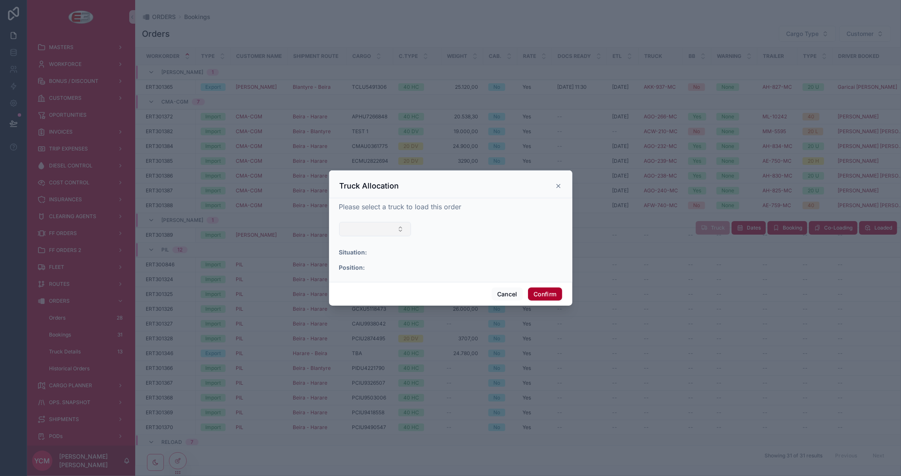
click at [396, 226] on button "Select Button" at bounding box center [375, 229] width 72 height 14
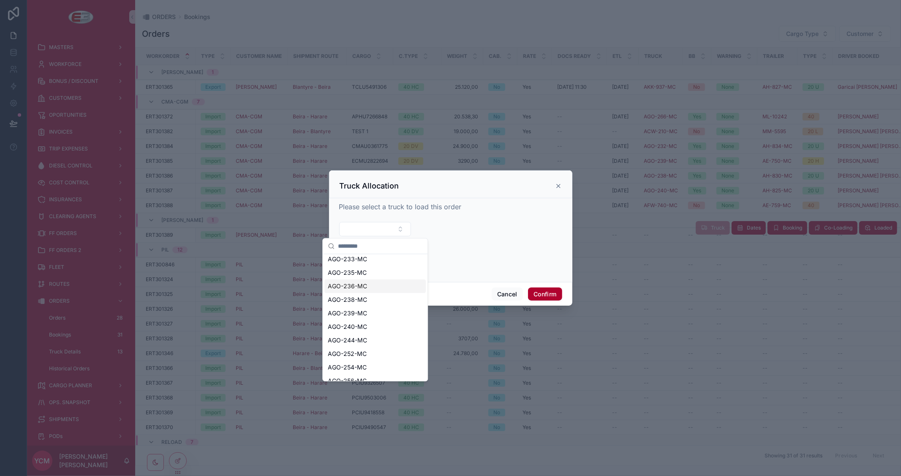
scroll to position [141, 0]
click at [355, 352] on span "AGO-254-MC" at bounding box center [347, 351] width 39 height 8
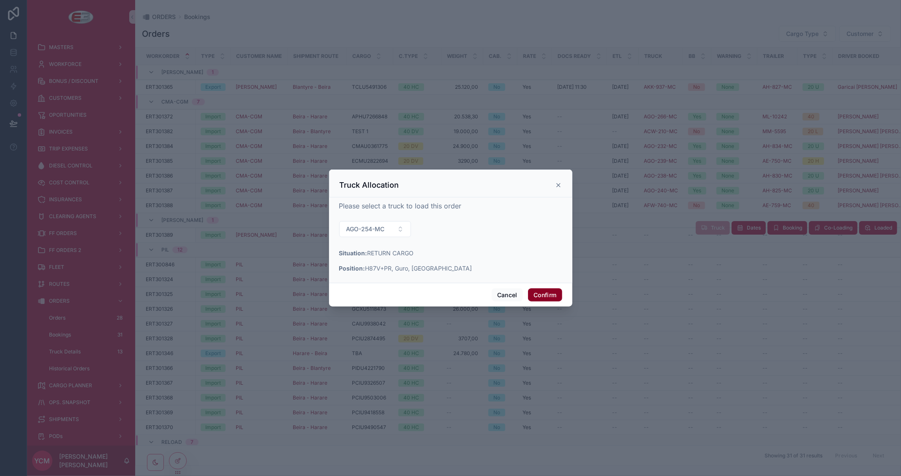
click at [546, 292] on button "Confirm" at bounding box center [545, 295] width 34 height 14
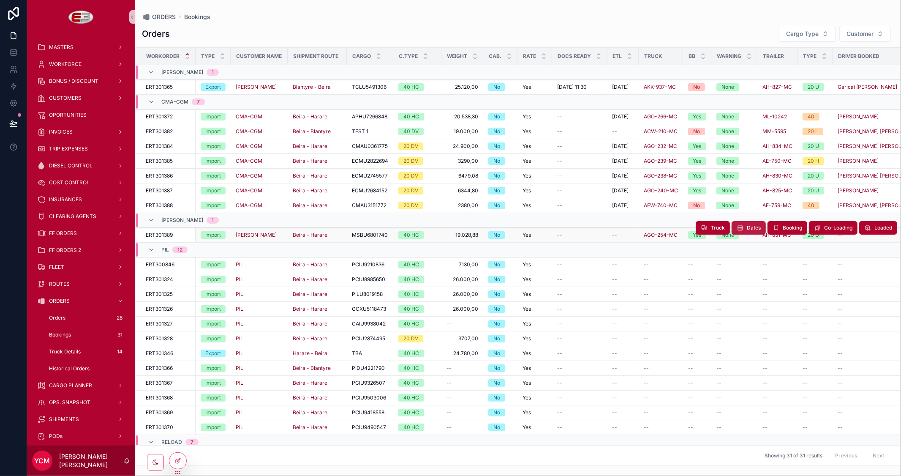
click at [747, 226] on span "Dates" at bounding box center [754, 227] width 14 height 7
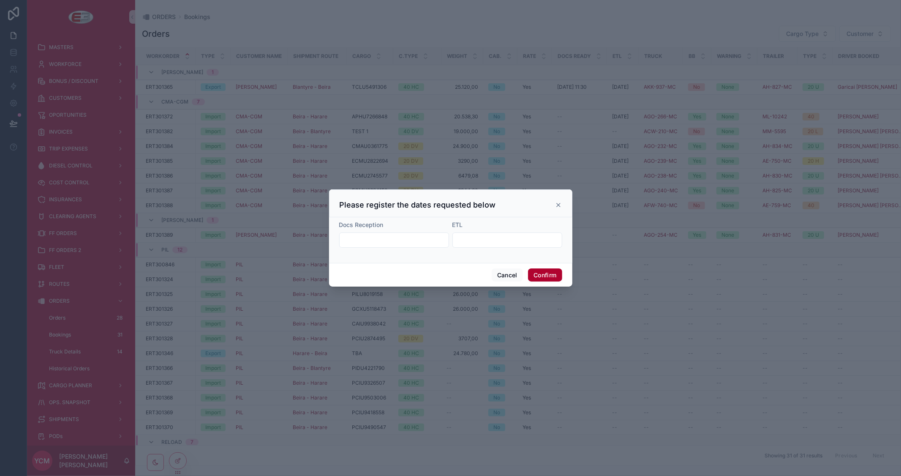
click at [487, 239] on input "text" at bounding box center [507, 240] width 109 height 12
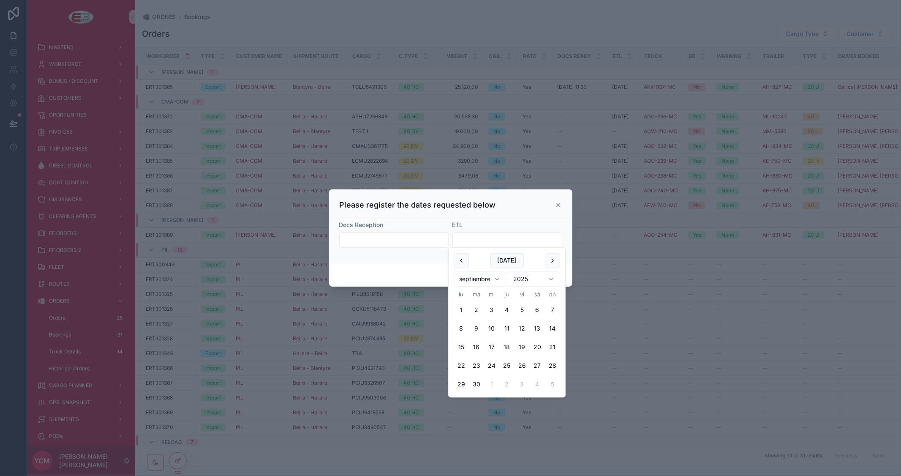
click at [490, 328] on button "10" at bounding box center [491, 328] width 15 height 15
type input "*********"
click at [518, 208] on div "Please register the dates requested below" at bounding box center [451, 205] width 222 height 10
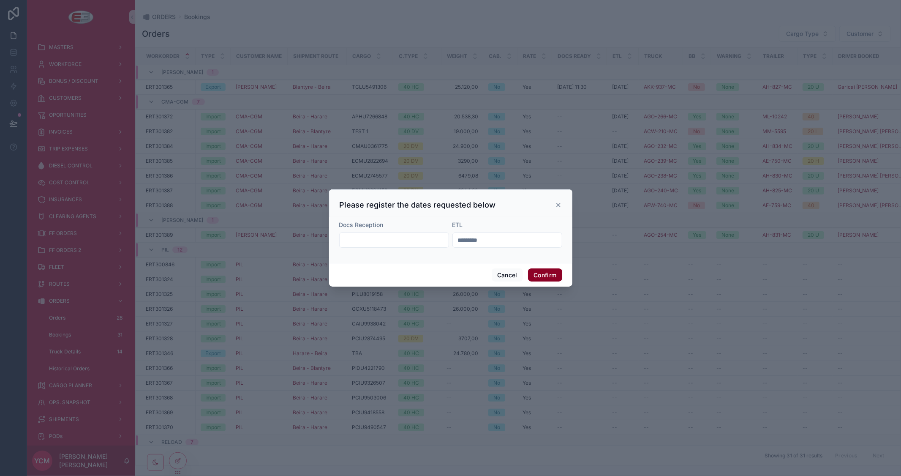
click at [547, 274] on button "Confirm" at bounding box center [545, 275] width 34 height 14
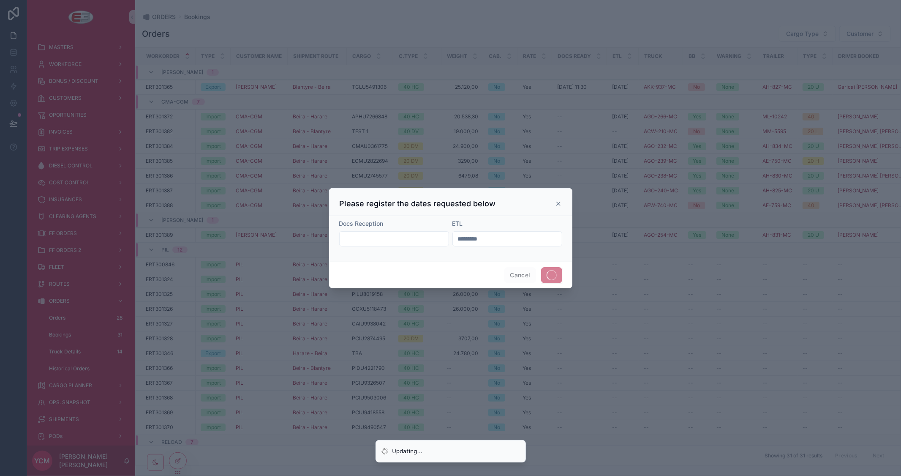
click at [680, 20] on div at bounding box center [450, 238] width 901 height 476
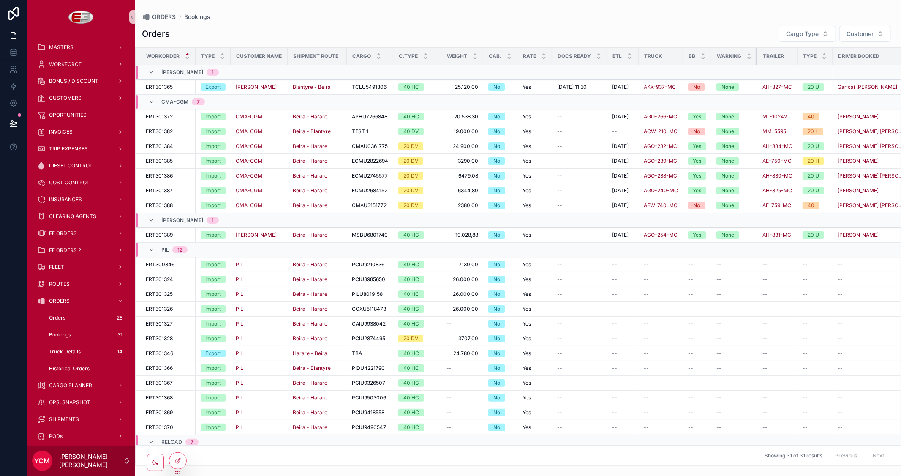
drag, startPoint x: 758, startPoint y: 57, endPoint x: 735, endPoint y: 57, distance: 22.8
click at [735, 57] on th "Warning" at bounding box center [734, 56] width 46 height 17
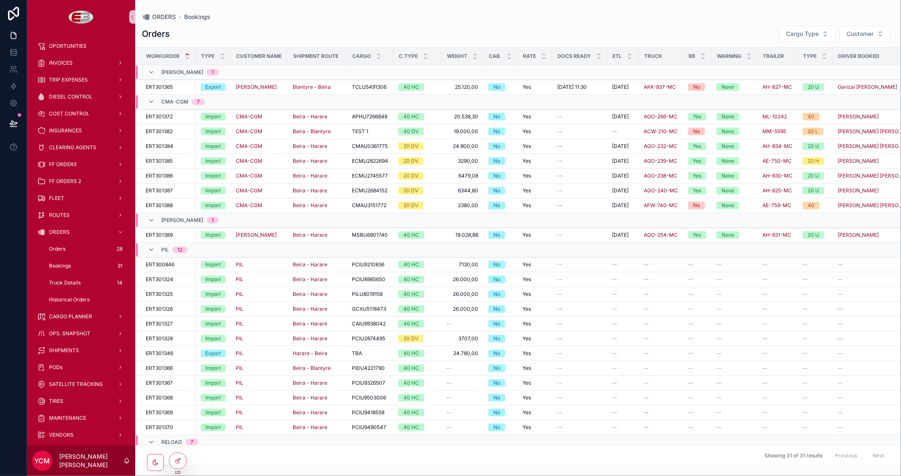
scroll to position [47, 0]
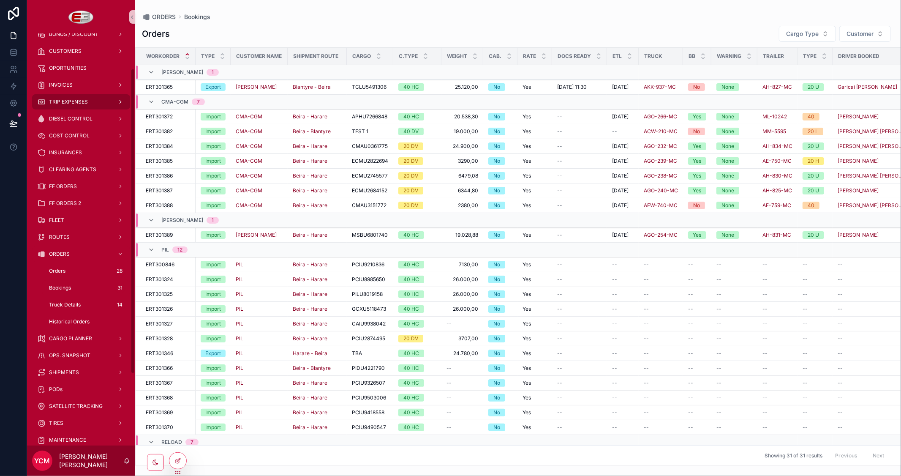
click at [69, 103] on span "TRIP EXPENSES" at bounding box center [68, 101] width 39 height 7
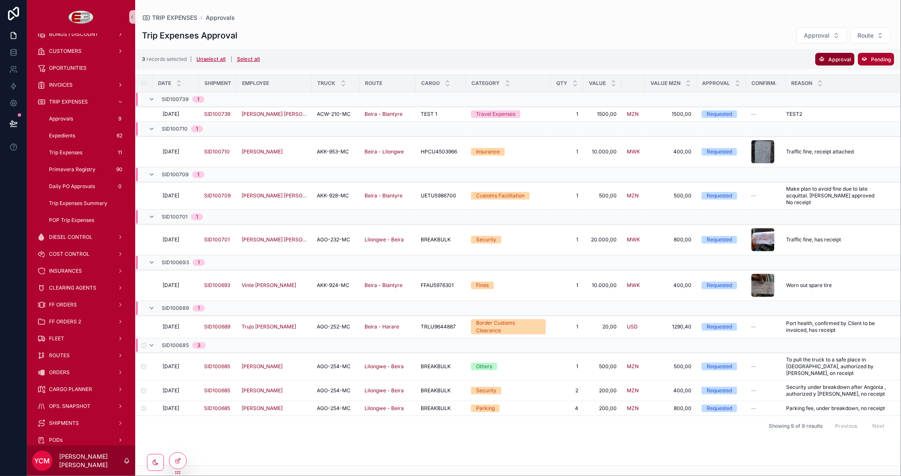
click at [839, 58] on span "Approval" at bounding box center [839, 59] width 23 height 6
click at [875, 44] on icon "scrollable content" at bounding box center [876, 42] width 4 height 3
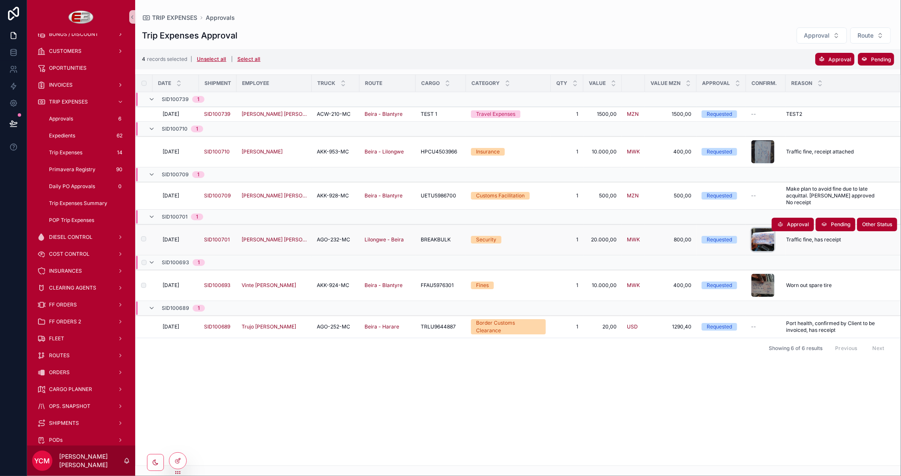
click at [763, 237] on div "scrollable content" at bounding box center [763, 240] width 24 height 24
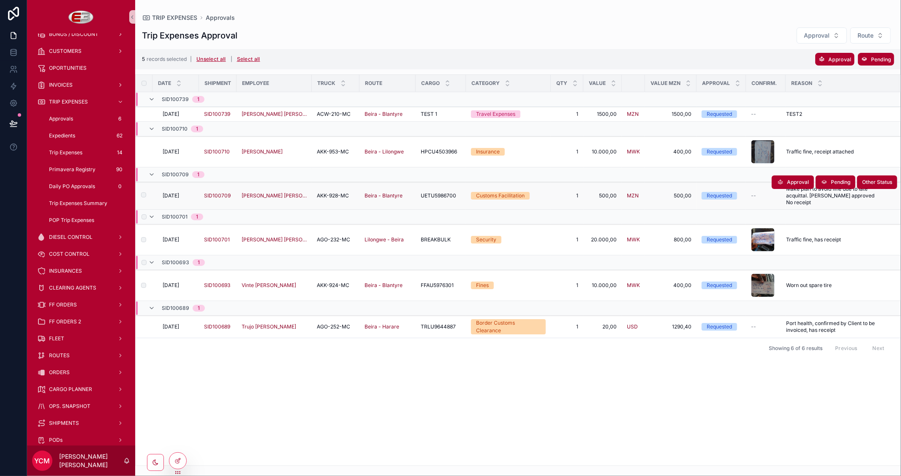
click at [141, 197] on label "scrollable content" at bounding box center [138, 195] width 5 height 7
click at [835, 59] on span "Approval" at bounding box center [839, 59] width 23 height 6
click at [876, 44] on icon "scrollable content" at bounding box center [876, 42] width 7 height 7
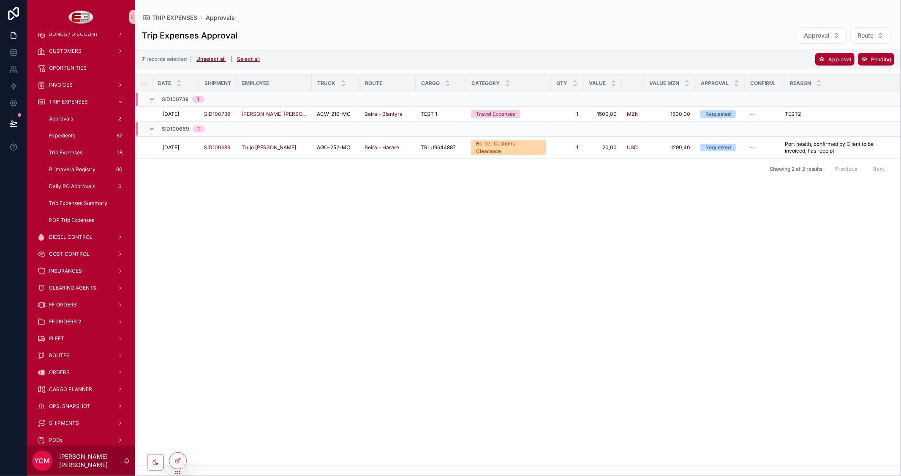
click at [209, 57] on button "Unselect all" at bounding box center [210, 59] width 35 height 14
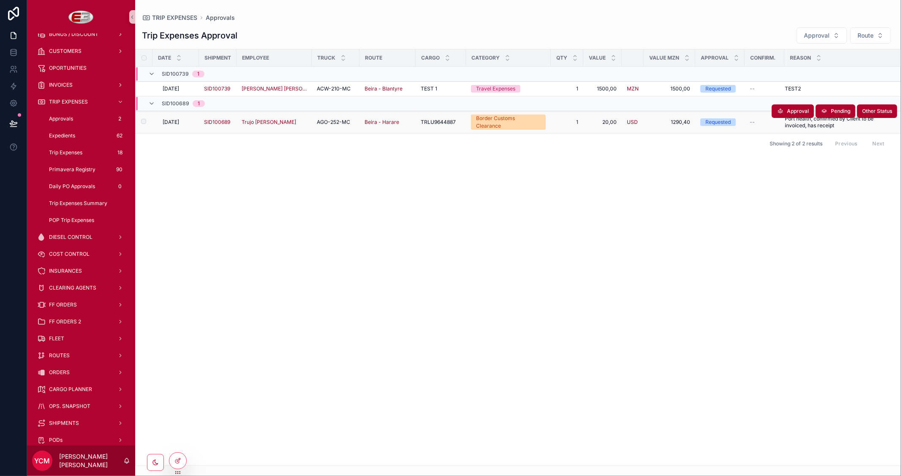
click at [179, 121] on span "[DATE]" at bounding box center [171, 122] width 16 height 7
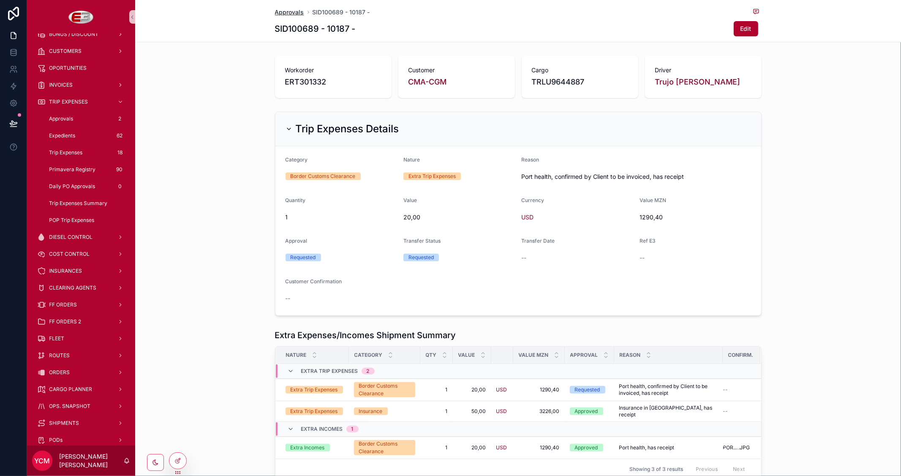
click at [288, 12] on span "Approvals" at bounding box center [289, 12] width 29 height 8
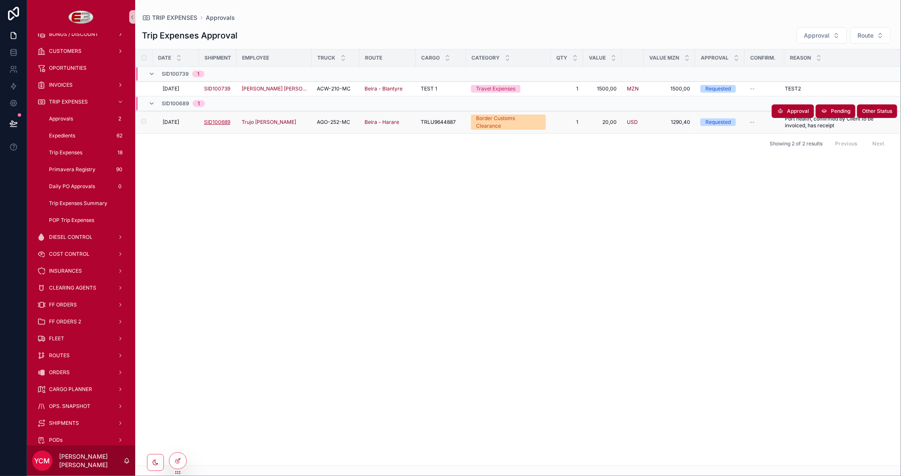
click at [229, 122] on span "SID100689" at bounding box center [217, 122] width 26 height 7
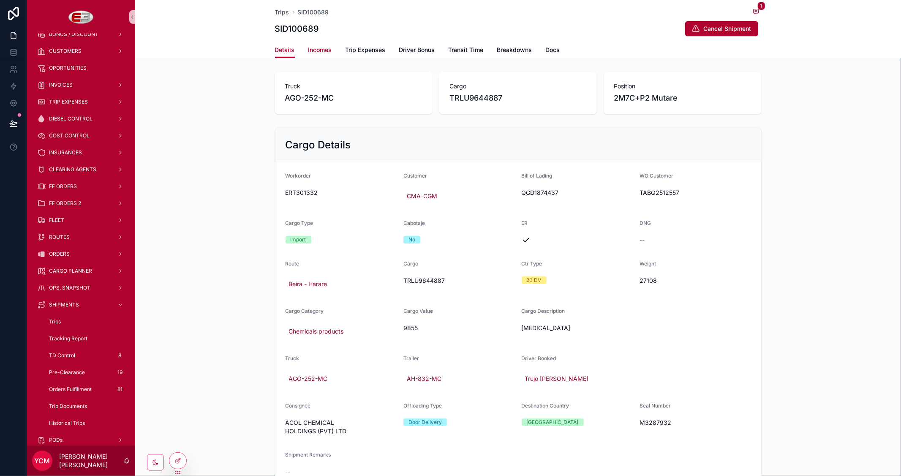
click at [317, 47] on span "Incomes" at bounding box center [320, 50] width 24 height 8
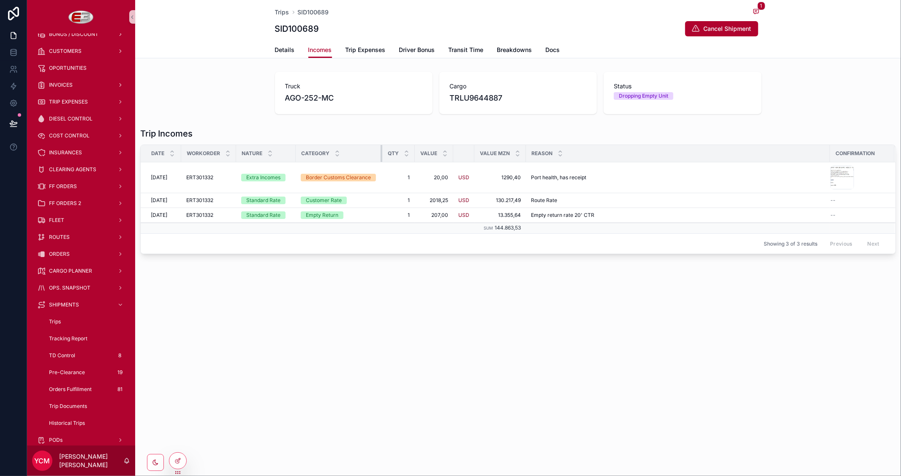
drag, startPoint x: 366, startPoint y: 151, endPoint x: 381, endPoint y: 157, distance: 15.9
click at [381, 157] on div "scrollable content" at bounding box center [382, 153] width 3 height 17
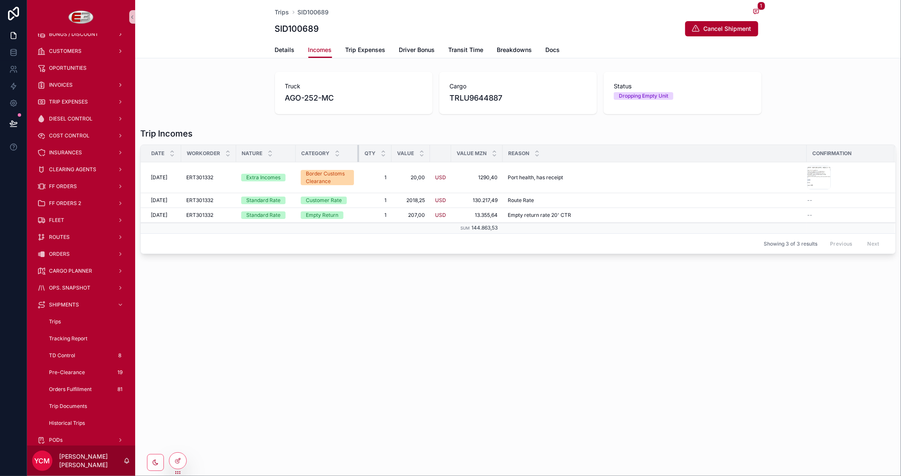
drag, startPoint x: 381, startPoint y: 157, endPoint x: 357, endPoint y: 157, distance: 23.2
click at [357, 157] on div "scrollable content" at bounding box center [358, 153] width 3 height 17
click at [73, 99] on span "TRIP EXPENSES" at bounding box center [68, 101] width 39 height 7
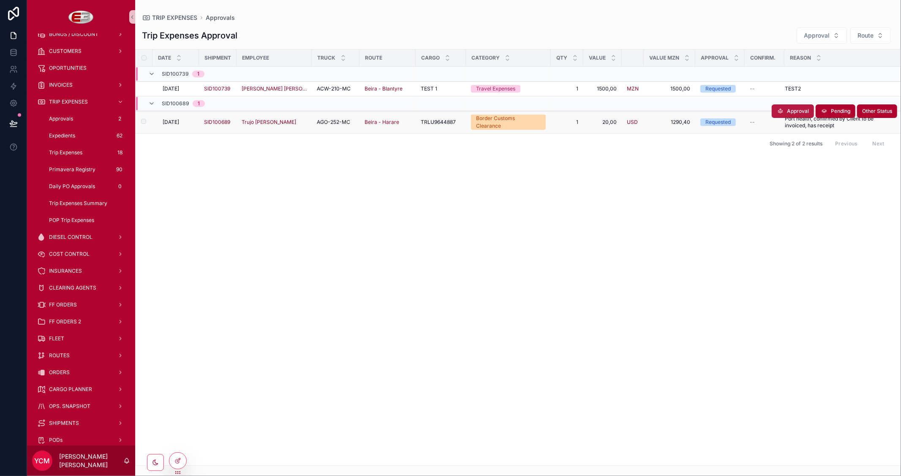
click at [795, 113] on span "Approval" at bounding box center [798, 111] width 22 height 7
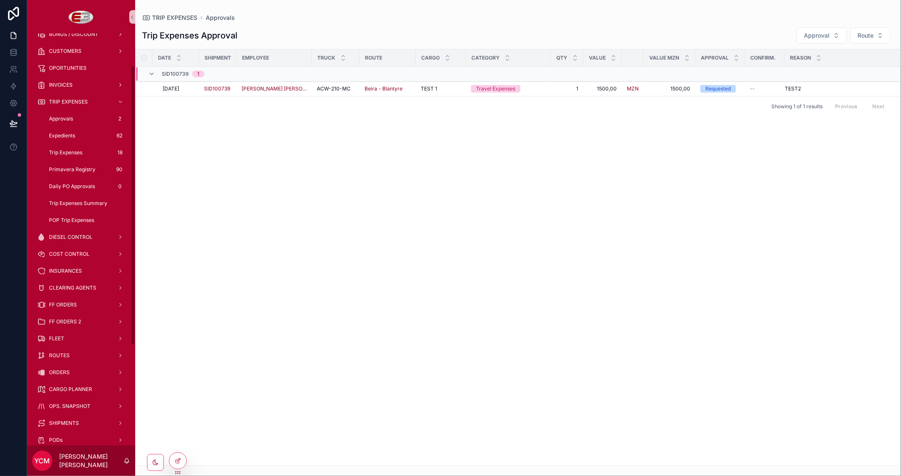
click at [63, 117] on span "Approvals" at bounding box center [61, 118] width 24 height 7
click at [69, 133] on span "Expedients" at bounding box center [62, 135] width 26 height 7
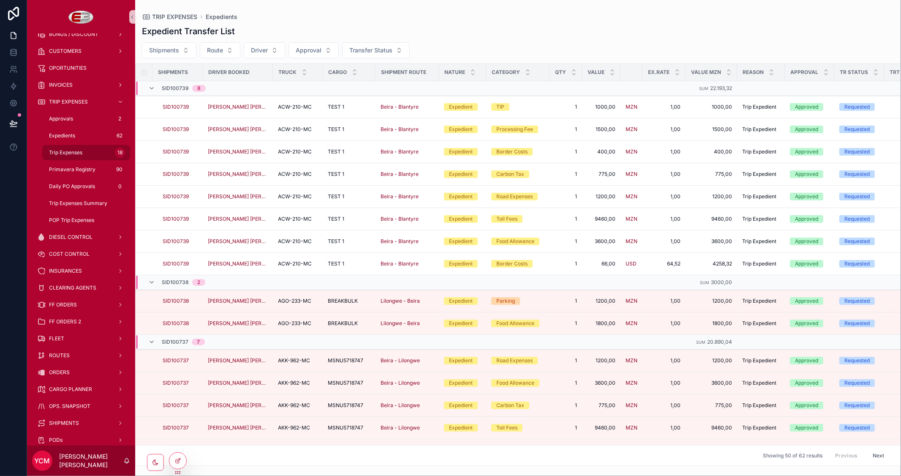
click at [63, 150] on span "Trip Expenses" at bounding box center [65, 152] width 33 height 7
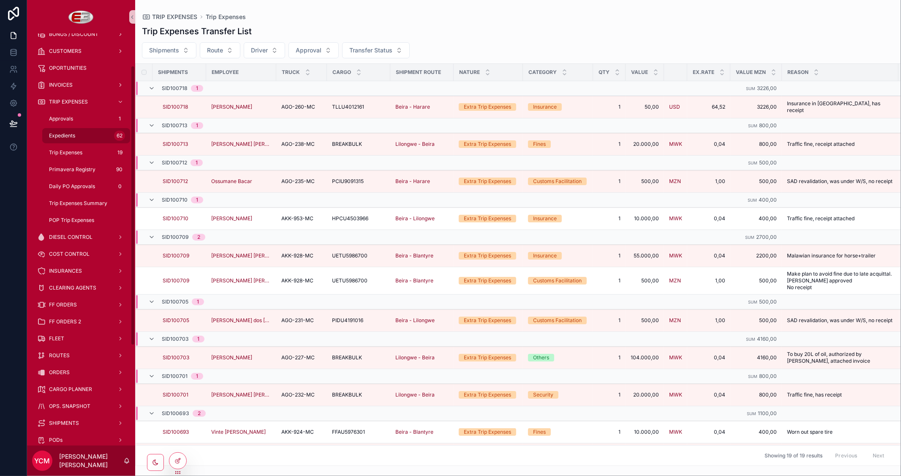
click at [65, 133] on span "Expedients" at bounding box center [62, 135] width 26 height 7
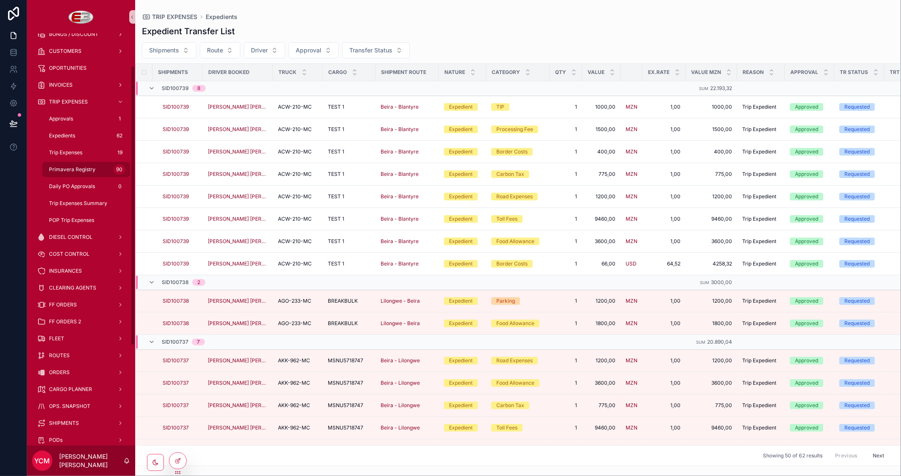
click at [77, 169] on span "Primavera Registry" at bounding box center [72, 169] width 46 height 7
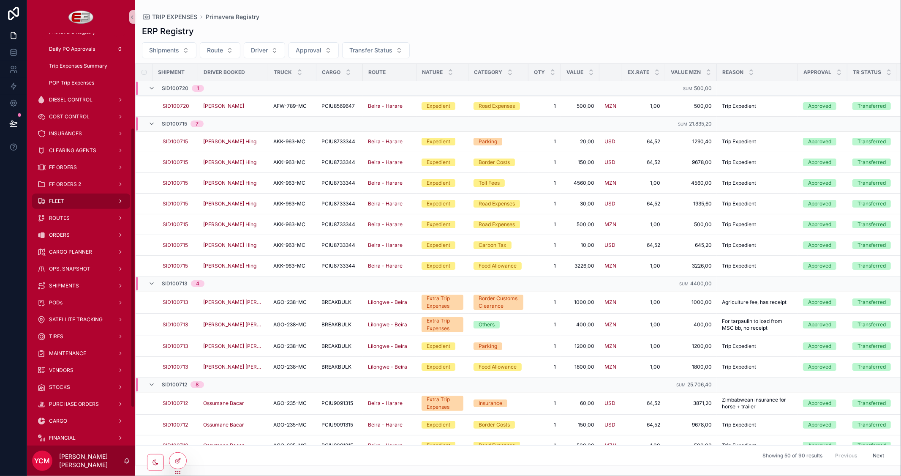
scroll to position [195, 0]
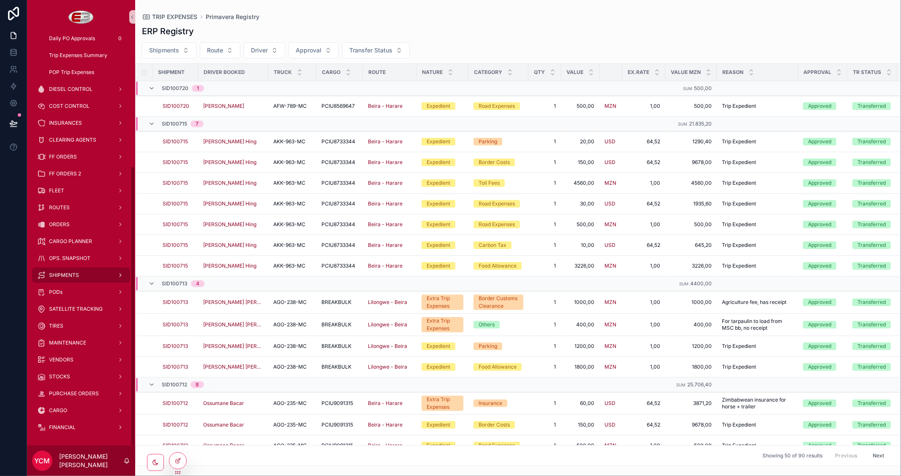
click at [79, 274] on div "SHIPMENTS" at bounding box center [81, 275] width 88 height 14
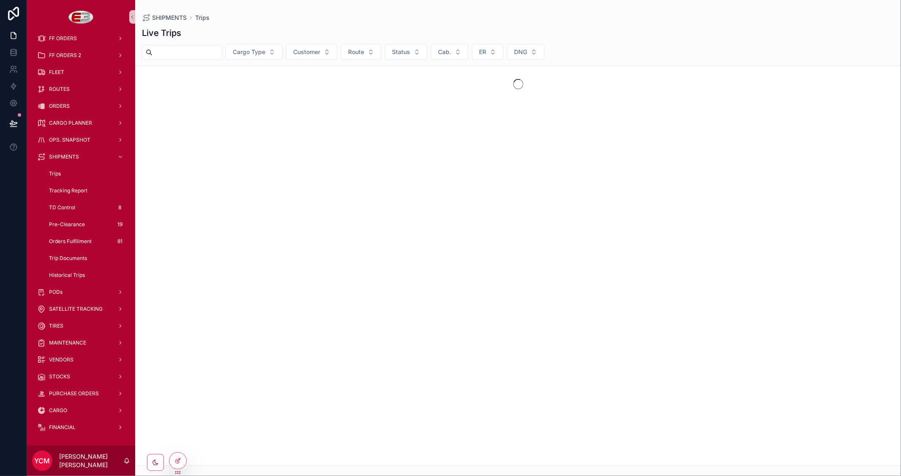
click at [216, 49] on input "scrollable content" at bounding box center [186, 52] width 69 height 12
paste input "*********"
type input "*********"
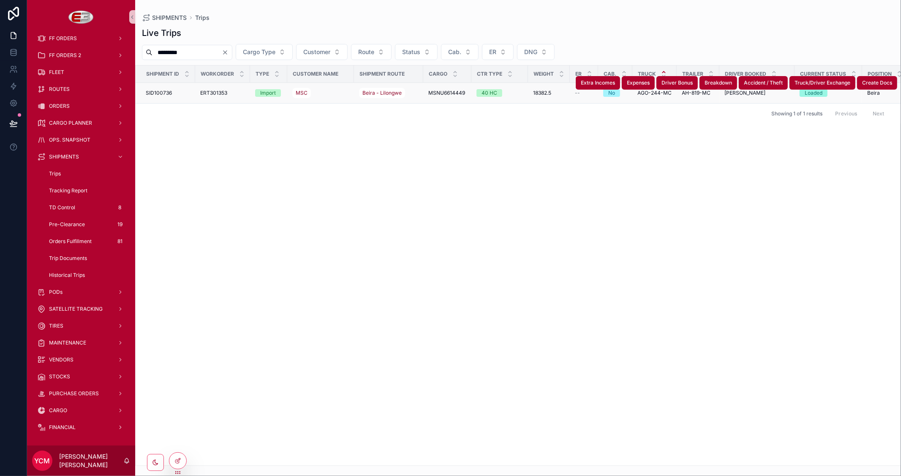
click at [213, 92] on span "ERT301353" at bounding box center [213, 93] width 27 height 7
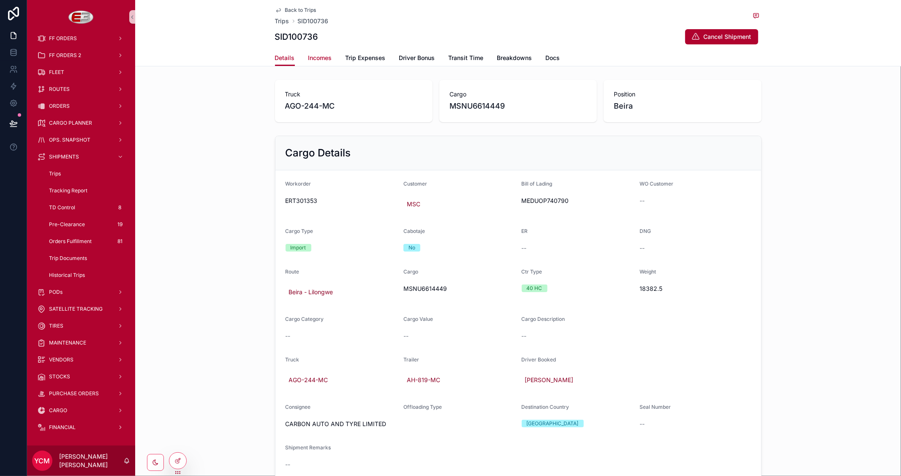
click at [323, 60] on span "Incomes" at bounding box center [320, 58] width 24 height 8
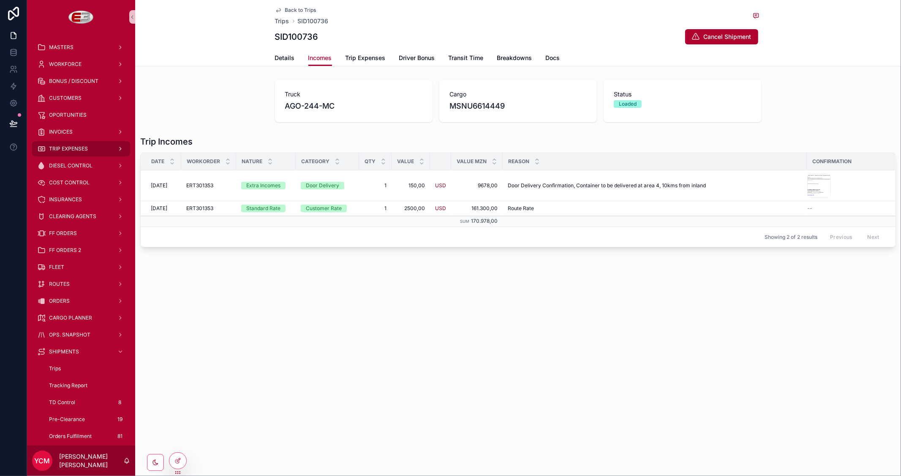
click at [81, 150] on span "TRIP EXPENSES" at bounding box center [68, 148] width 39 height 7
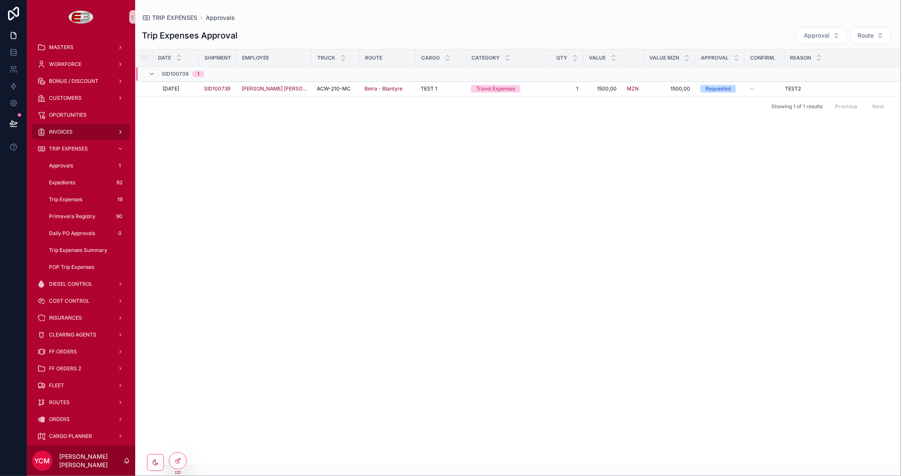
click at [79, 133] on div "INVOICES" at bounding box center [81, 132] width 88 height 14
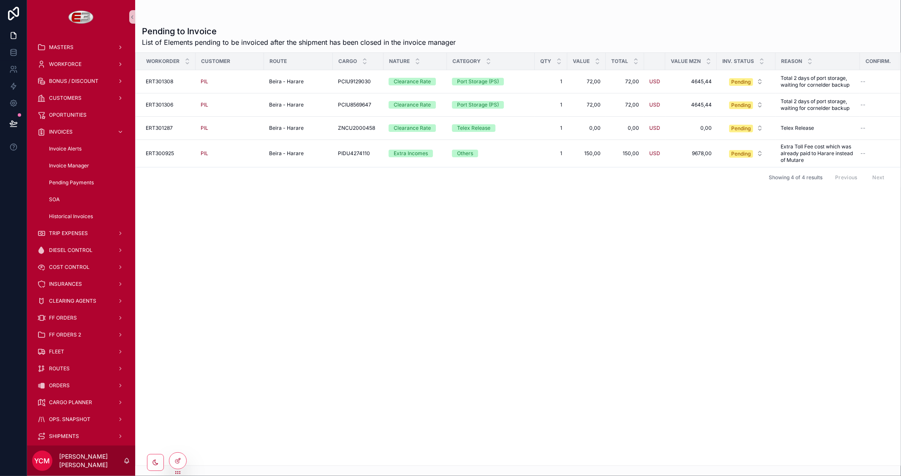
click at [62, 148] on span "Invoice Alerts" at bounding box center [65, 148] width 33 height 7
click at [68, 147] on span "Invoice Alerts" at bounding box center [65, 148] width 33 height 7
click at [82, 167] on span "Invoice Manager" at bounding box center [69, 165] width 40 height 7
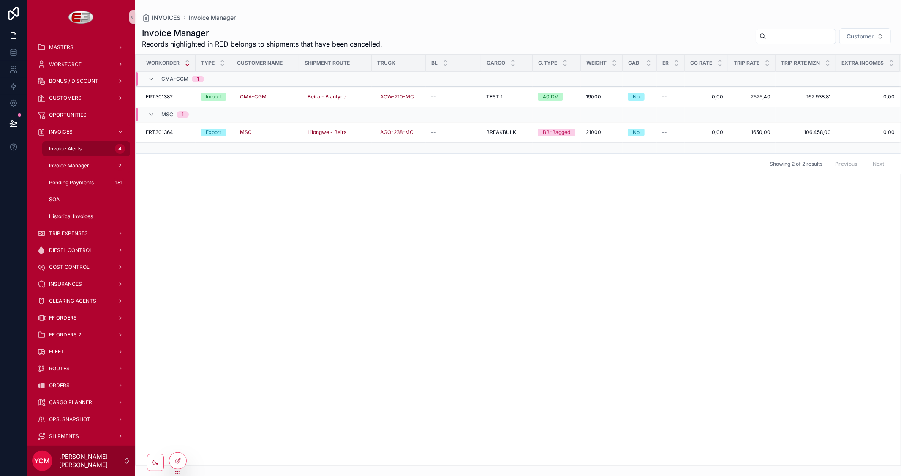
click at [76, 144] on div "Invoice Alerts 4" at bounding box center [86, 149] width 78 height 14
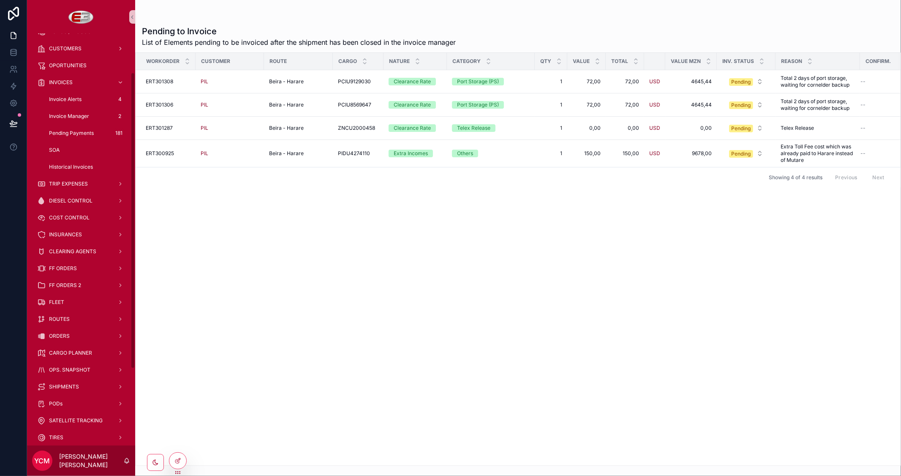
scroll to position [94, 0]
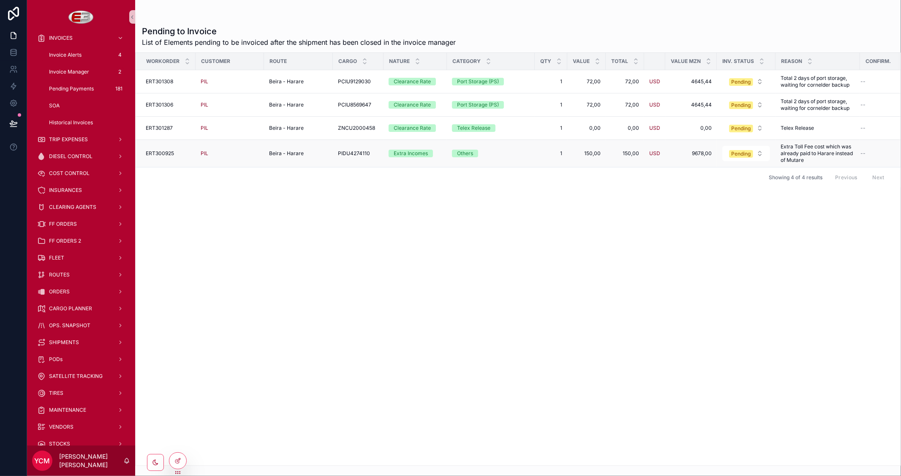
click at [156, 151] on span "ERT300925" at bounding box center [160, 153] width 28 height 7
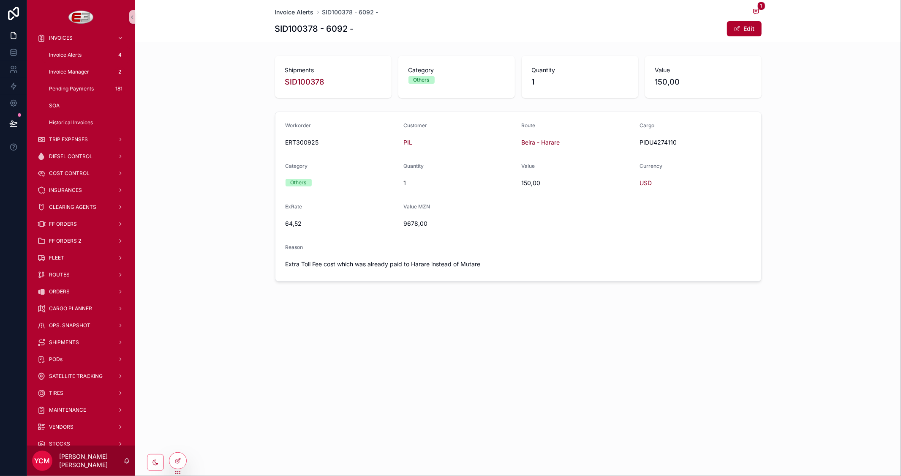
click at [283, 10] on span "Invoice Alerts" at bounding box center [294, 12] width 39 height 8
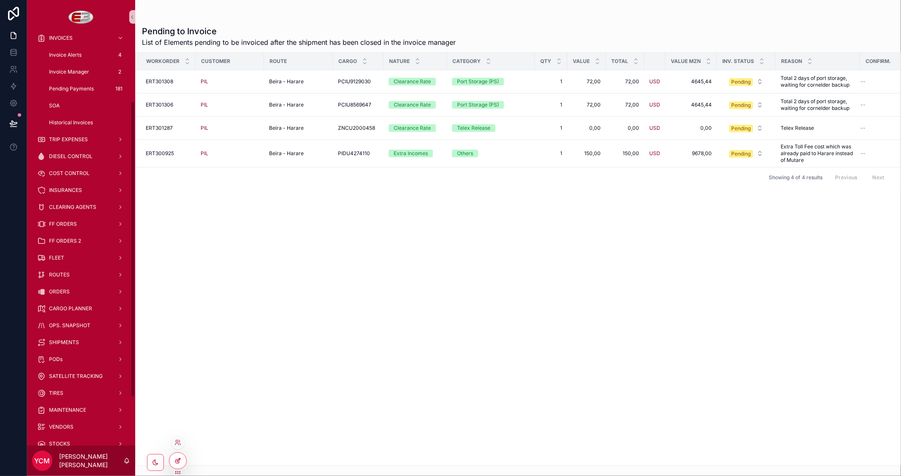
click at [171, 460] on div at bounding box center [177, 460] width 17 height 16
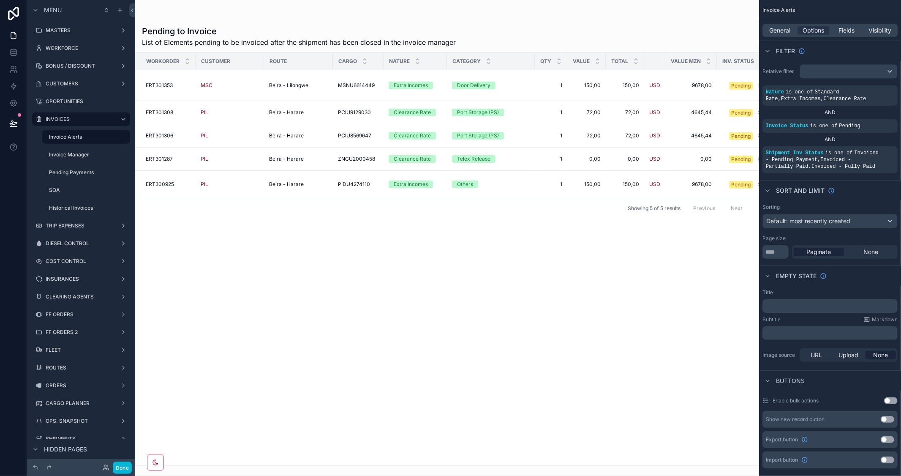
drag, startPoint x: 231, startPoint y: 461, endPoint x: 258, endPoint y: 465, distance: 27.3
click at [258, 465] on div "scrollable content" at bounding box center [447, 238] width 624 height 476
click at [126, 466] on button "Done" at bounding box center [122, 467] width 19 height 12
